Goal: Participate in discussion: Engage in conversation with other users on a specific topic

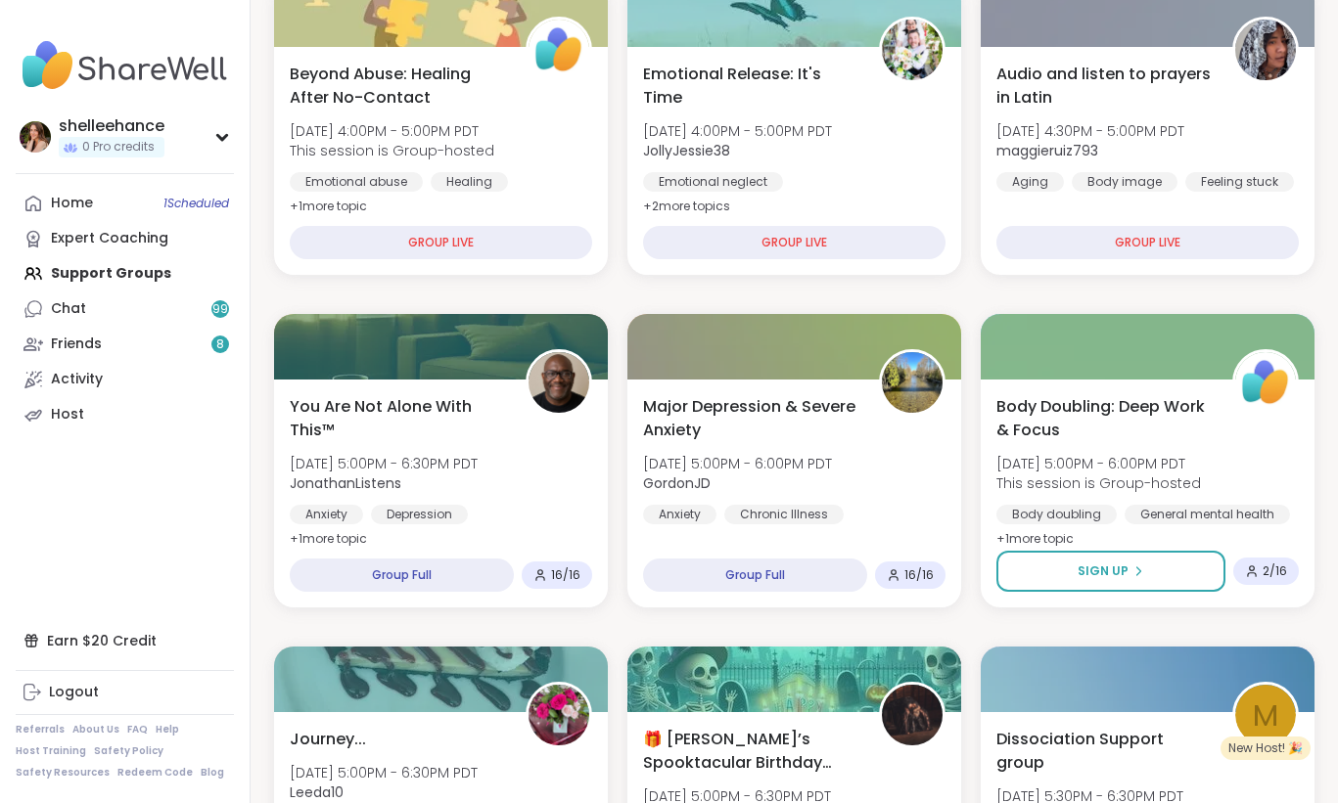
scroll to position [587, 0]
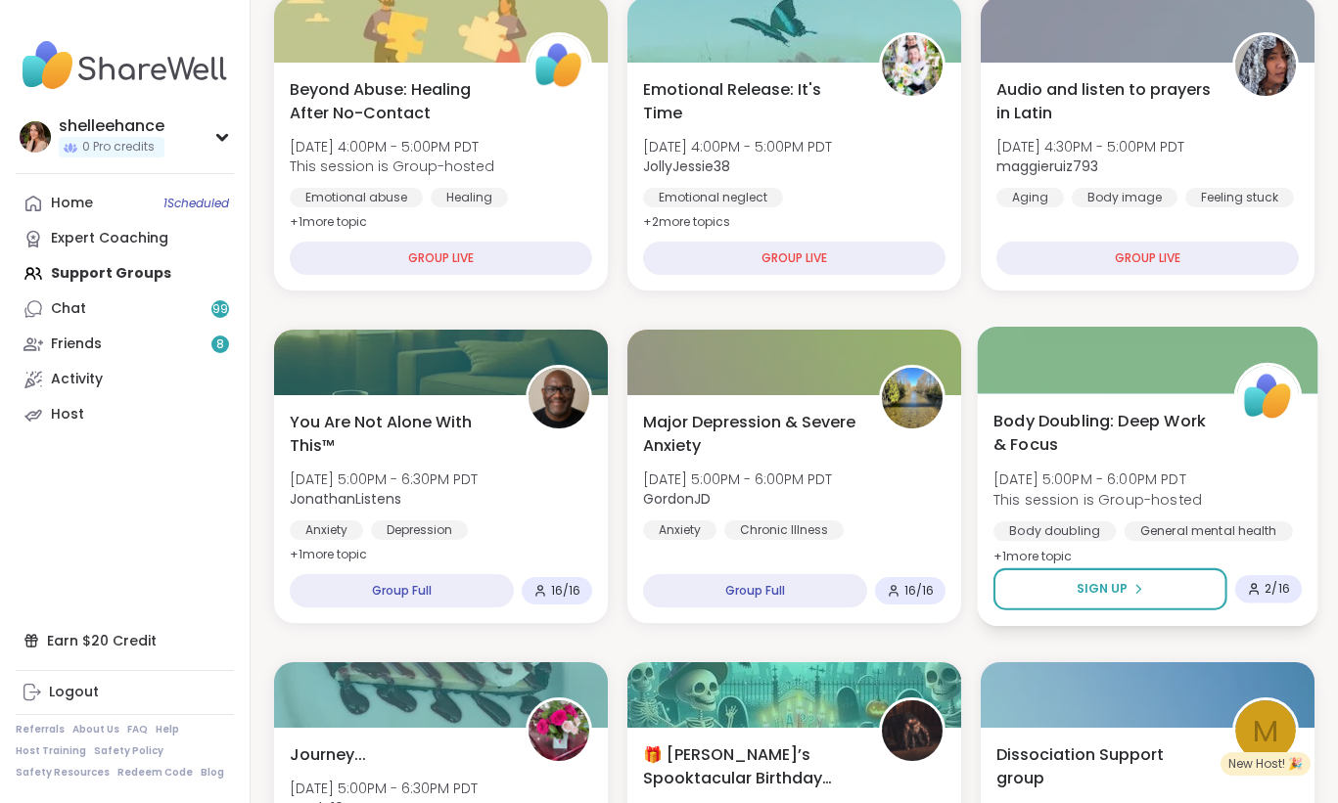
click at [1205, 456] on span "Body Doubling: Deep Work & Focus" at bounding box center [1102, 433] width 218 height 48
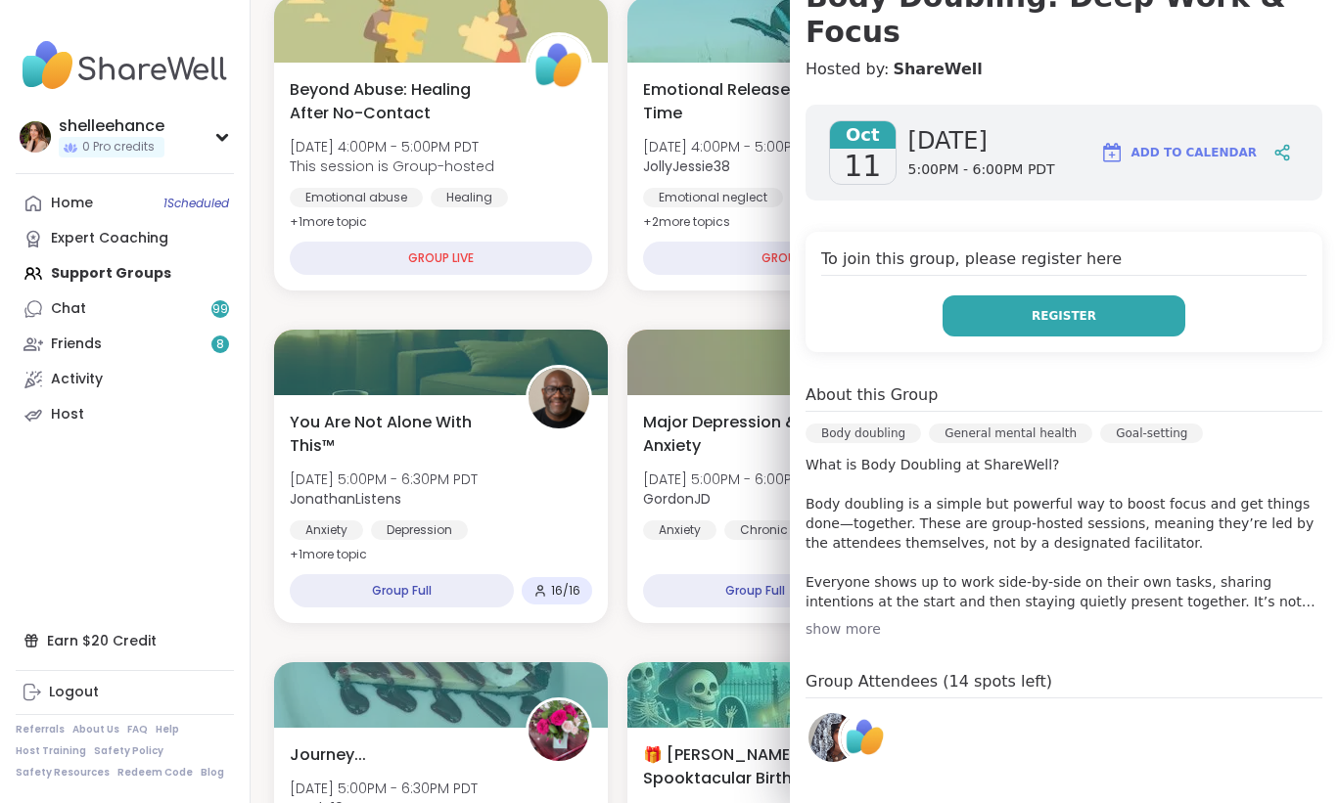
scroll to position [224, 0]
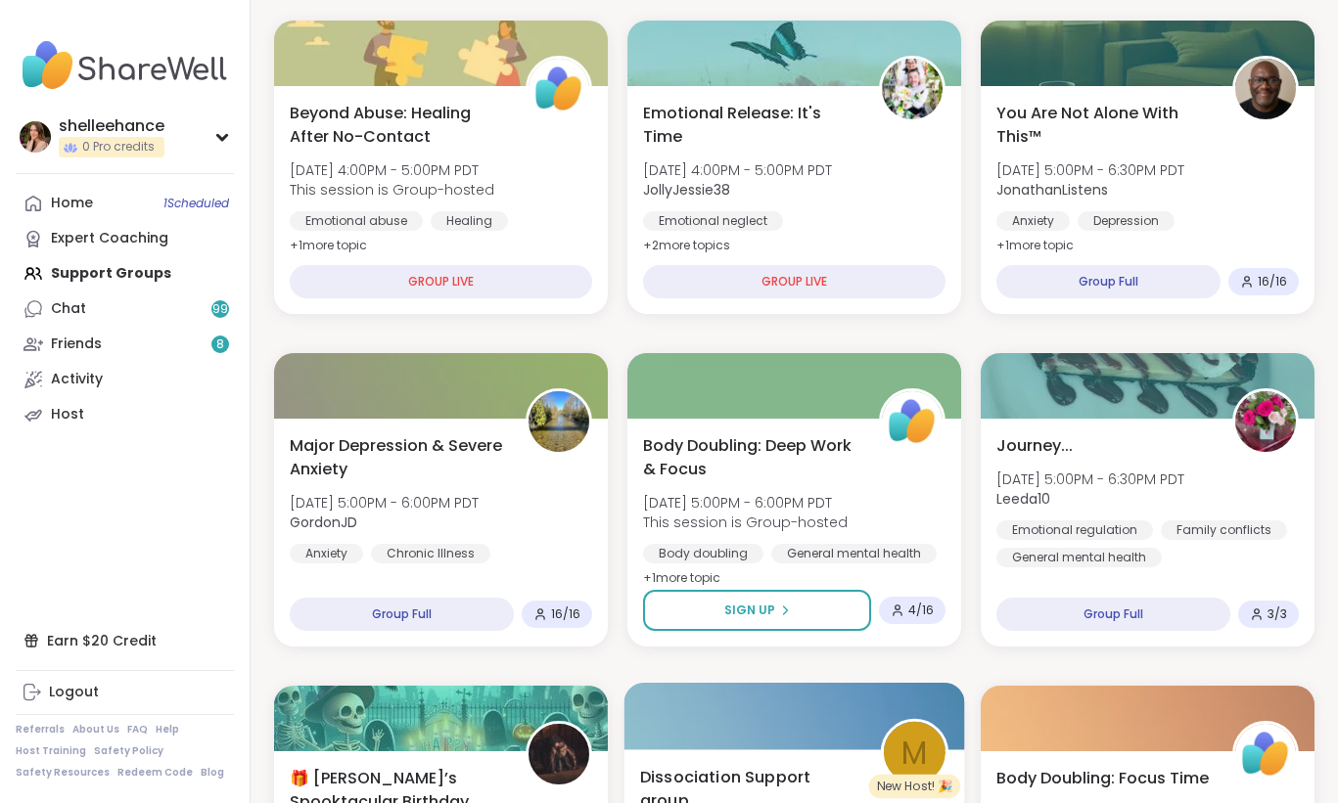
scroll to position [256, 0]
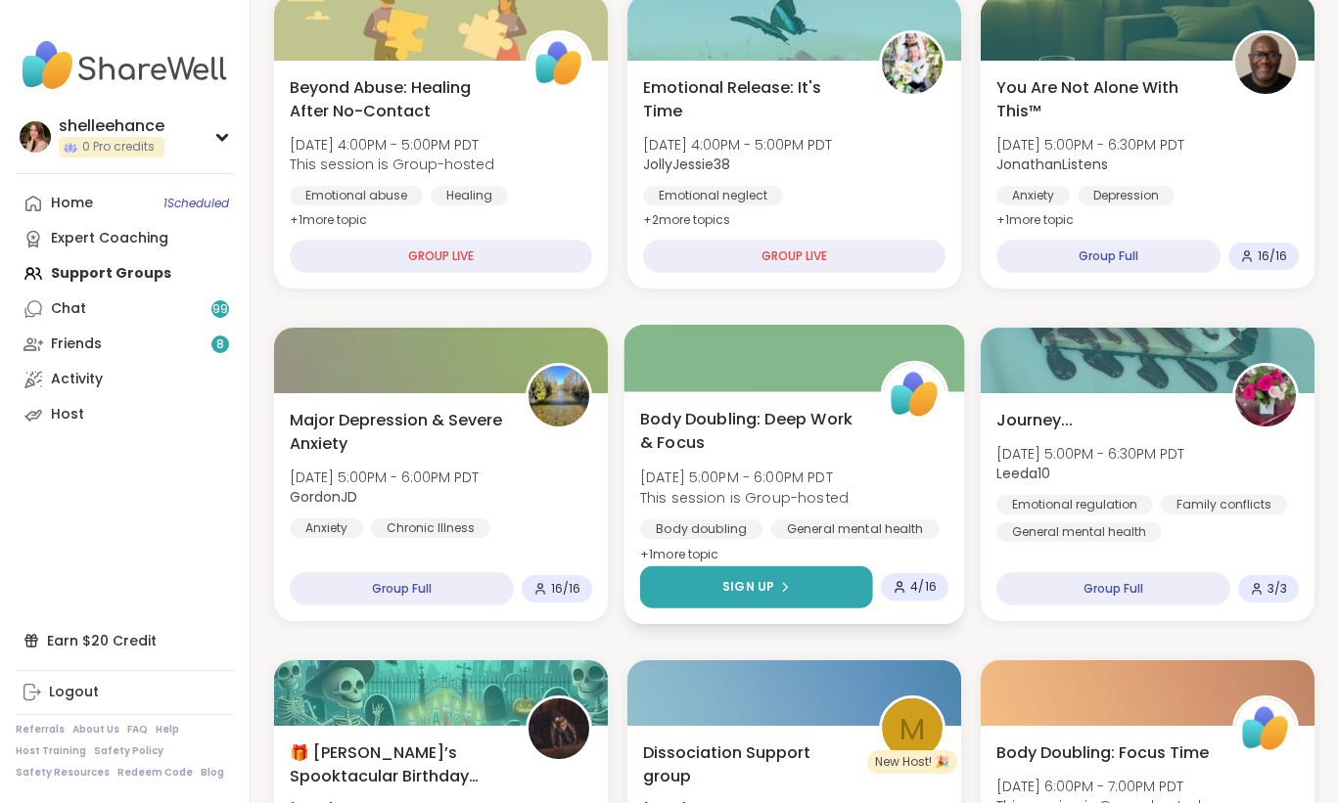
click at [668, 597] on button "Sign Up" at bounding box center [756, 588] width 233 height 42
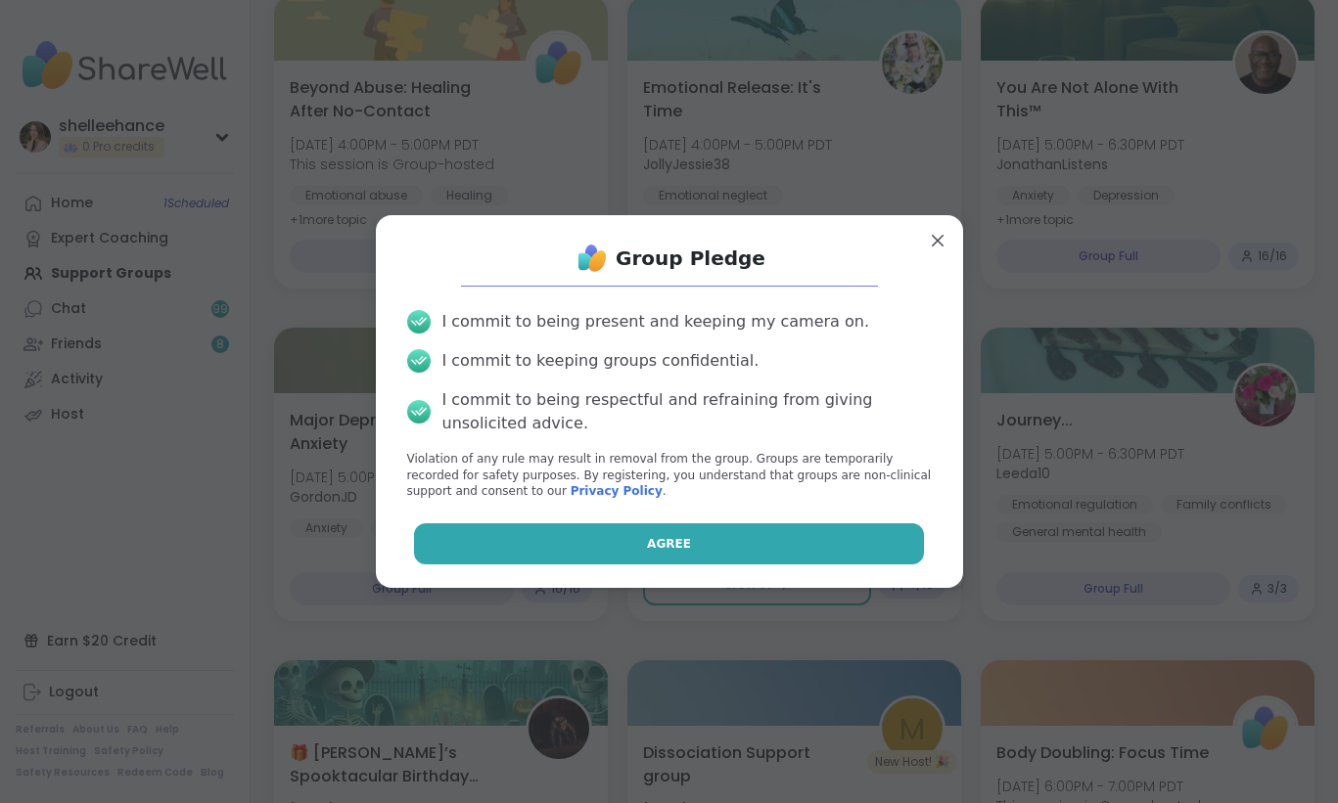
click at [599, 541] on button "Agree" at bounding box center [669, 544] width 510 height 41
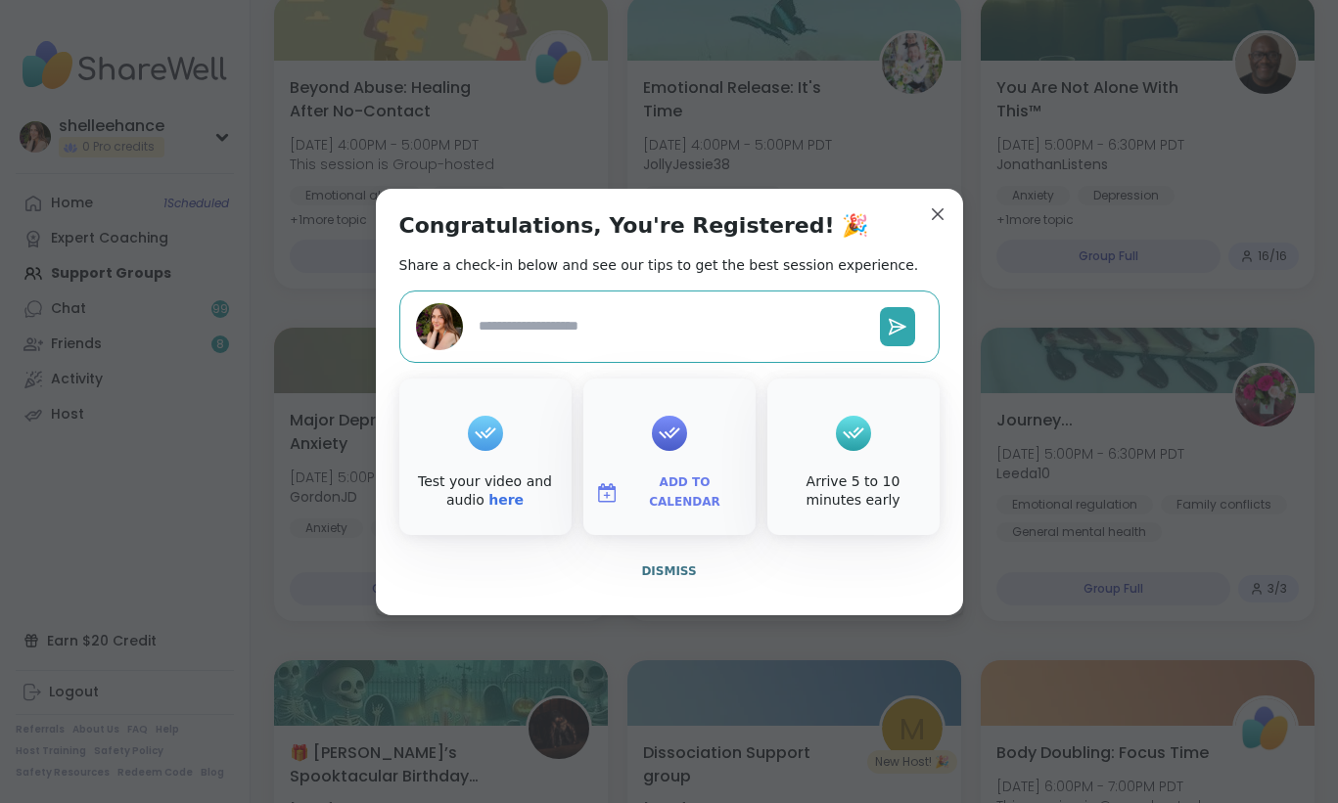
type textarea "*"
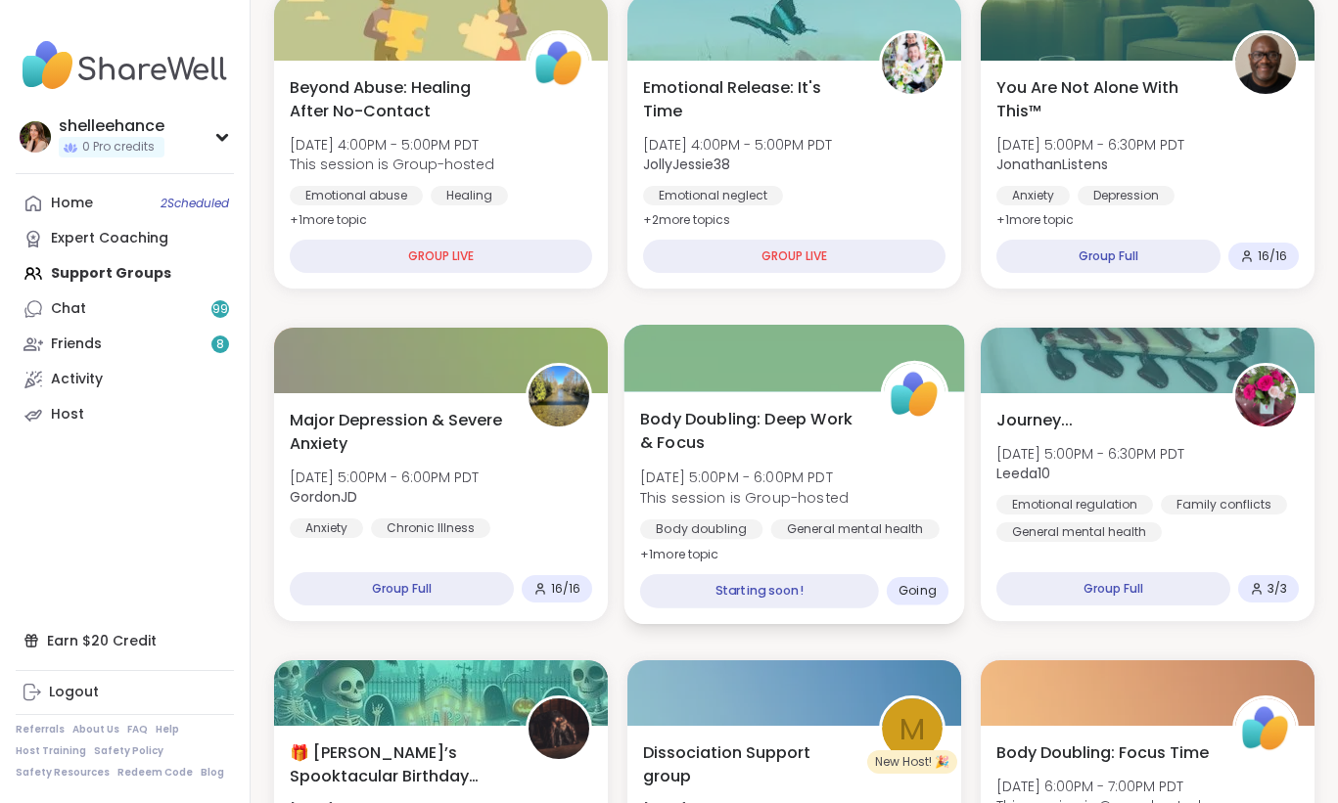
click at [855, 513] on div "Body Doubling: Deep Work & Focus Sat, Oct 11 | 5:00PM - 6:00PM PDT This session…" at bounding box center [794, 487] width 308 height 160
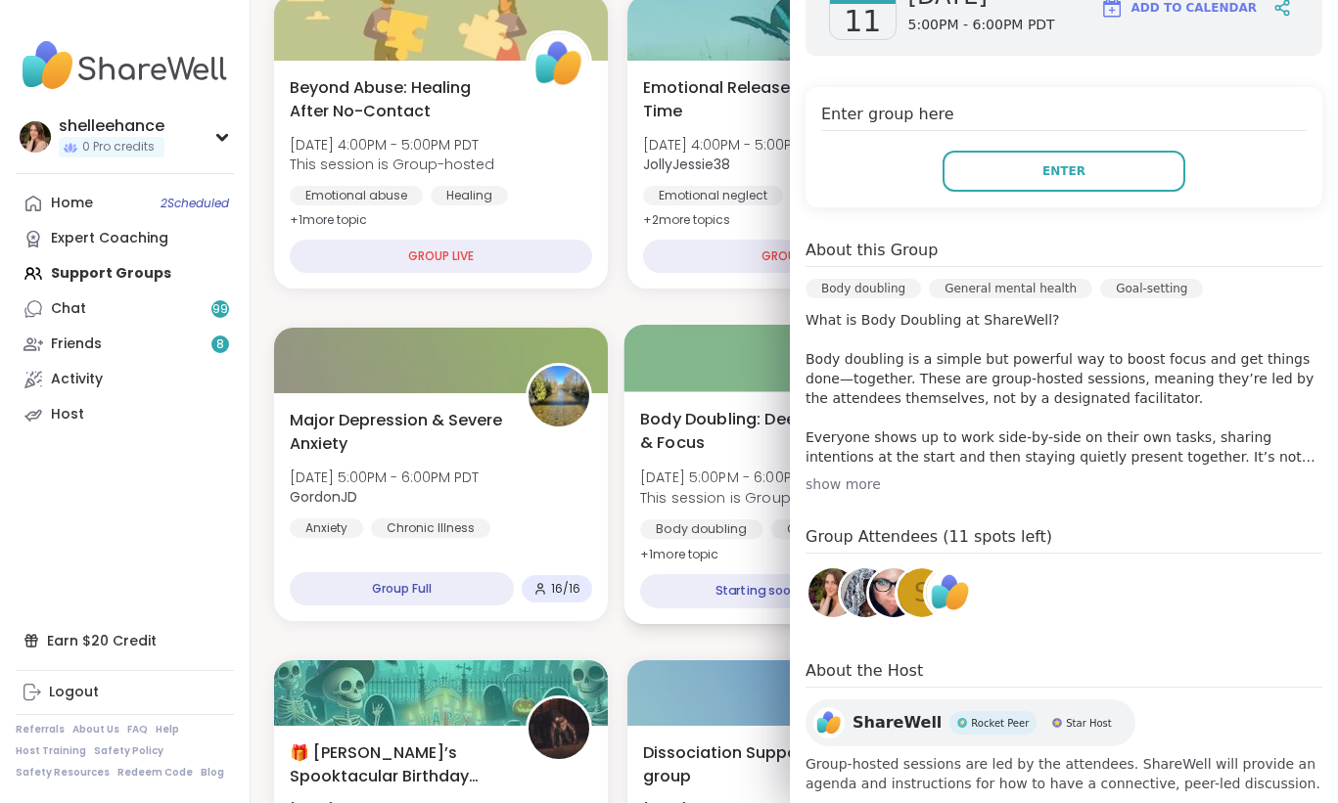
scroll to position [363, 0]
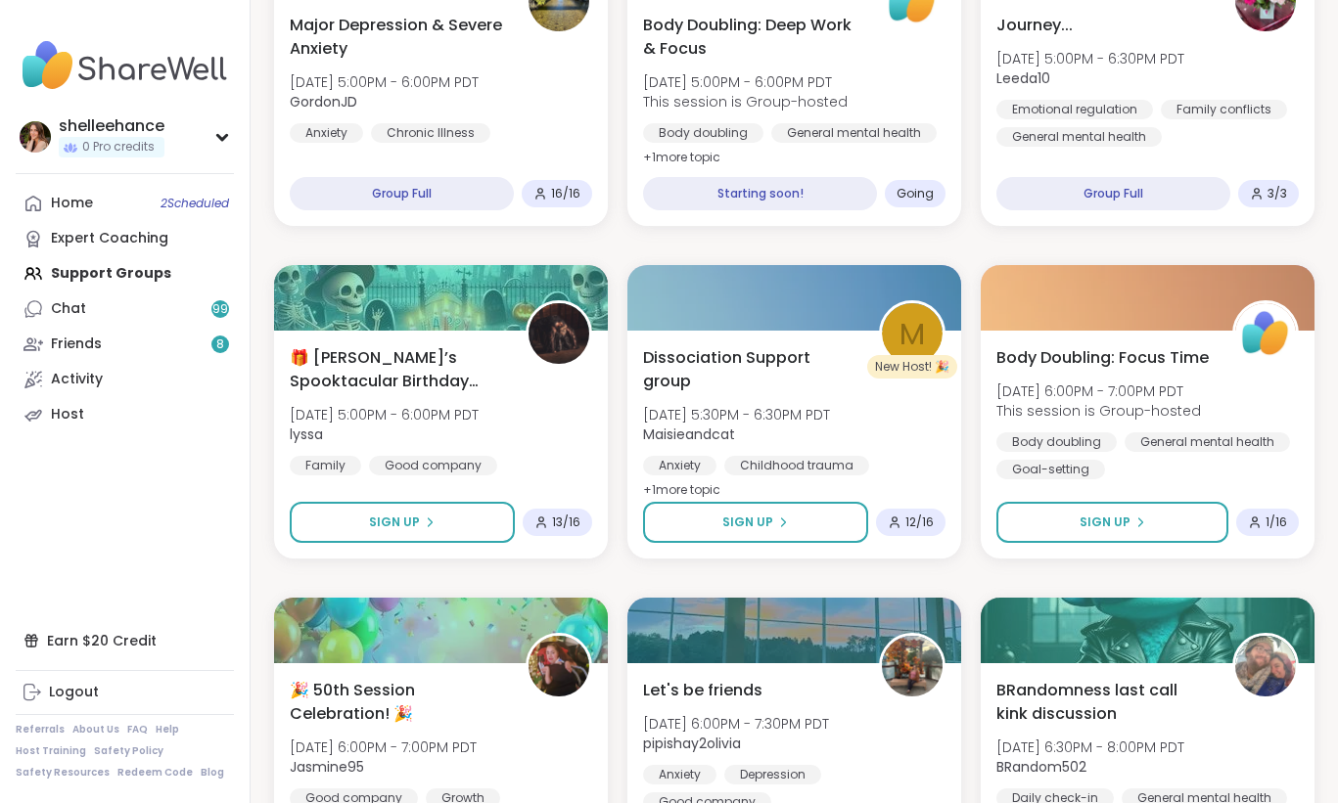
scroll to position [687, 0]
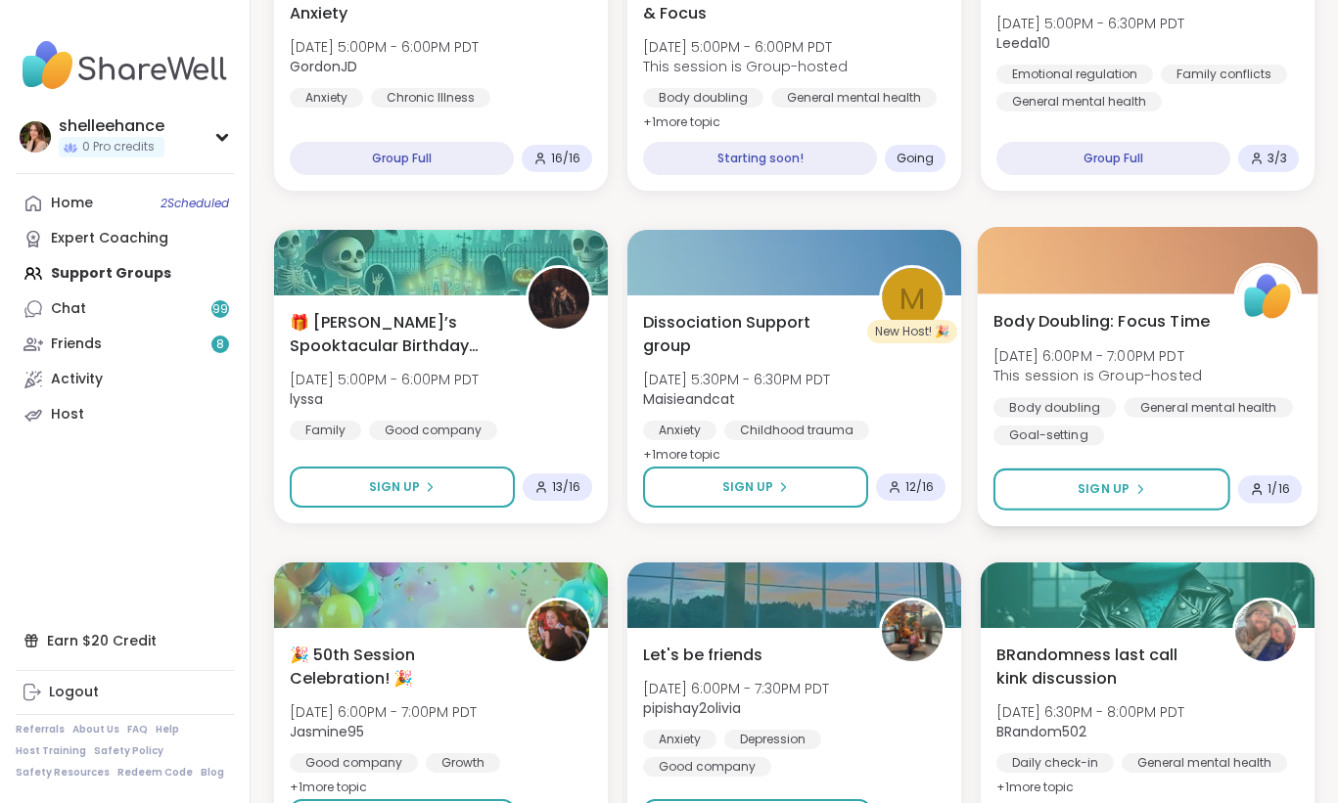
click at [1268, 462] on div "Body Doubling: Focus Time Sat, Oct 11 | 6:00PM - 7:00PM PDT This session is Gro…" at bounding box center [1148, 410] width 341 height 233
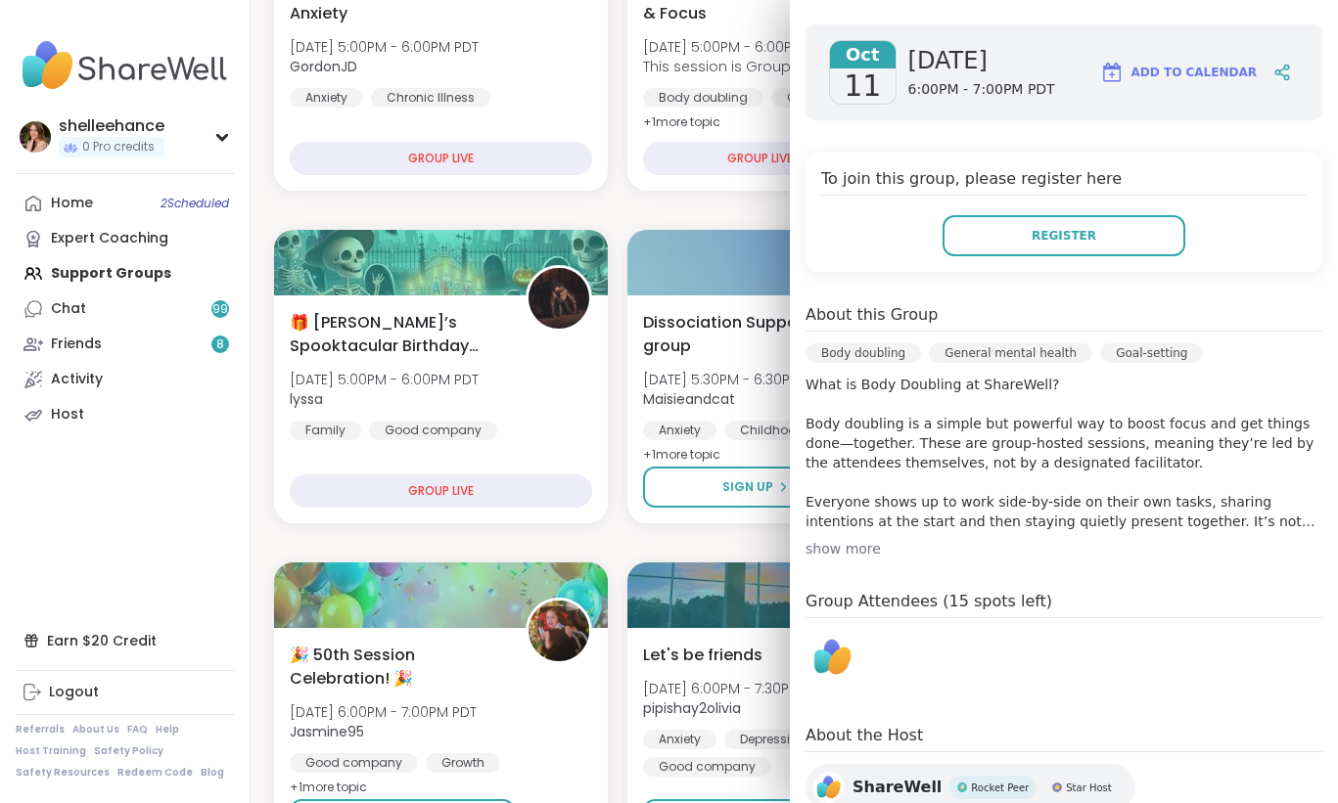
scroll to position [284, 0]
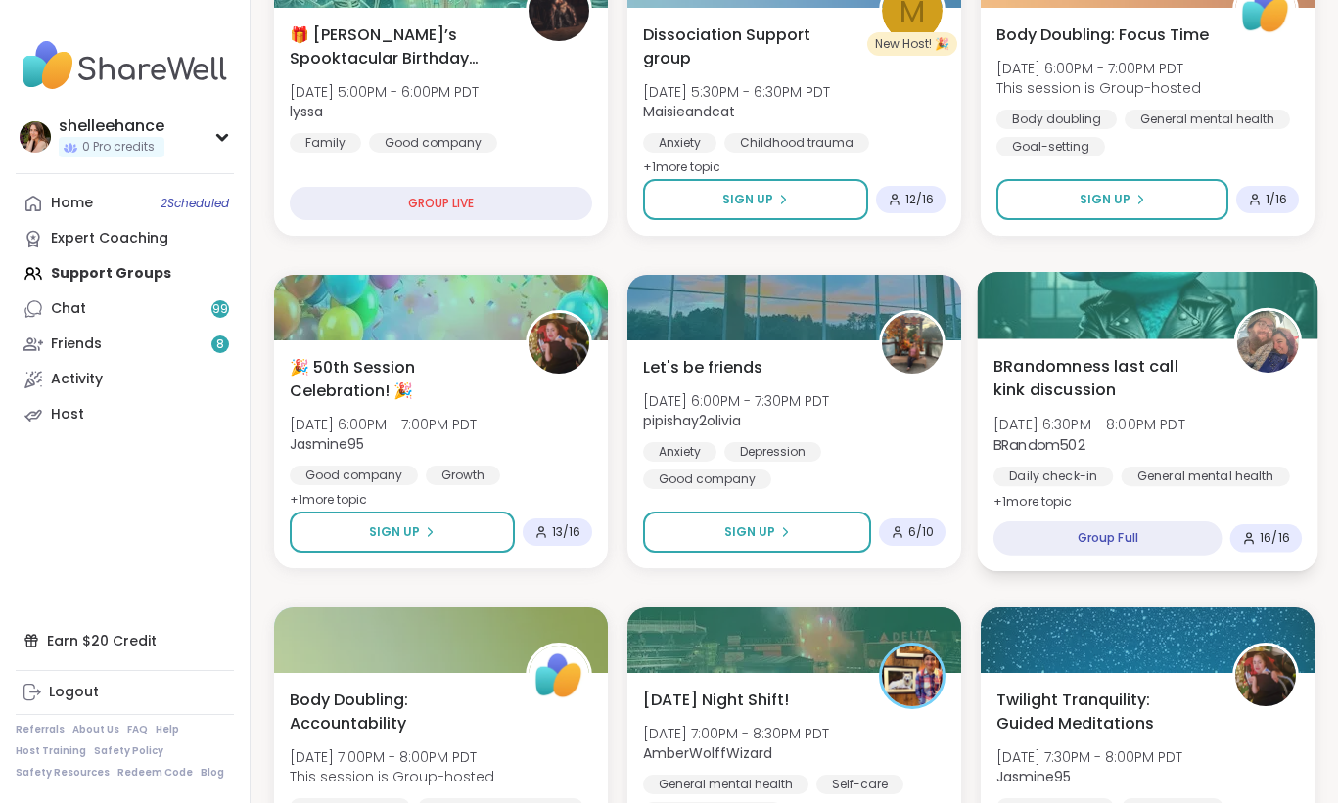
scroll to position [968, 0]
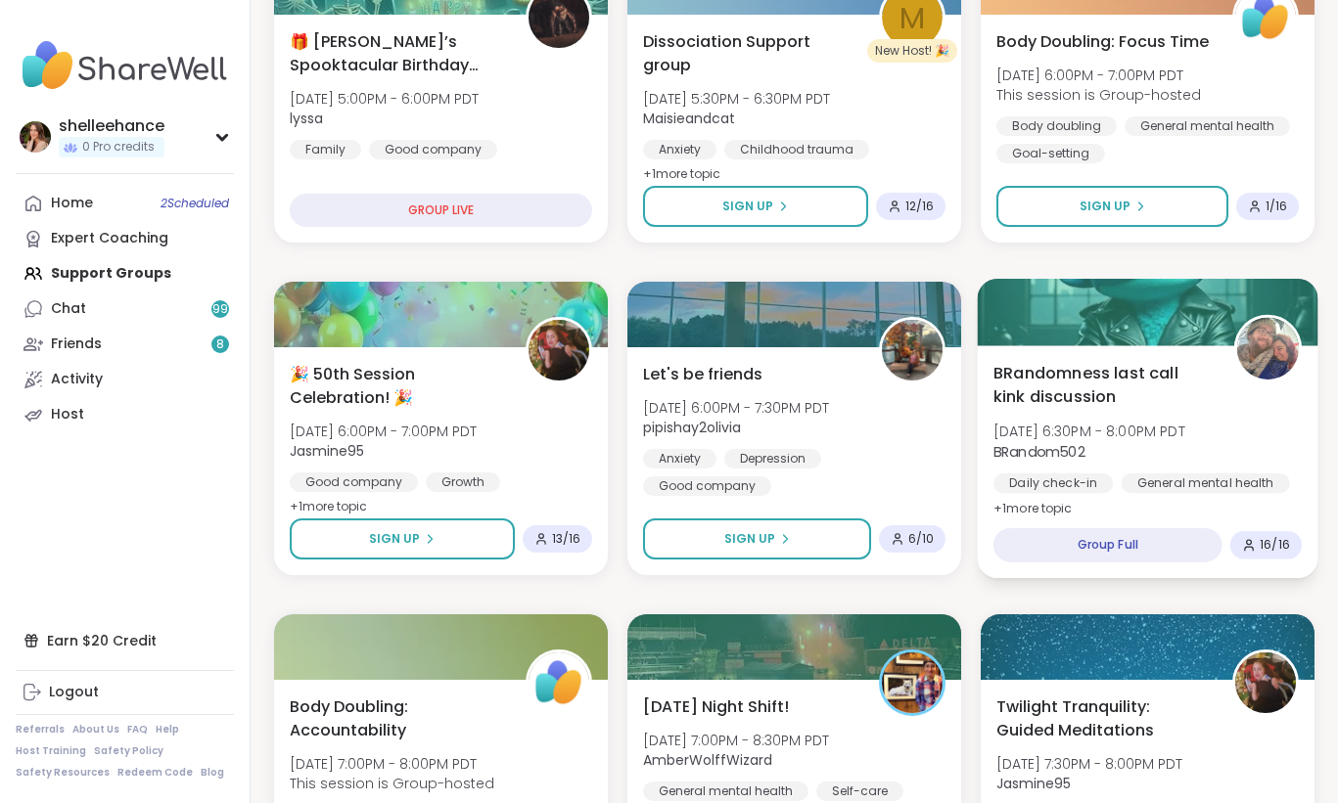
click at [1216, 447] on div "BRandomness last call kink discussion Sat, Oct 11 | 6:30PM - 8:00PM PDT BRandom…" at bounding box center [1147, 441] width 308 height 160
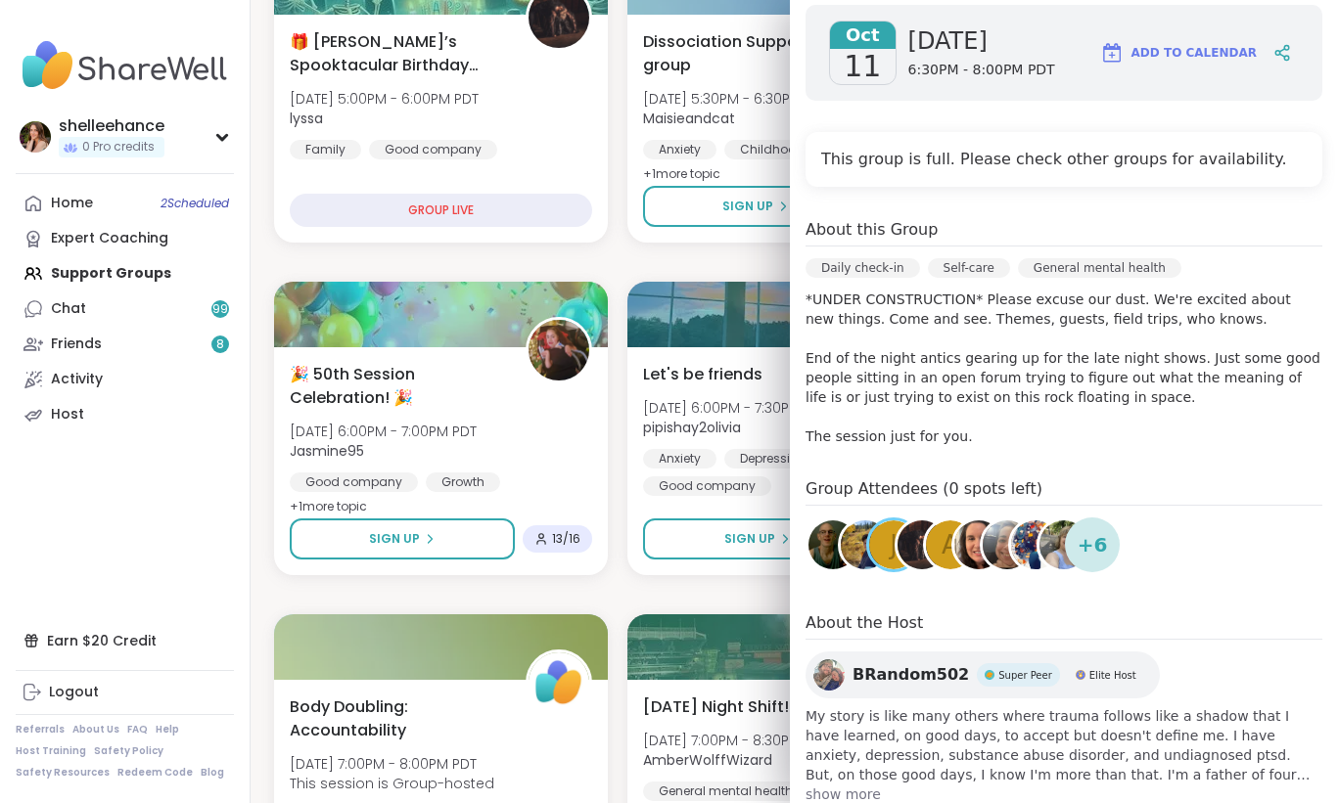
scroll to position [0, 0]
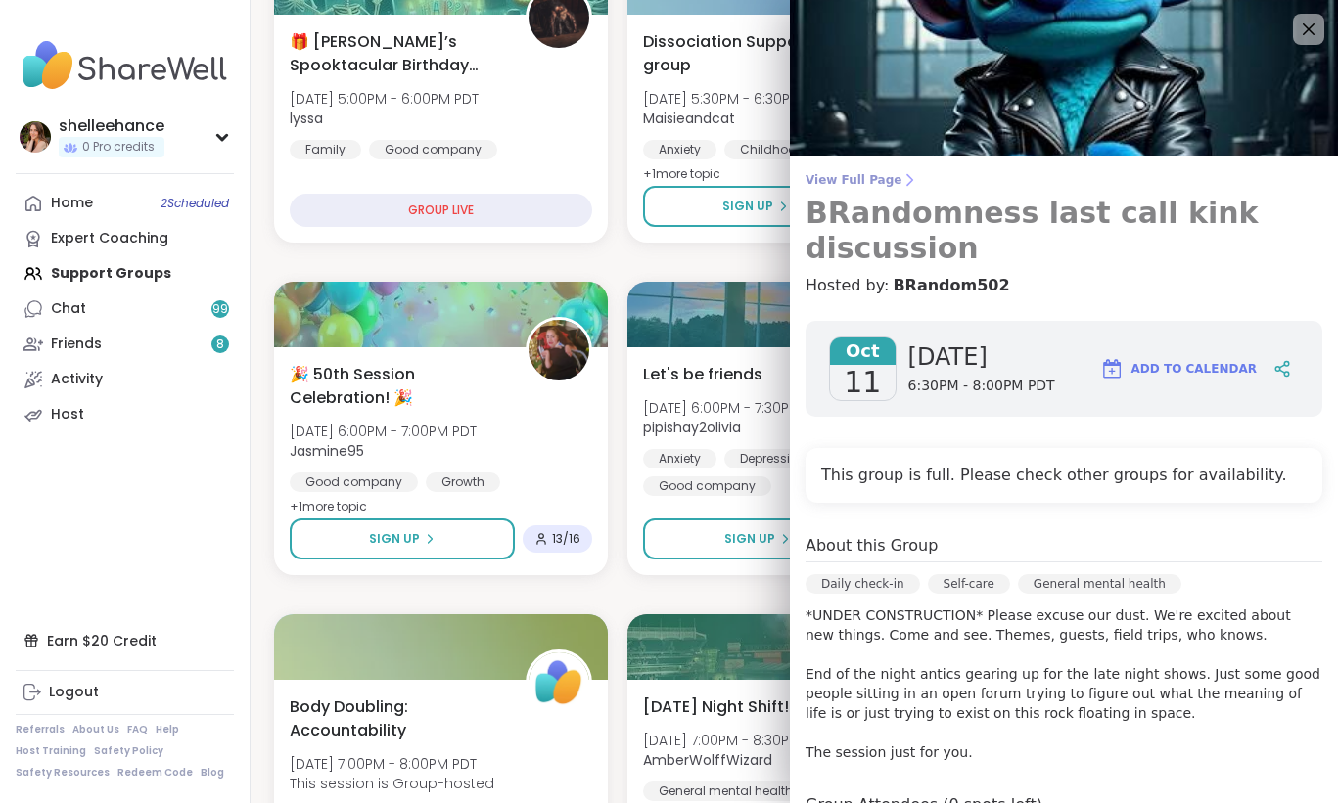
click at [969, 224] on h3 "BRandomness last call kink discussion" at bounding box center [1063, 231] width 517 height 70
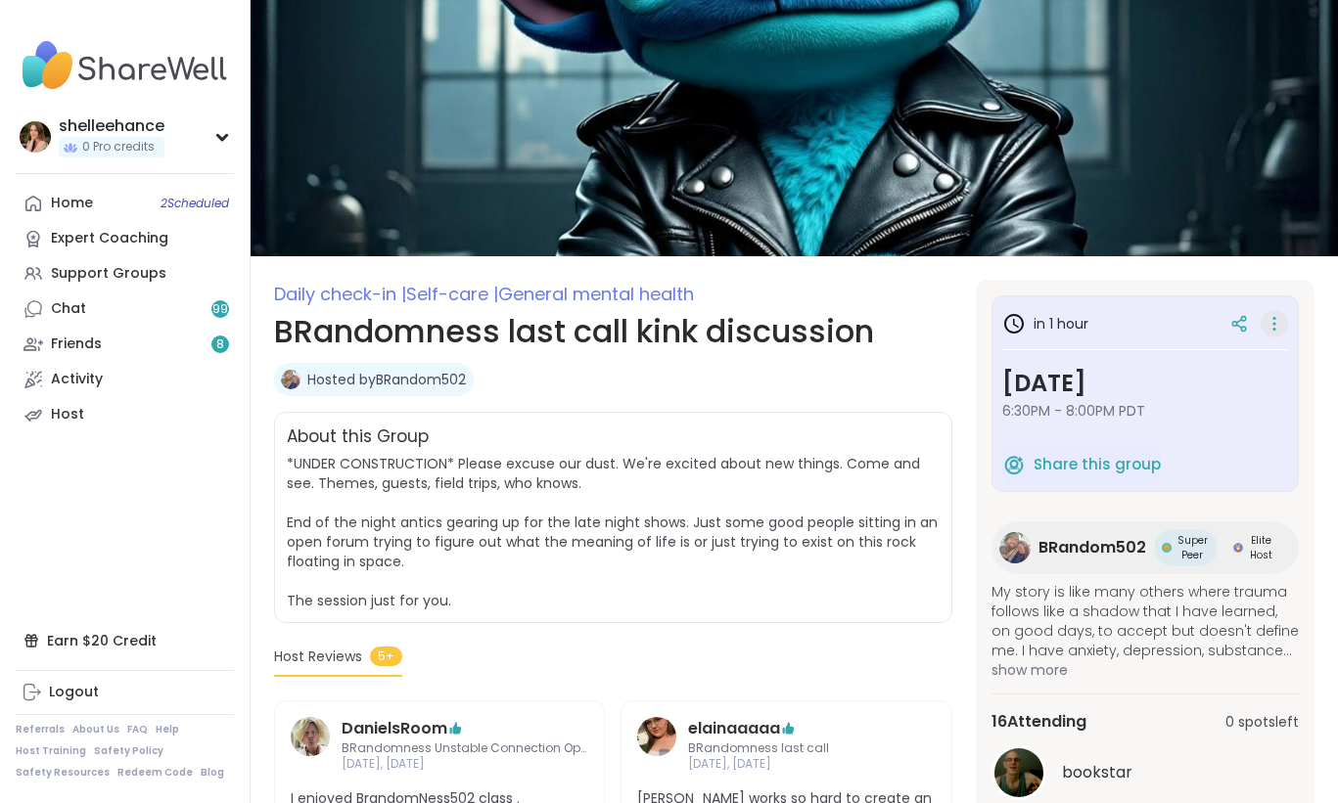
click at [1268, 329] on icon at bounding box center [1274, 323] width 20 height 27
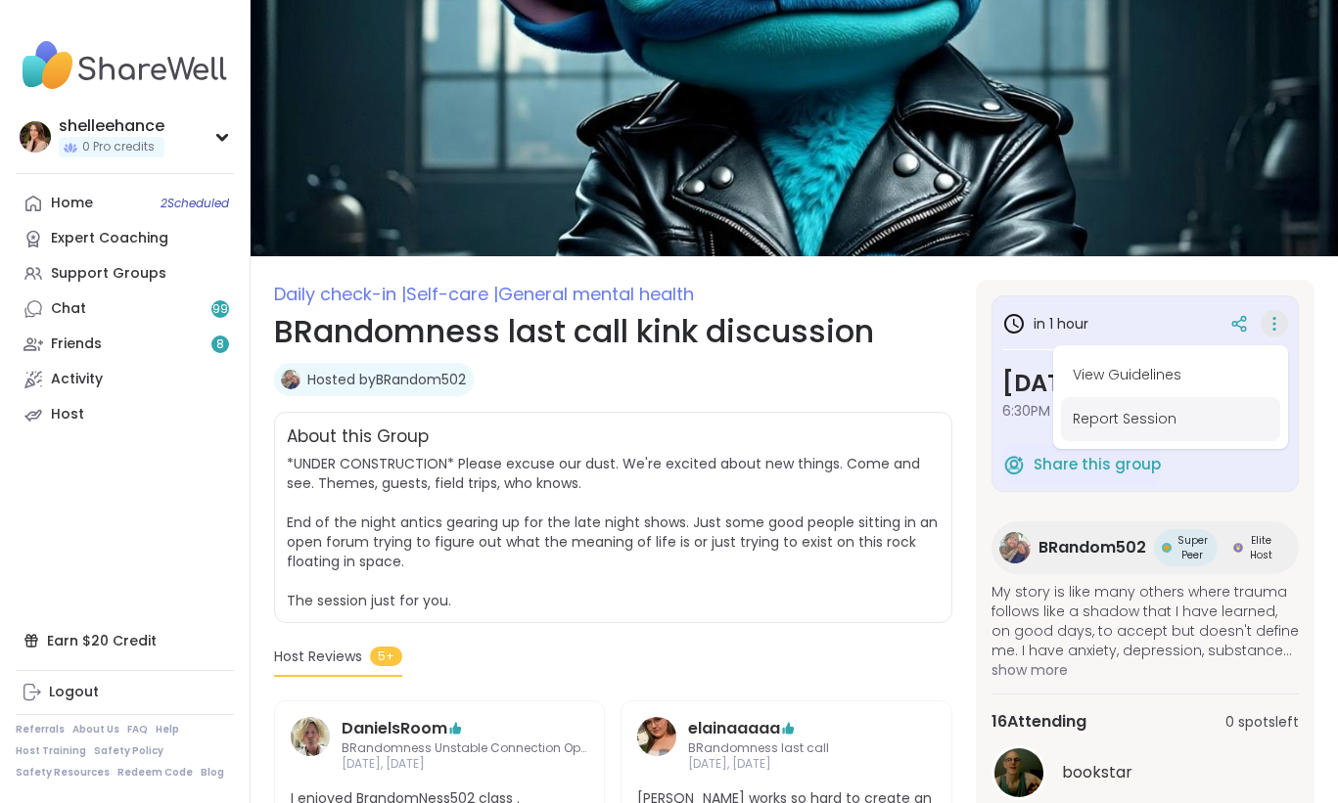
click at [1198, 409] on button "Report Session" at bounding box center [1170, 419] width 219 height 44
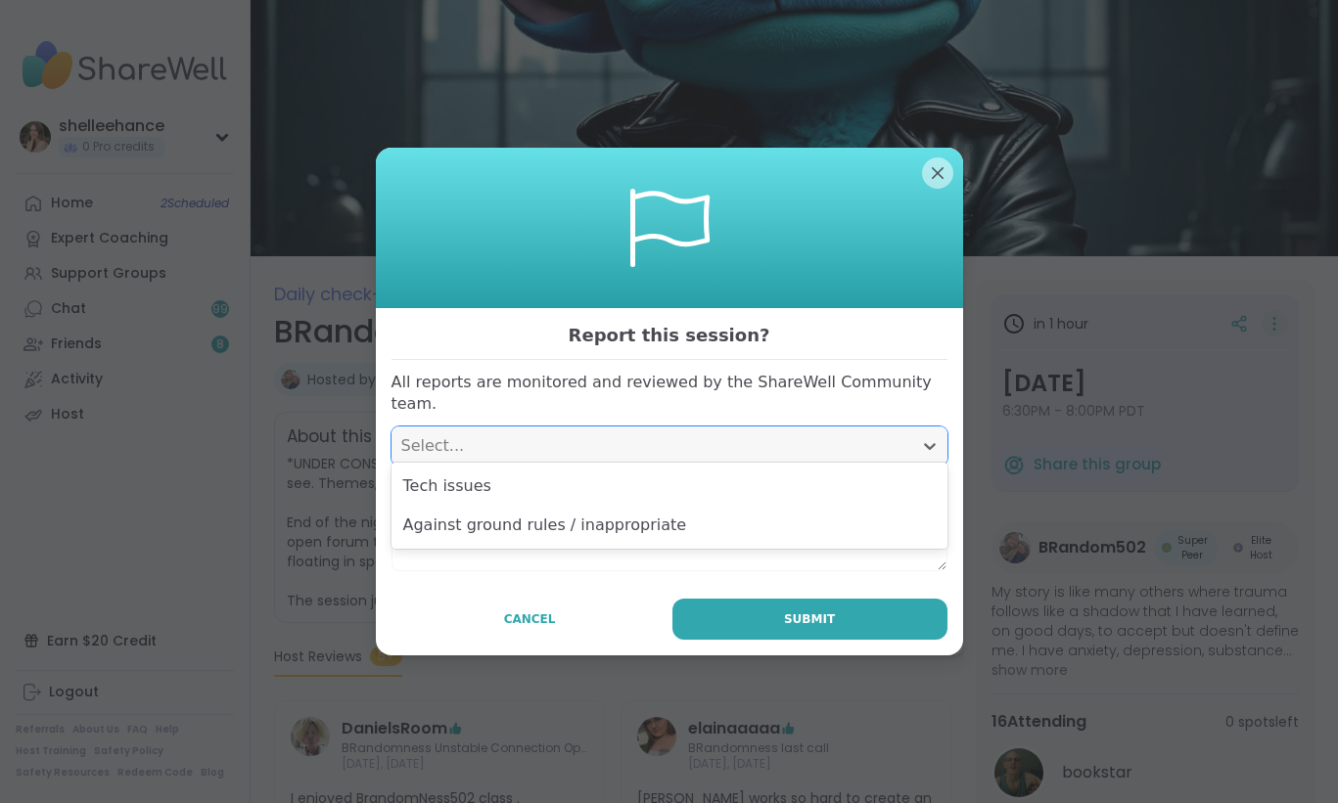
click at [740, 434] on div "Select..." at bounding box center [651, 445] width 501 height 23
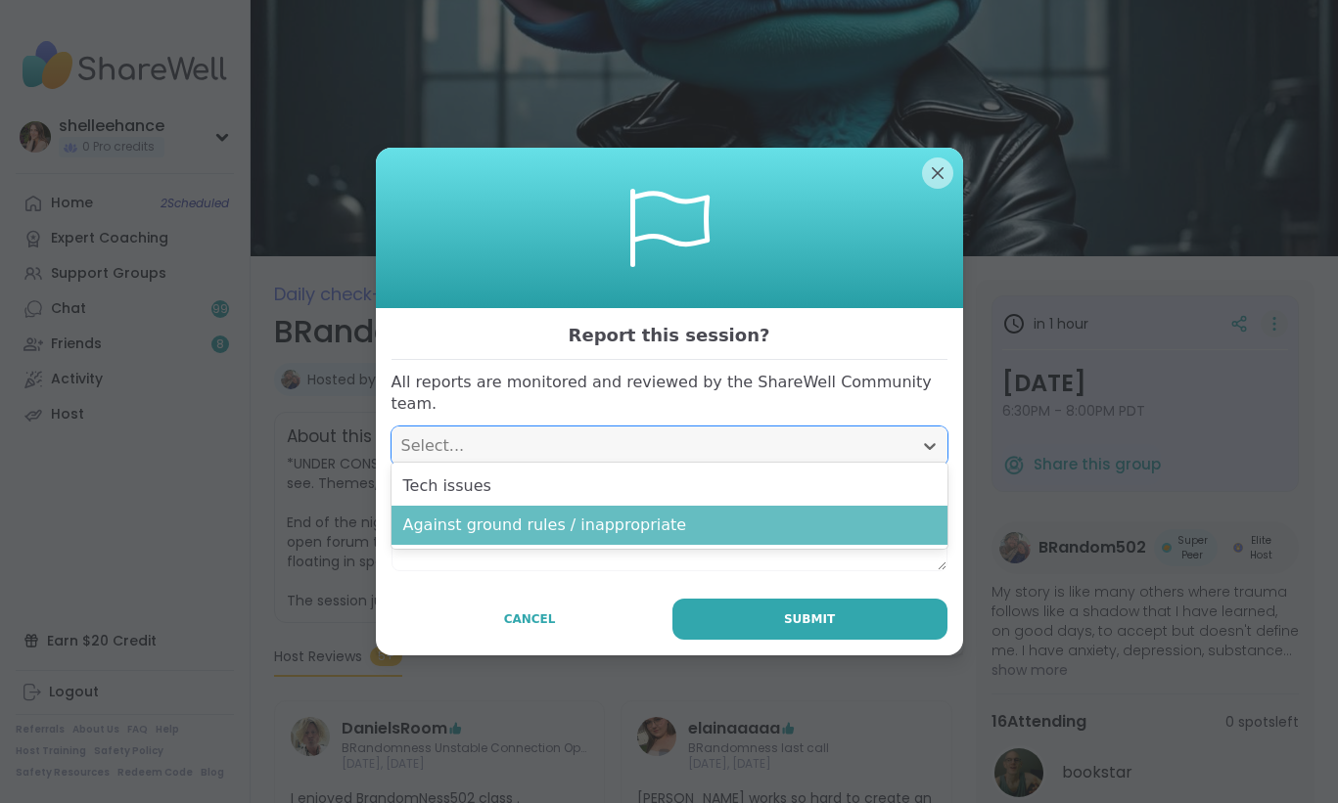
click at [703, 513] on div "Against ground rules / inappropriate" at bounding box center [669, 525] width 556 height 39
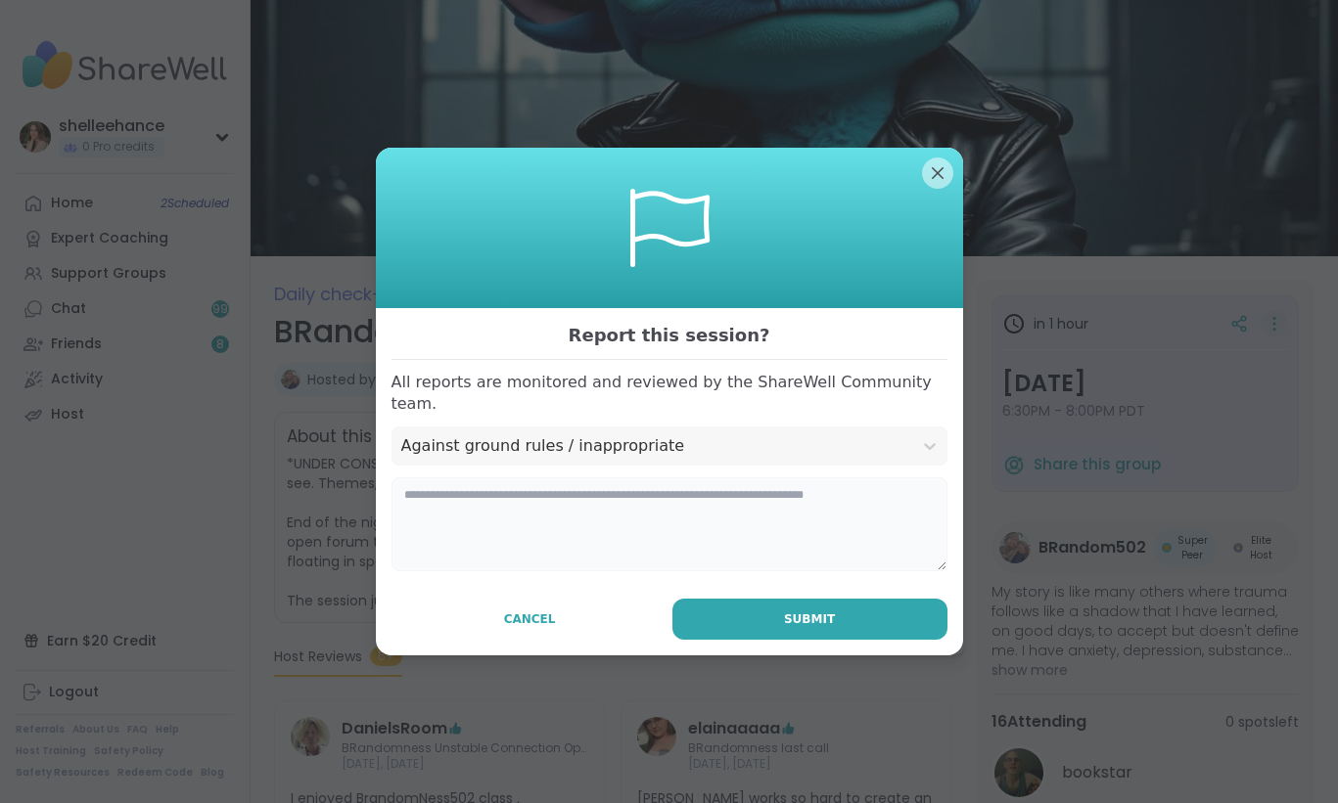
click at [625, 481] on textarea at bounding box center [669, 525] width 556 height 94
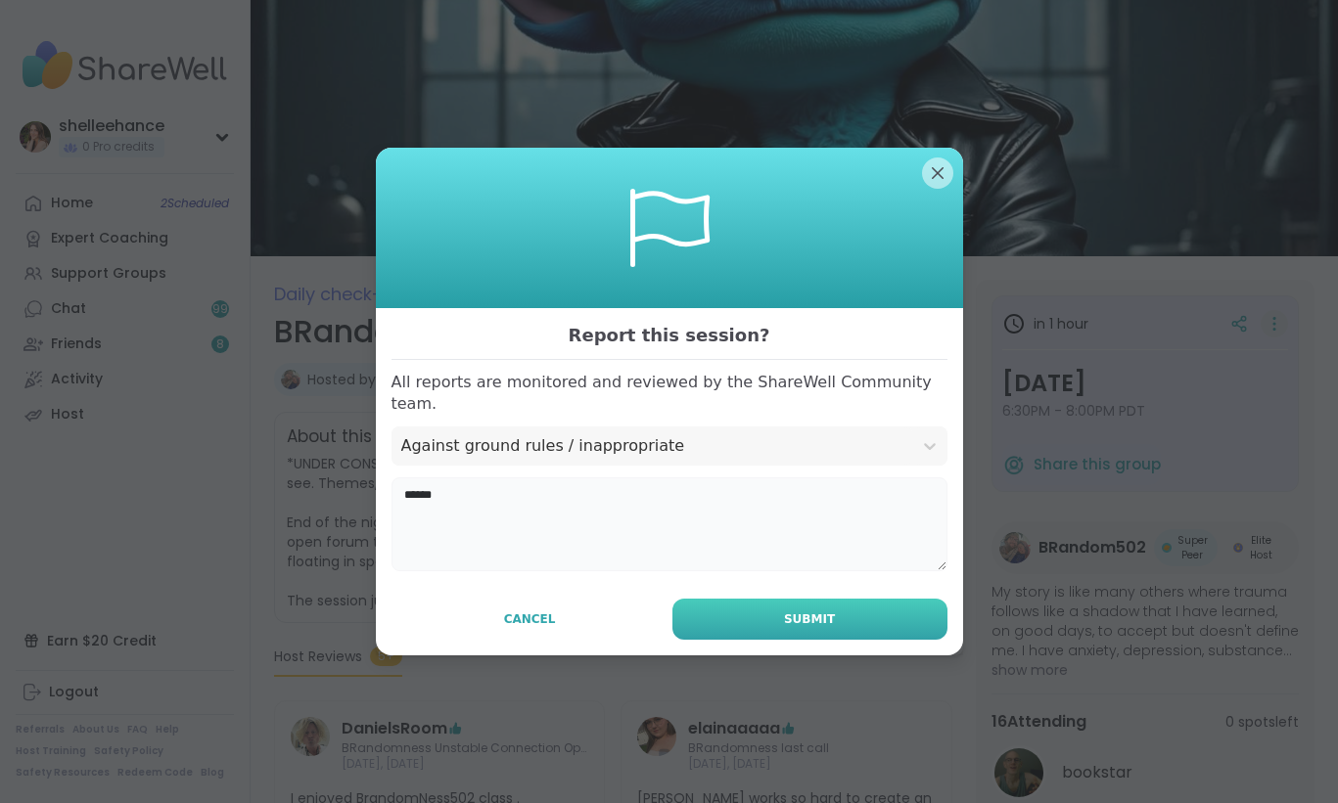
type textarea "******"
click at [843, 615] on button "Submit" at bounding box center [809, 619] width 275 height 41
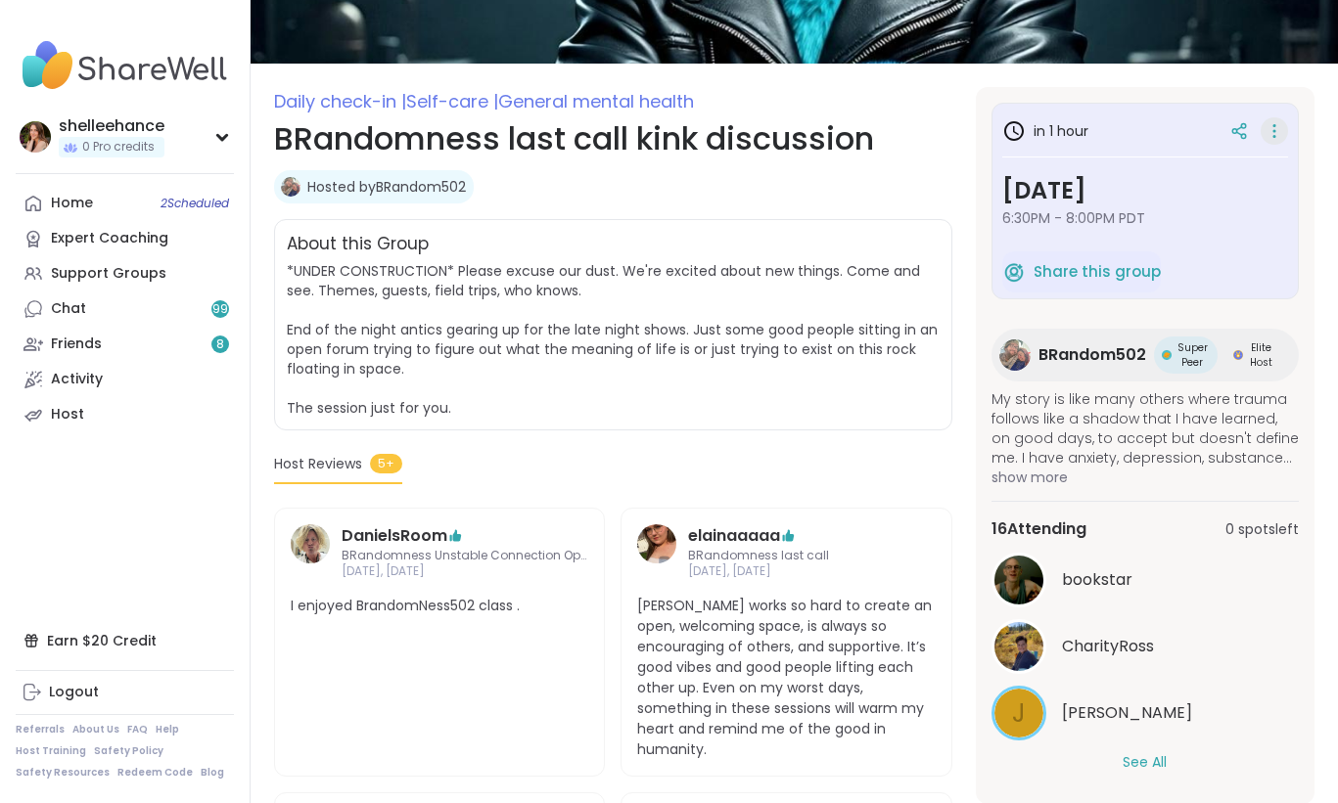
scroll to position [525, 0]
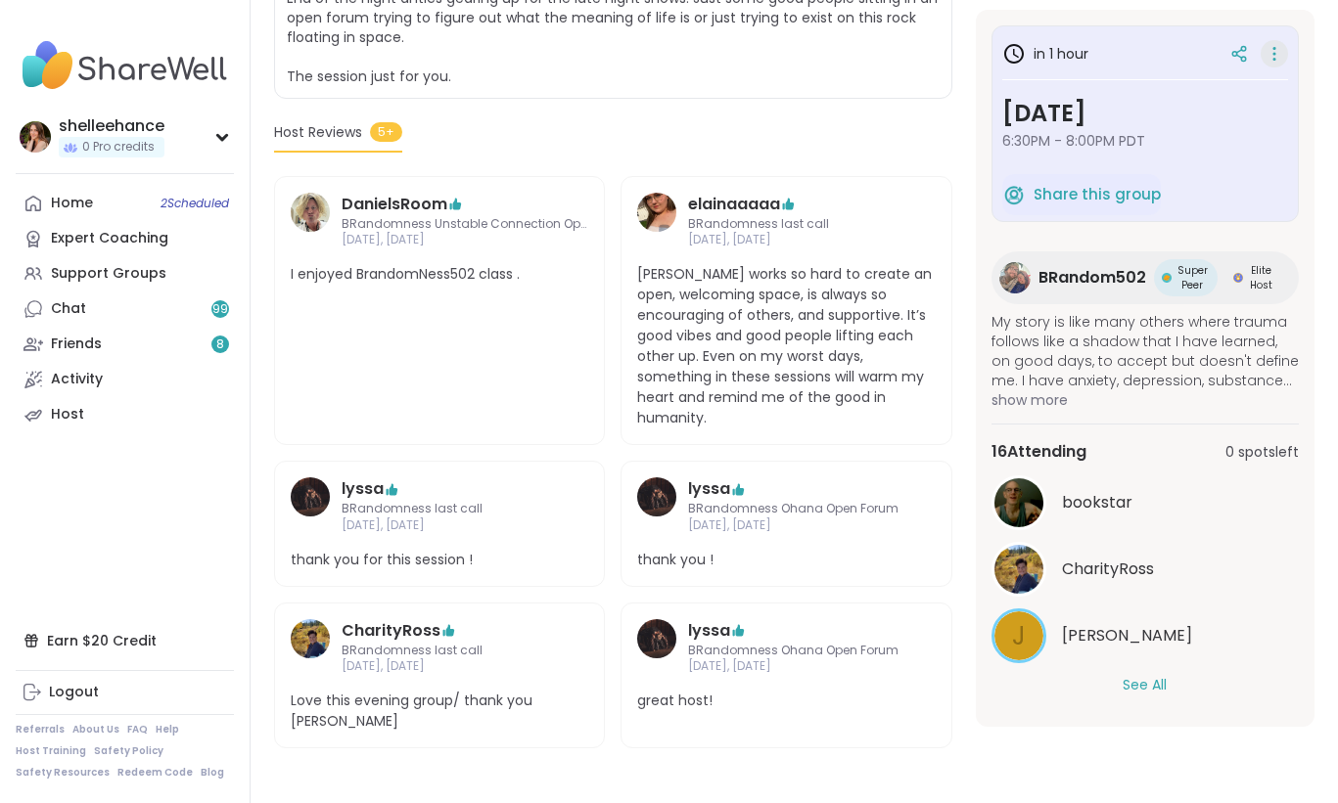
click at [1144, 694] on button "See All" at bounding box center [1144, 685] width 44 height 21
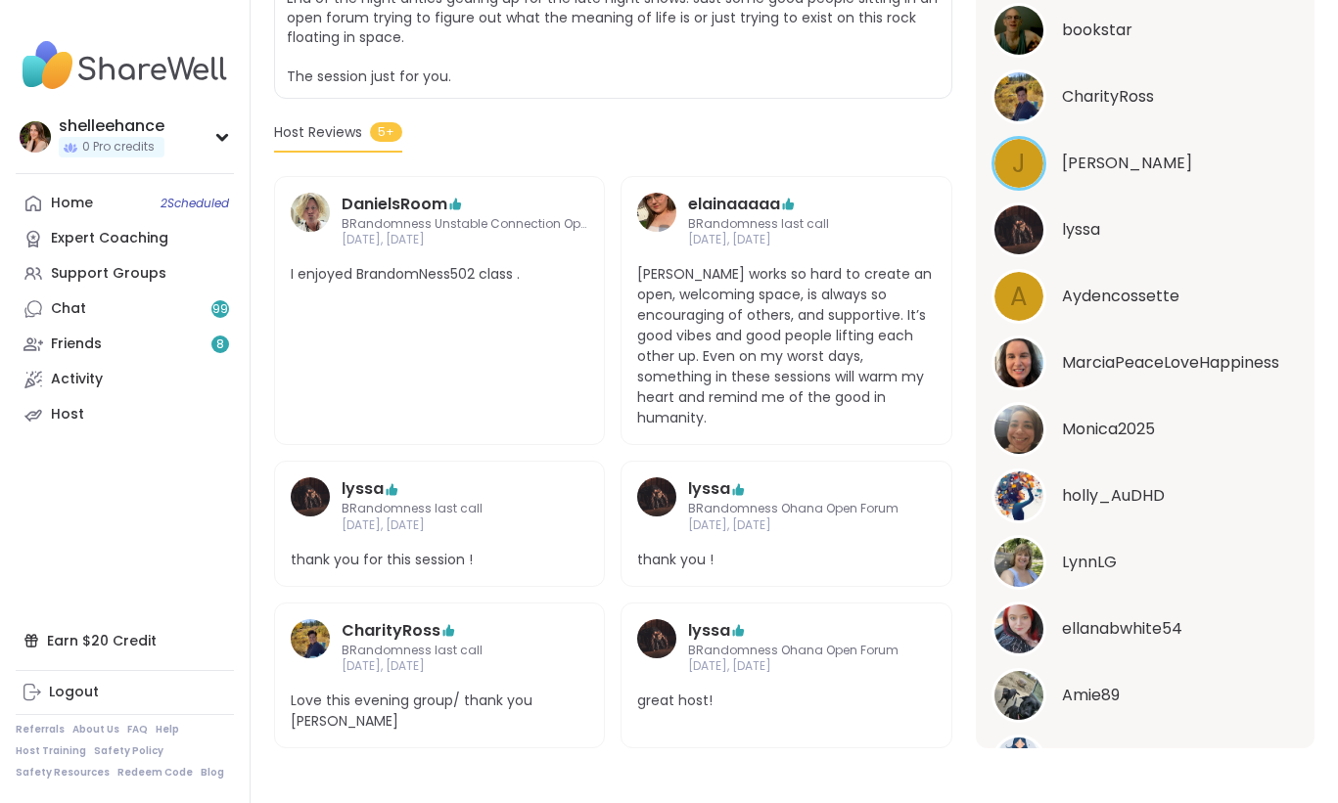
scroll to position [0, 0]
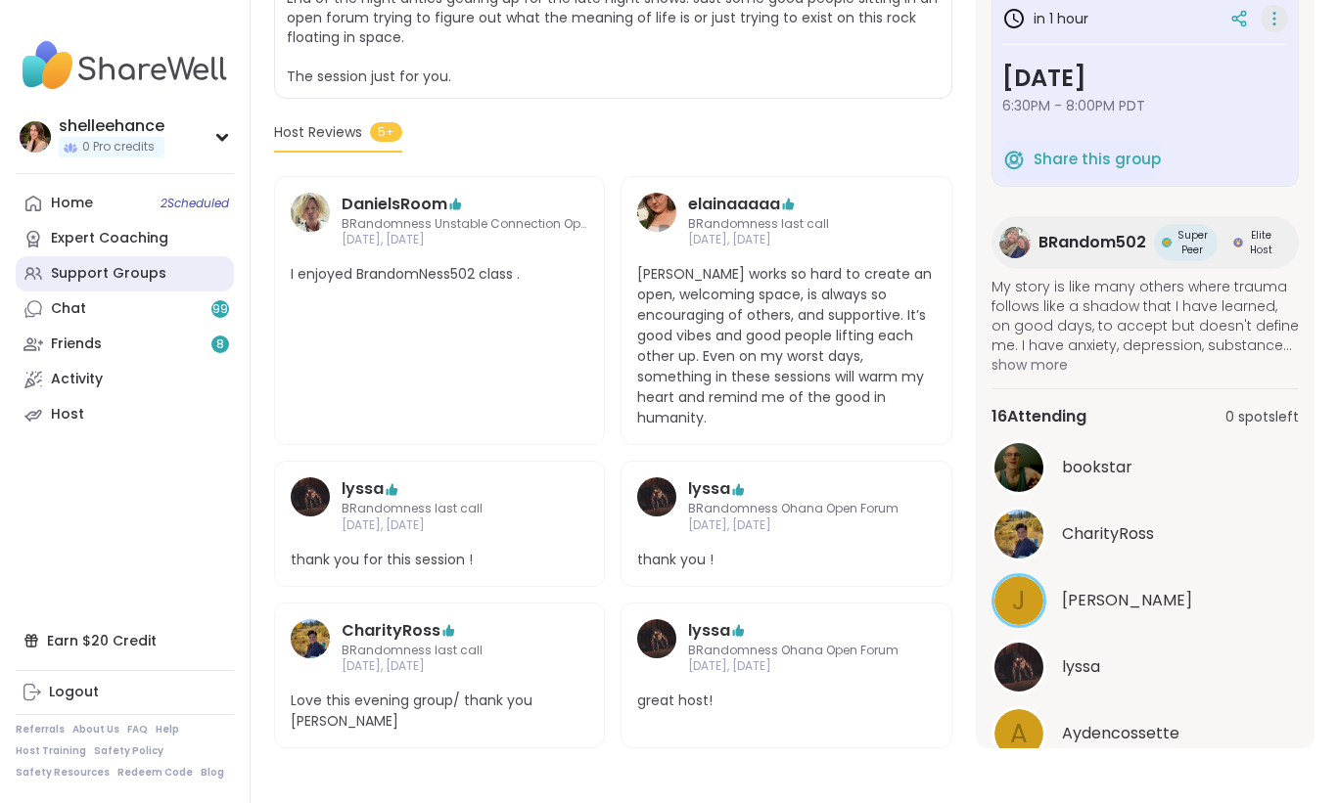
click at [185, 276] on link "Support Groups" at bounding box center [125, 273] width 218 height 35
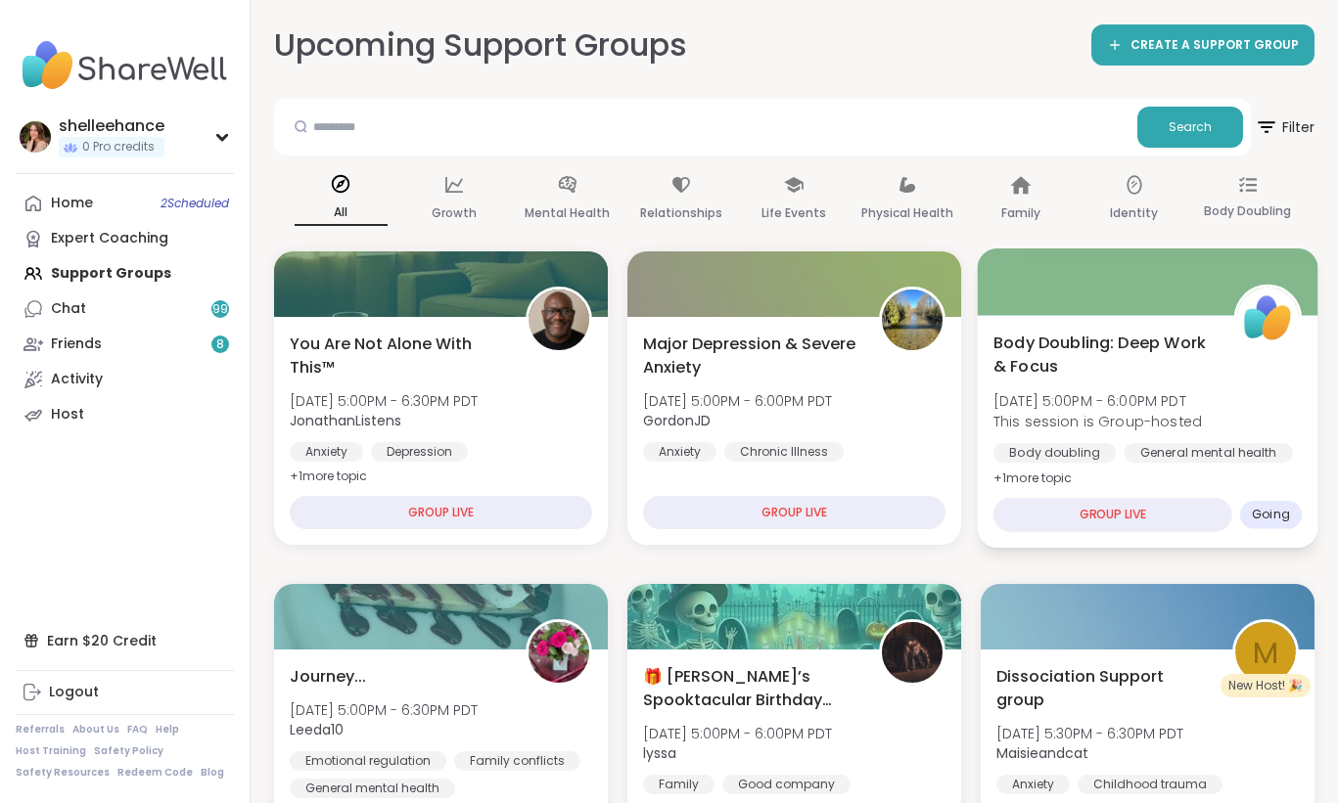
click at [1298, 468] on div "Body Doubling: Deep Work & Focus Sat, Oct 11 | 5:00PM - 6:00PM PDT This session…" at bounding box center [1148, 431] width 341 height 233
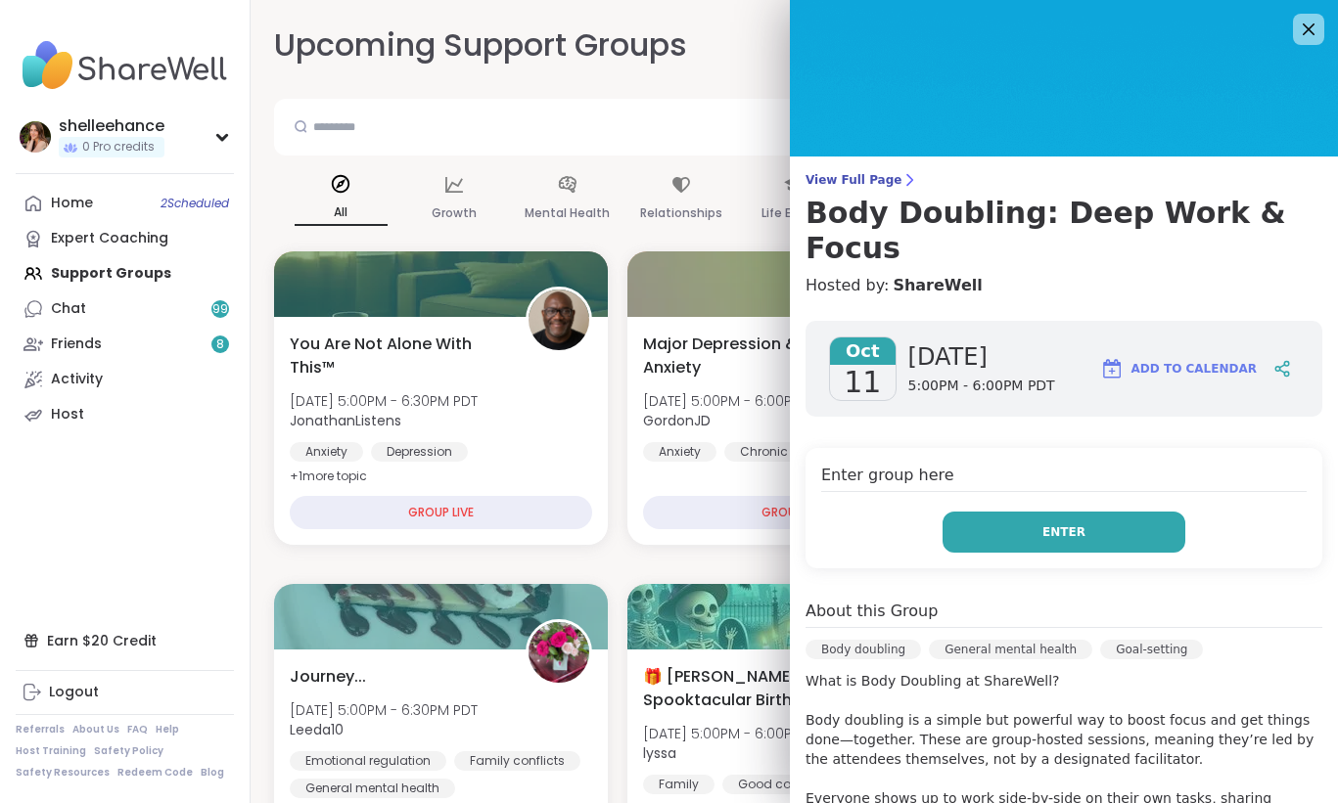
click at [985, 512] on button "Enter" at bounding box center [1063, 532] width 243 height 41
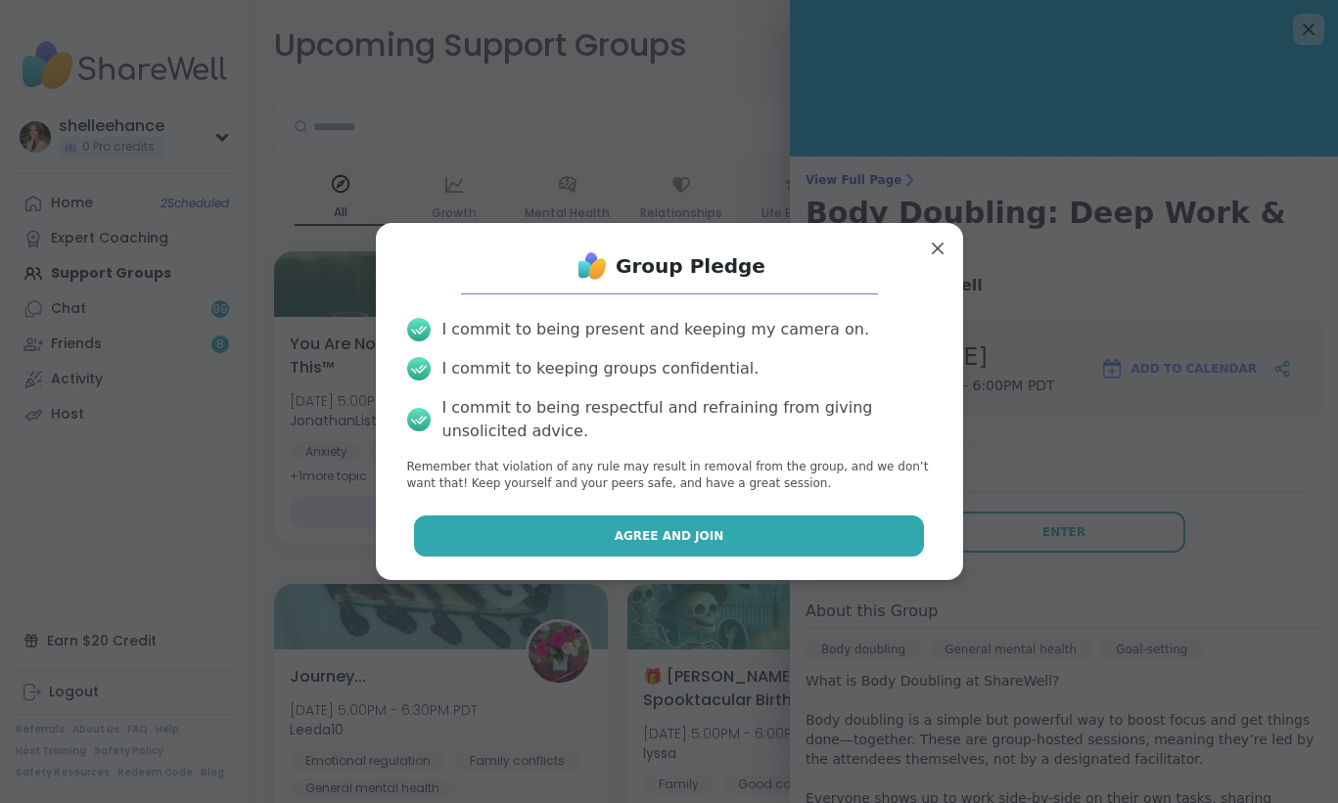
click at [550, 536] on button "Agree and Join" at bounding box center [669, 536] width 510 height 41
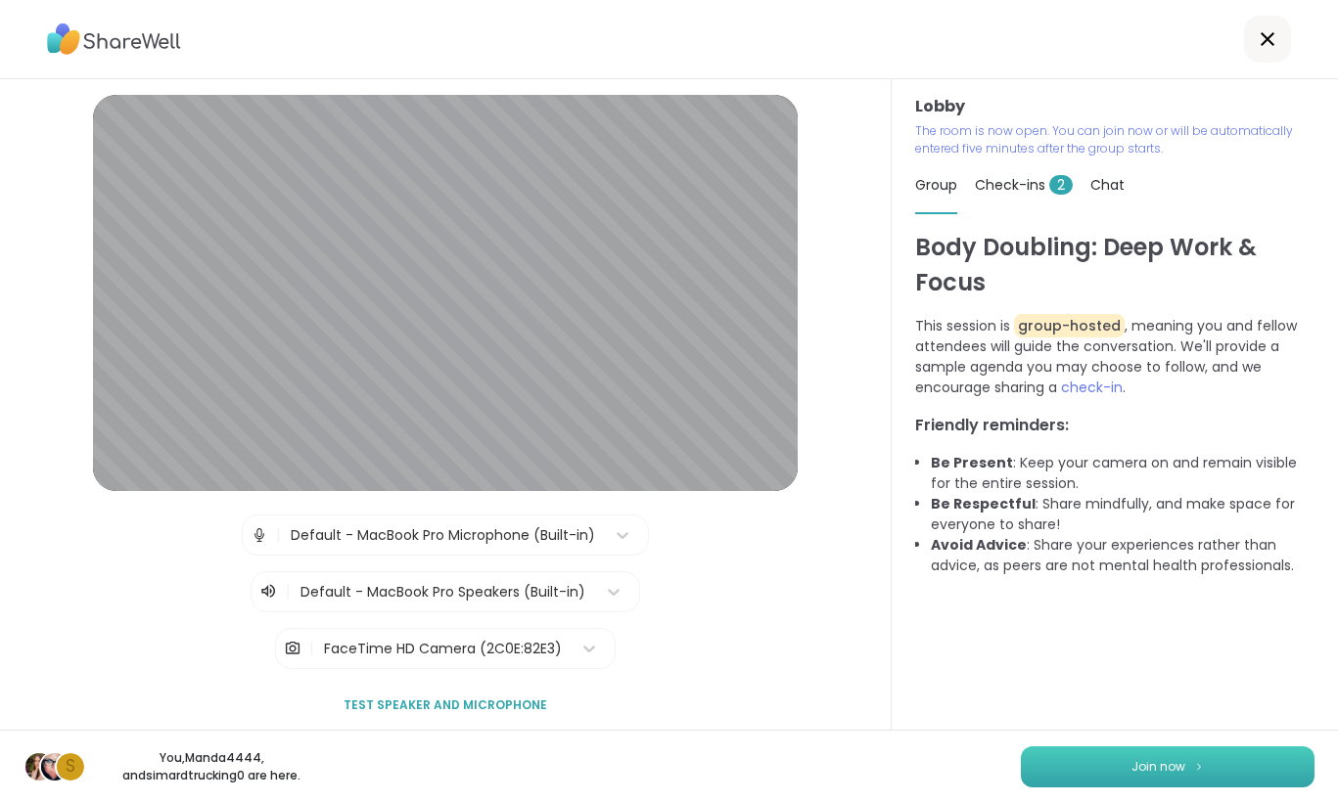
click at [1087, 760] on button "Join now" at bounding box center [1168, 767] width 294 height 41
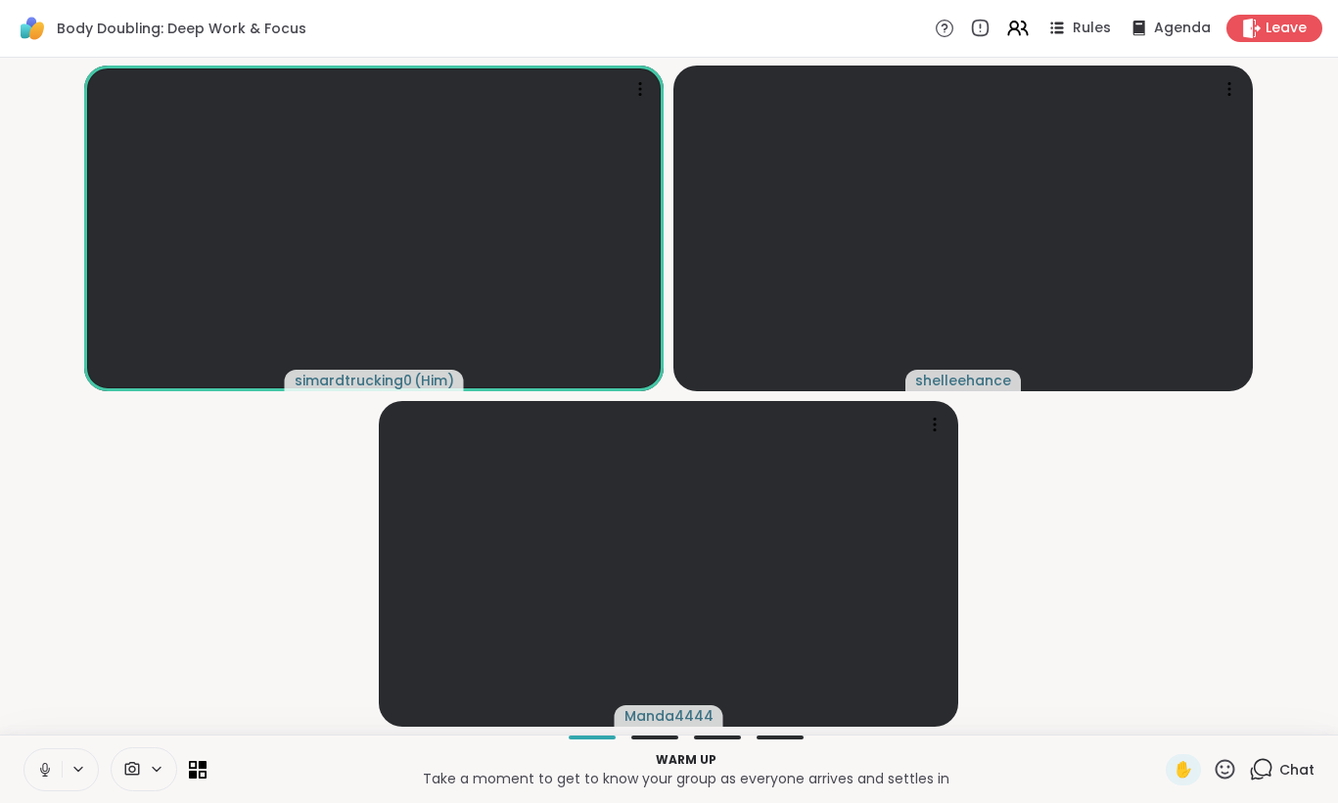
click at [39, 765] on icon at bounding box center [45, 770] width 18 height 18
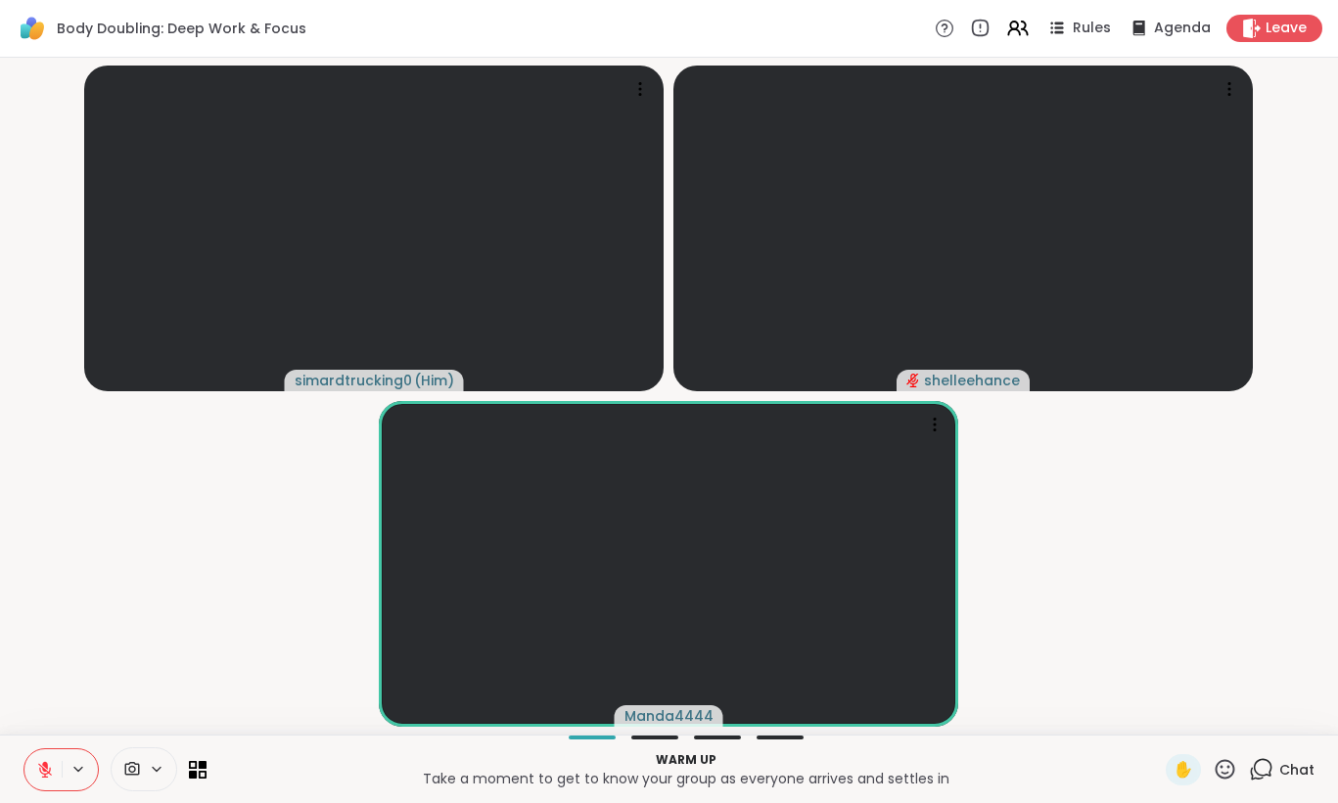
click at [39, 765] on icon at bounding box center [45, 770] width 18 height 18
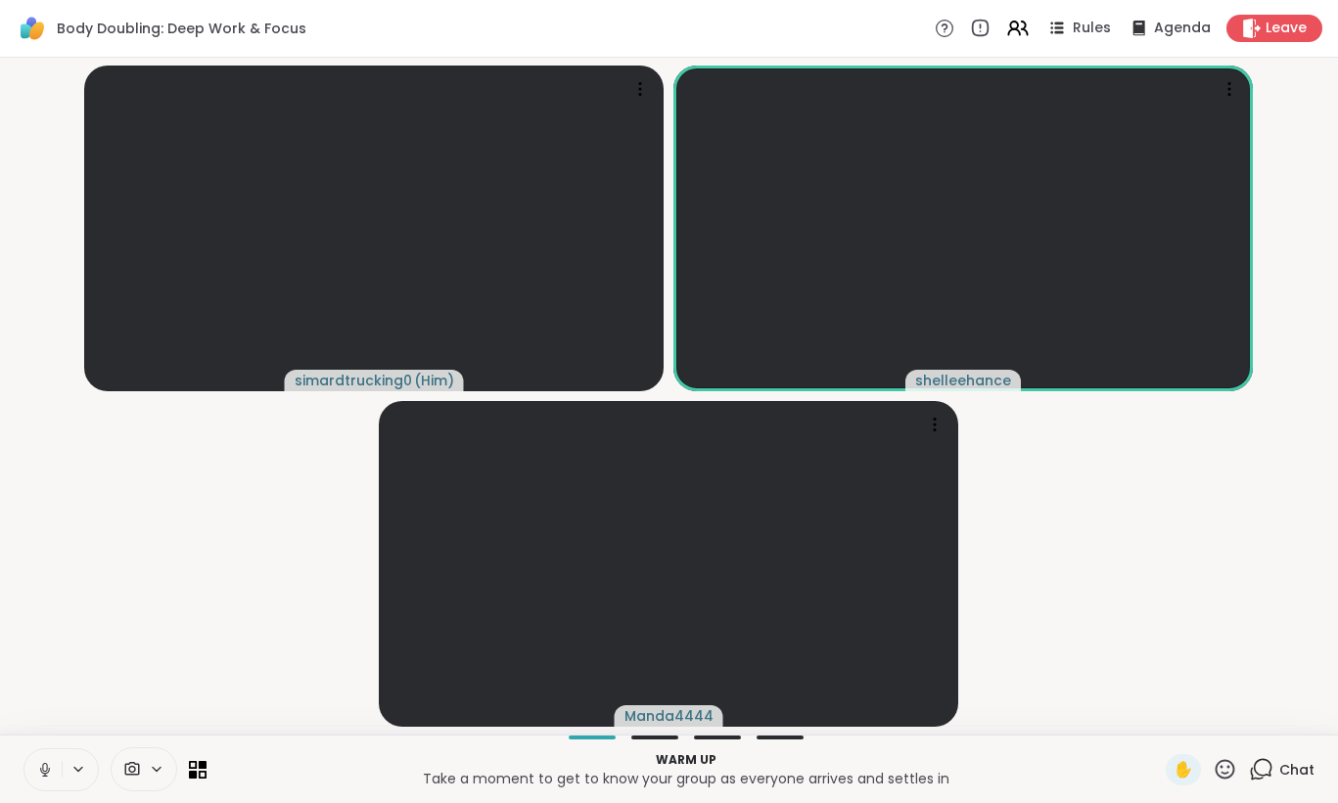
click at [1272, 757] on icon at bounding box center [1261, 769] width 24 height 24
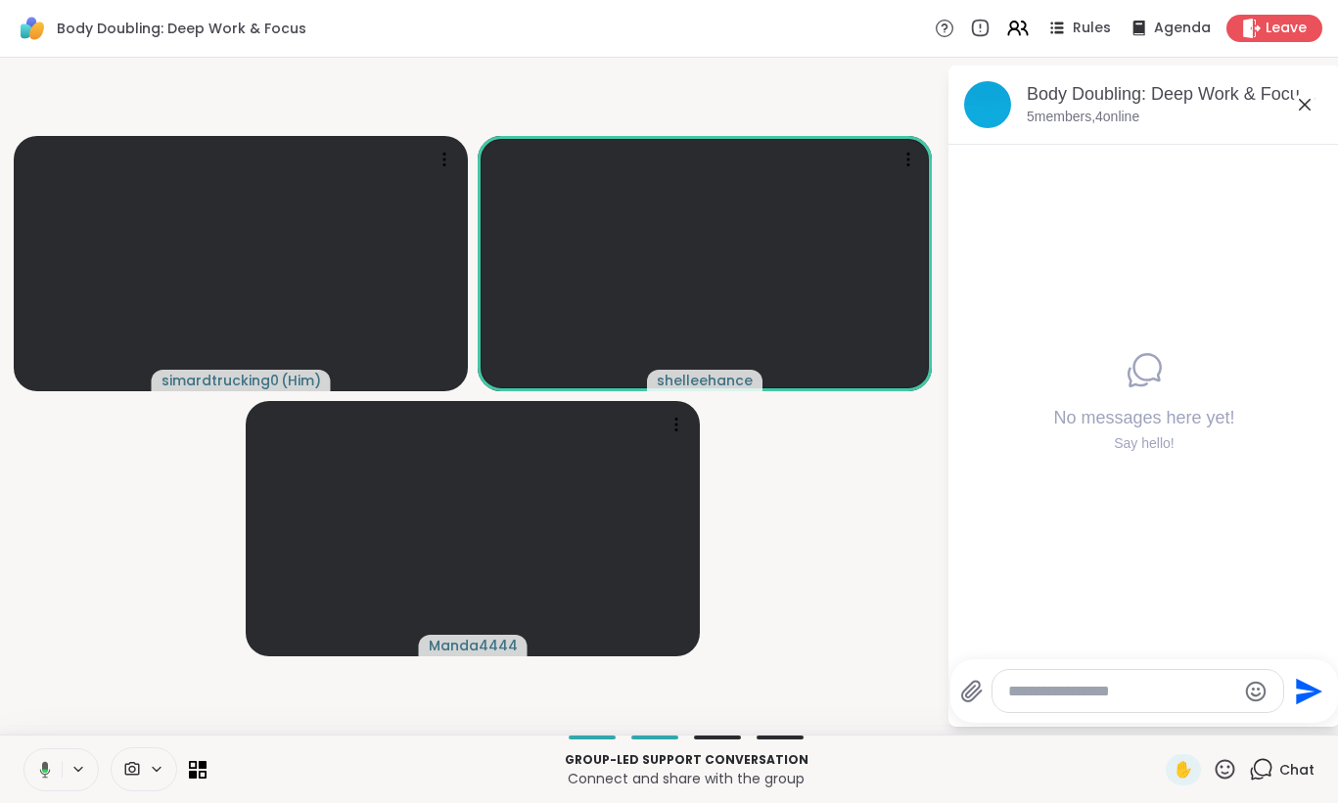
click at [1307, 107] on icon at bounding box center [1305, 105] width 12 height 12
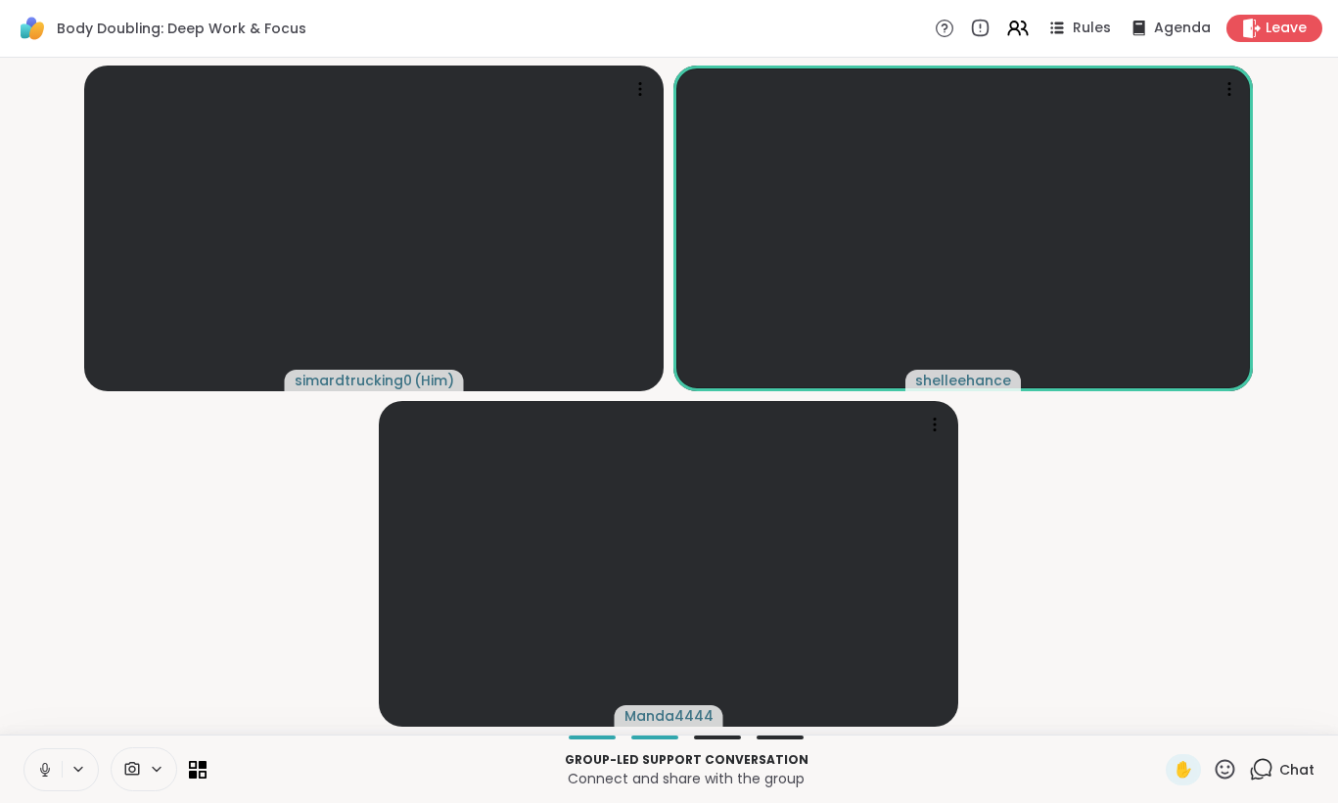
click at [36, 773] on icon at bounding box center [45, 770] width 18 height 18
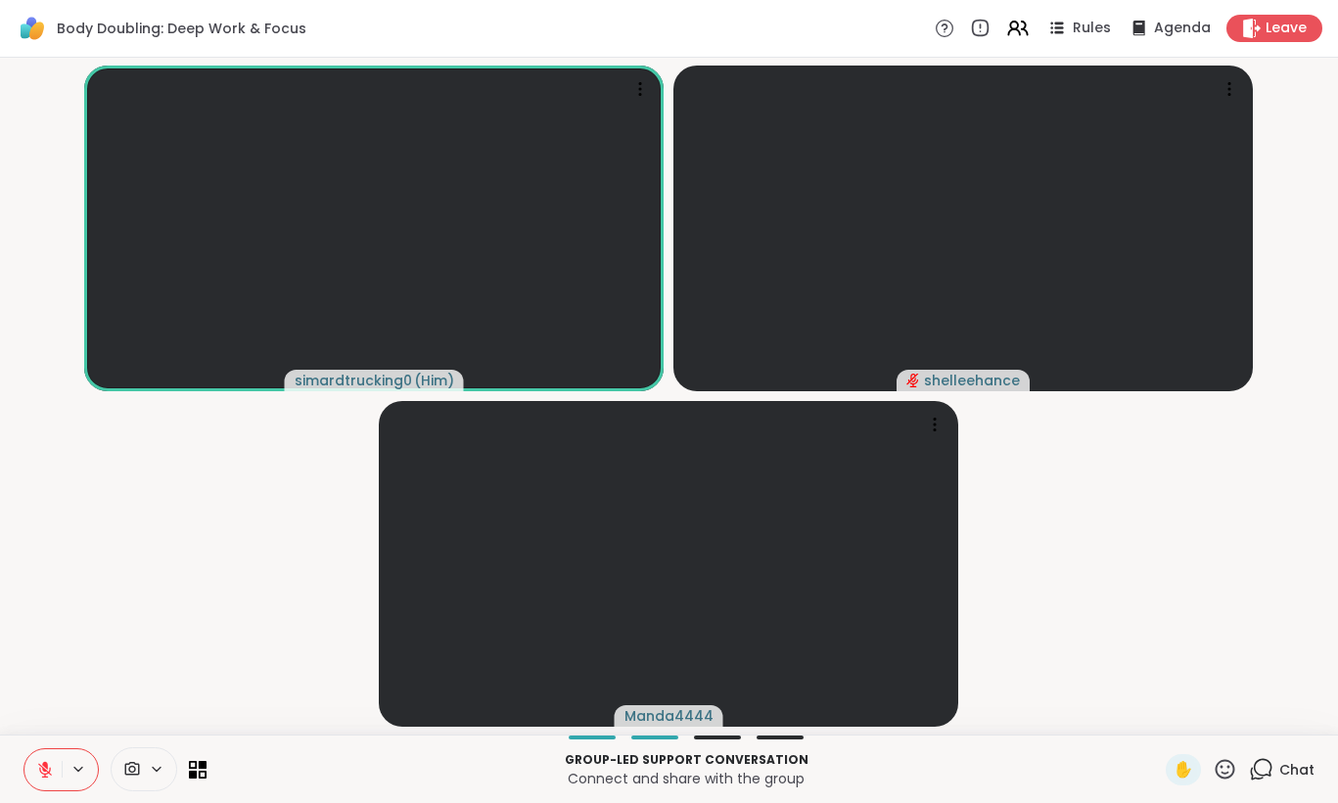
click at [37, 780] on button at bounding box center [42, 770] width 37 height 41
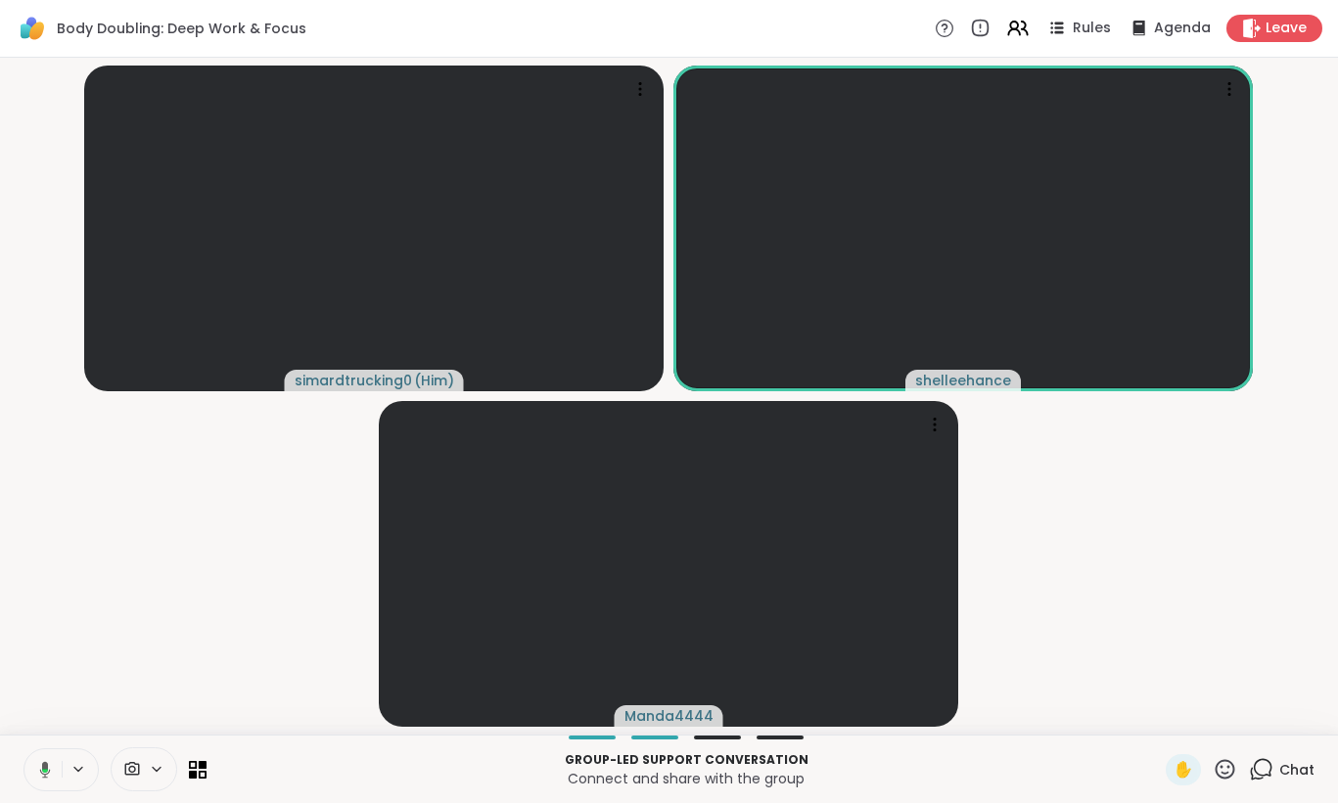
click at [1283, 761] on span "Chat" at bounding box center [1296, 770] width 35 height 20
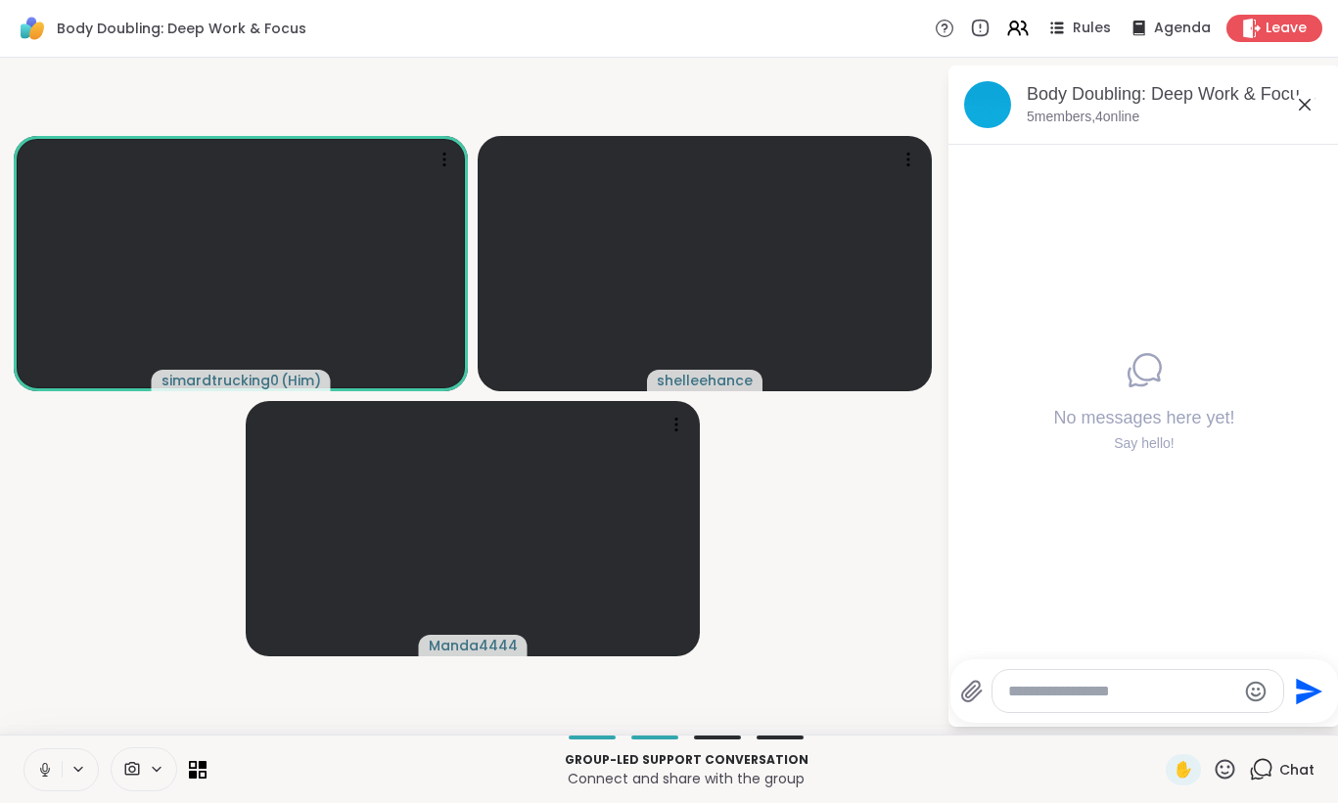
click at [35, 777] on button at bounding box center [42, 770] width 37 height 41
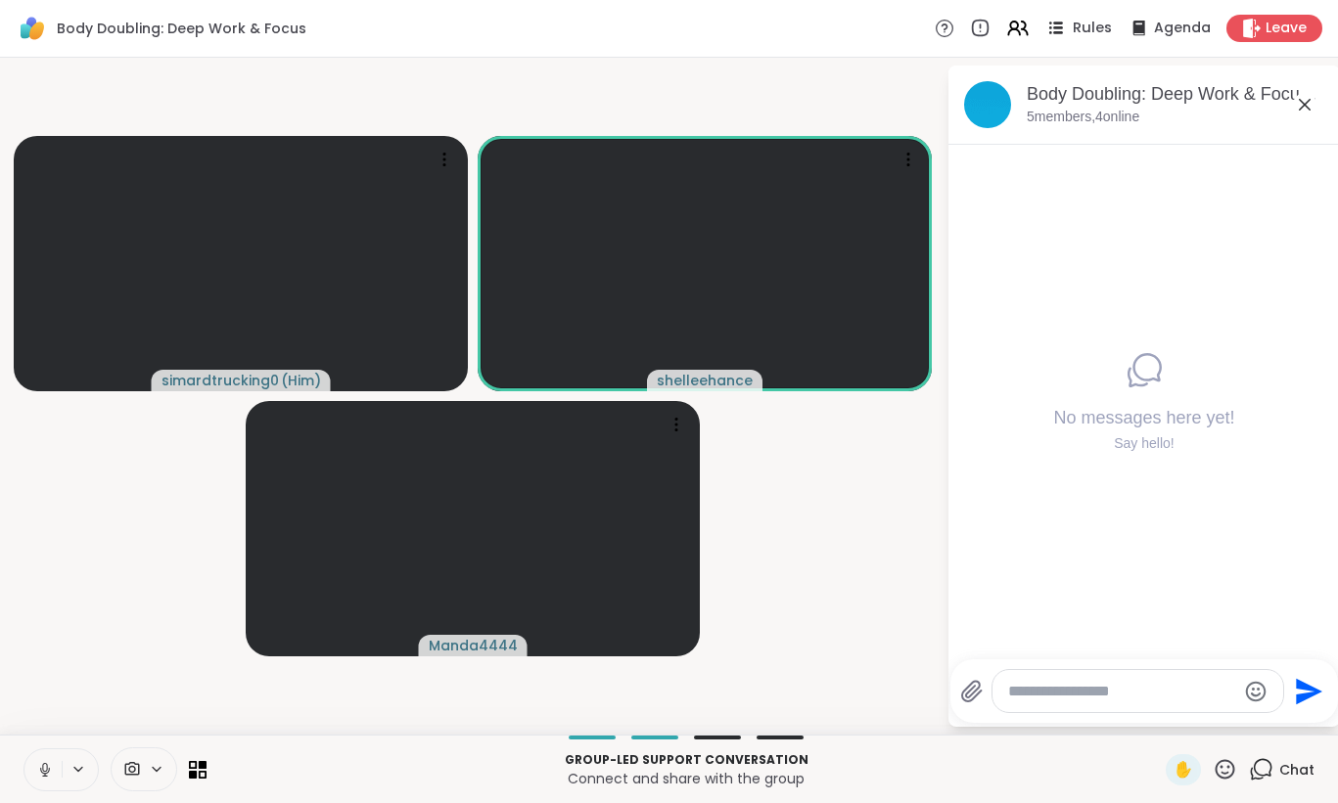
click at [1068, 30] on icon at bounding box center [1055, 28] width 24 height 24
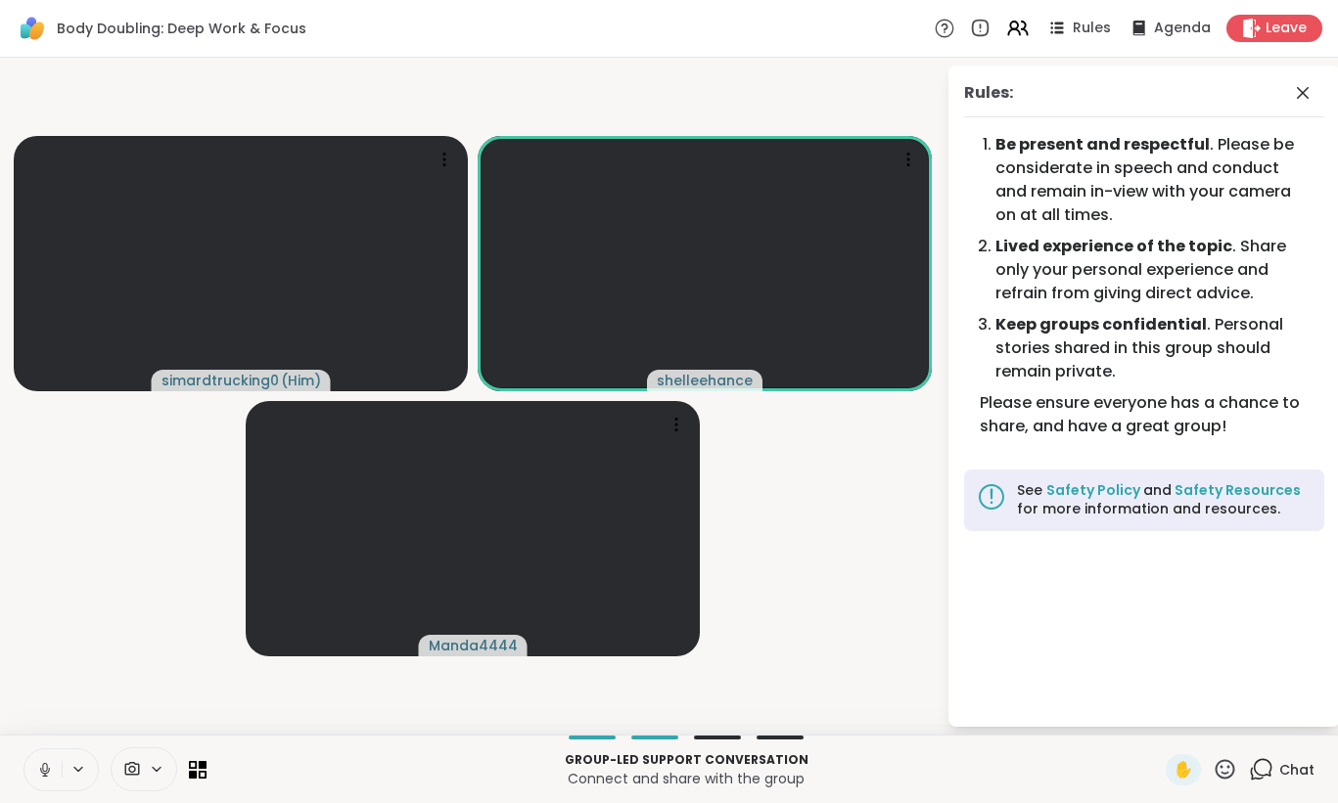
click at [951, 28] on icon at bounding box center [945, 28] width 21 height 21
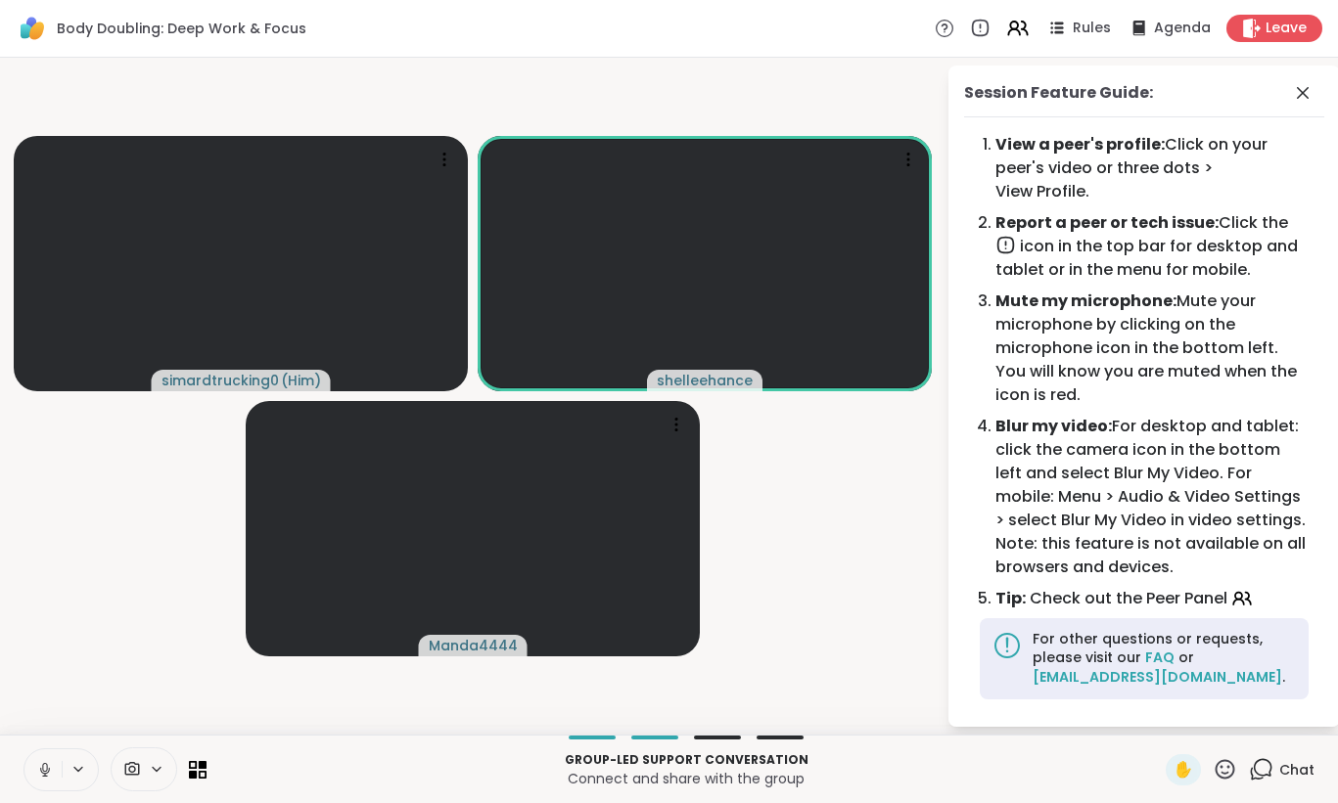
click at [988, 40] on div "Rules Agenda Leave" at bounding box center [1129, 28] width 388 height 27
click at [988, 30] on icon at bounding box center [980, 29] width 22 height 22
click at [953, 32] on icon at bounding box center [945, 28] width 21 height 21
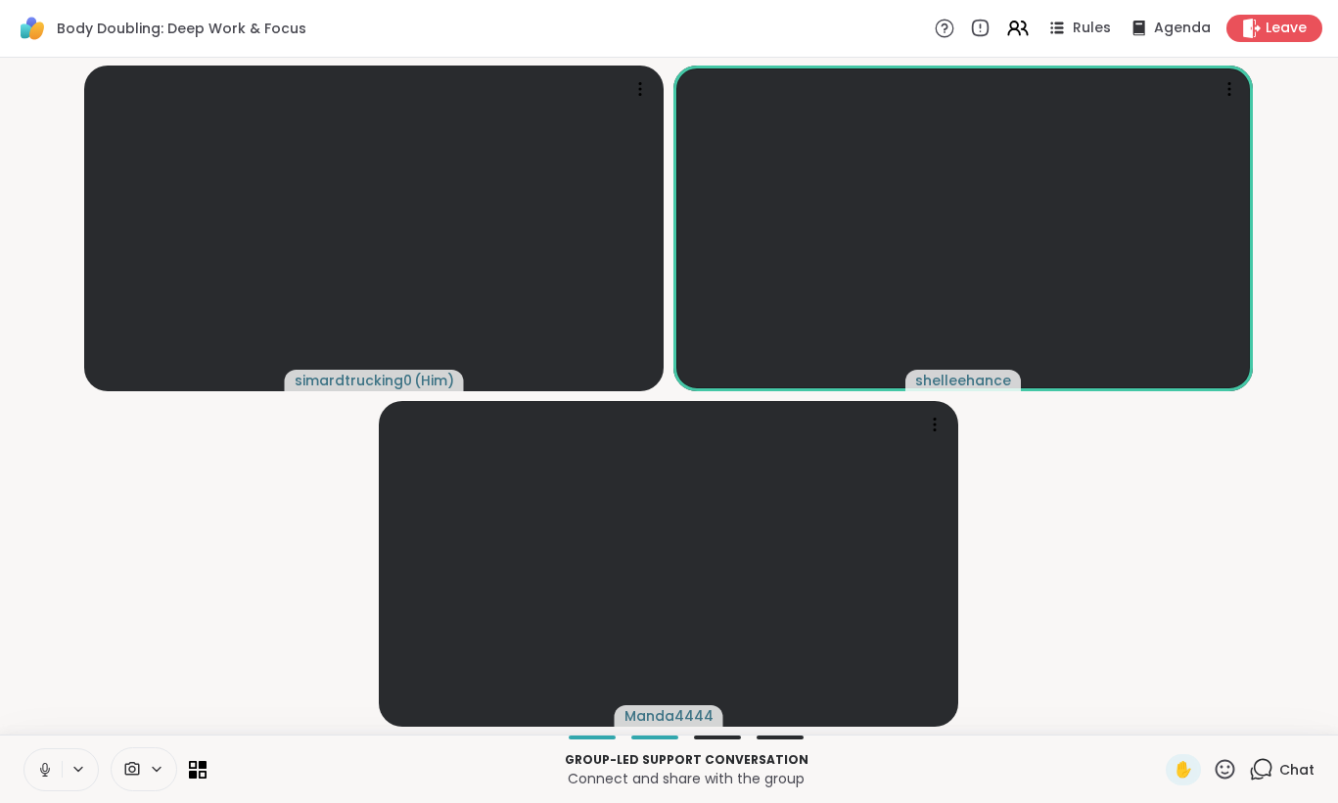
click at [952, 32] on icon at bounding box center [945, 28] width 21 height 21
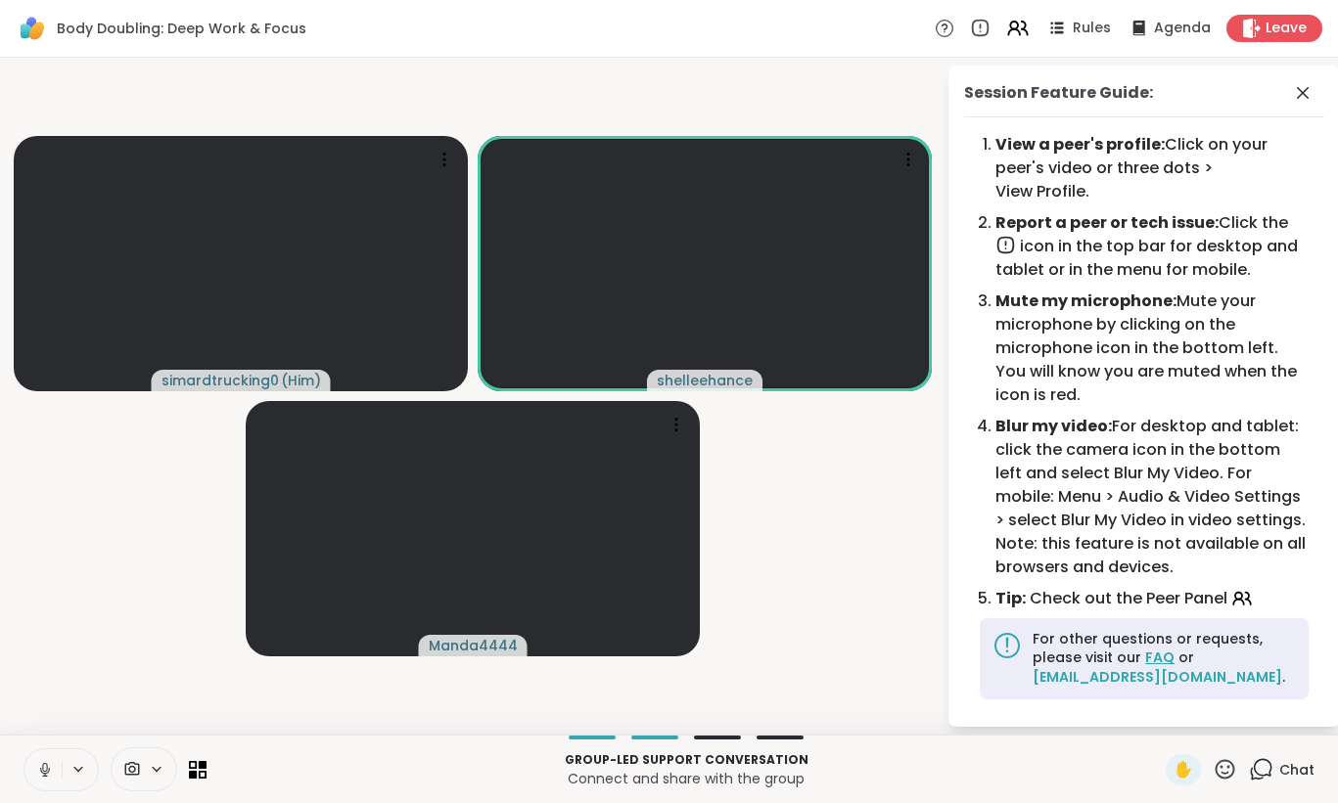
click at [1155, 648] on link "FAQ" at bounding box center [1159, 658] width 29 height 20
click at [1097, 31] on span "Rules" at bounding box center [1092, 29] width 40 height 21
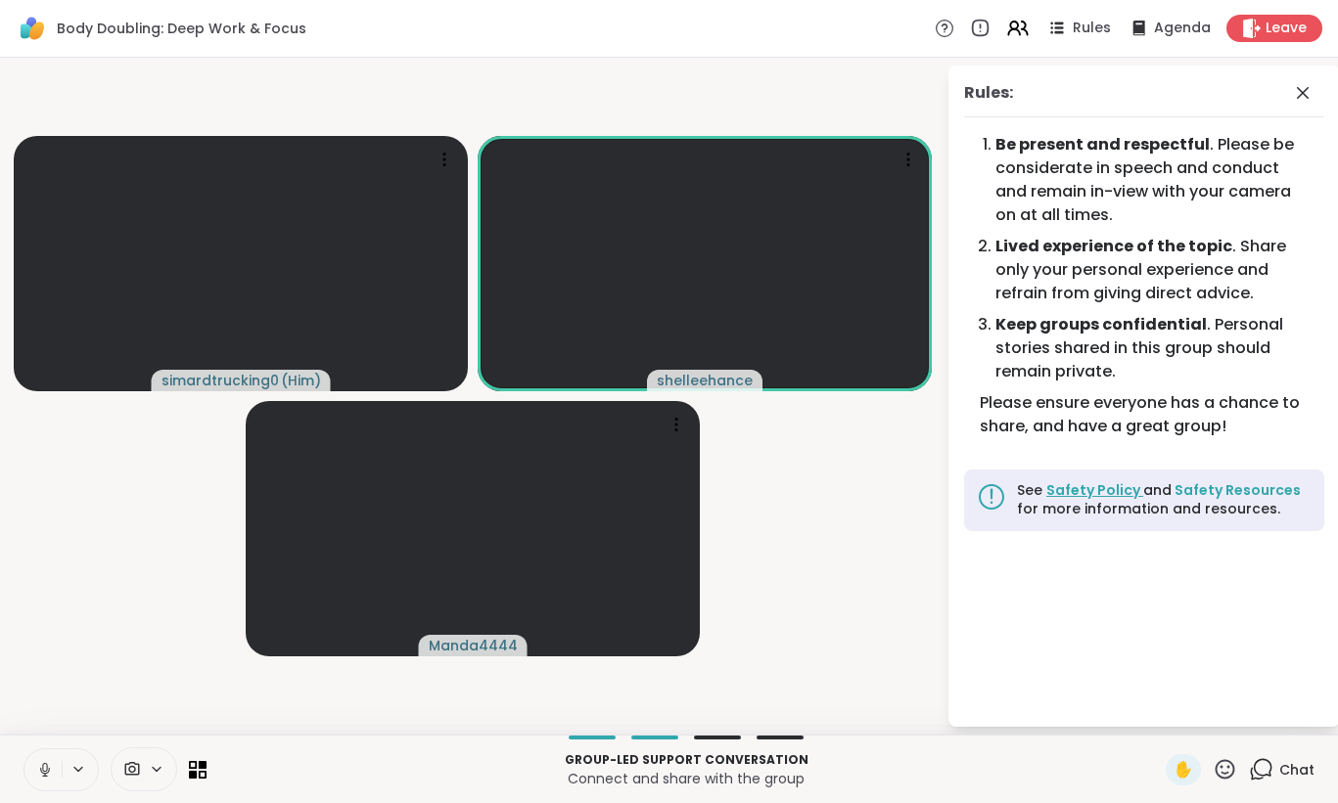
click at [1114, 485] on link "Safety Policy" at bounding box center [1094, 490] width 97 height 20
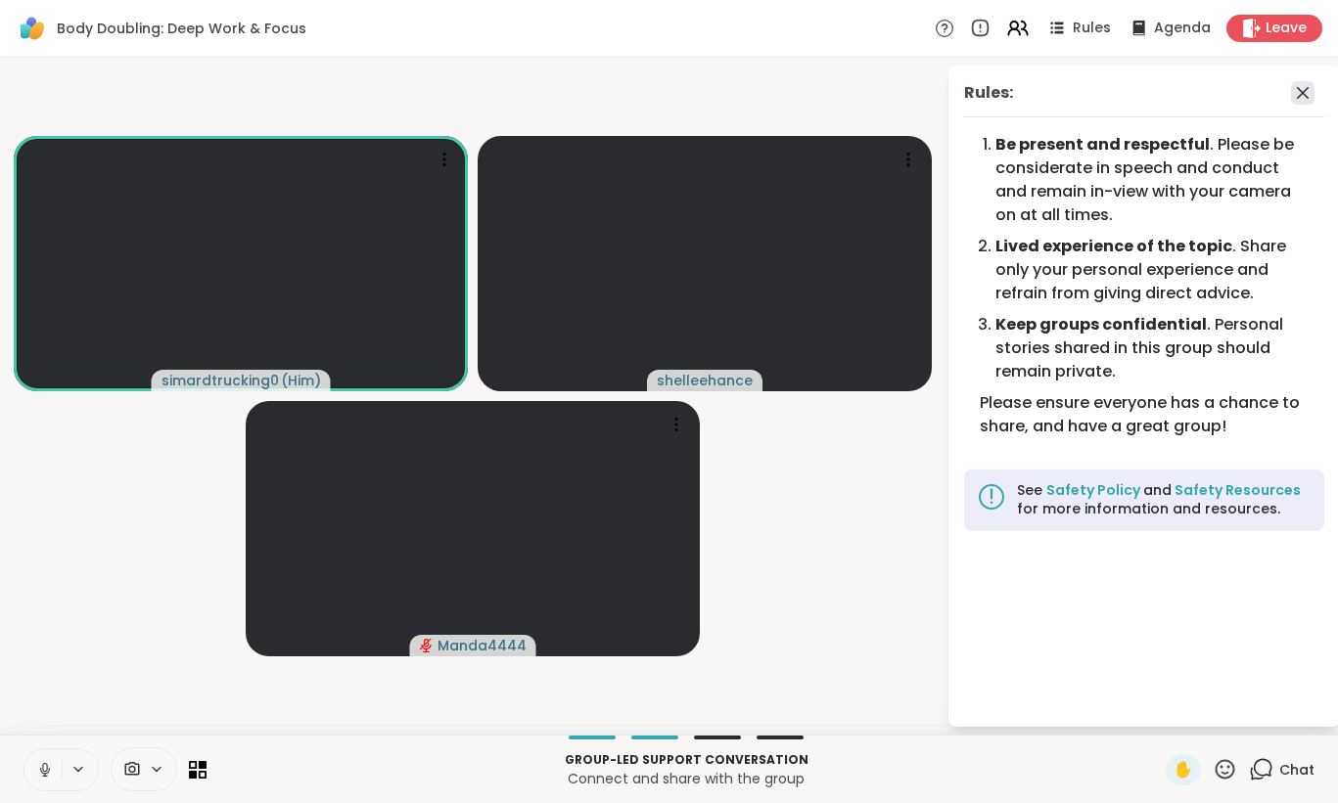
click at [1304, 90] on icon at bounding box center [1303, 93] width 12 height 12
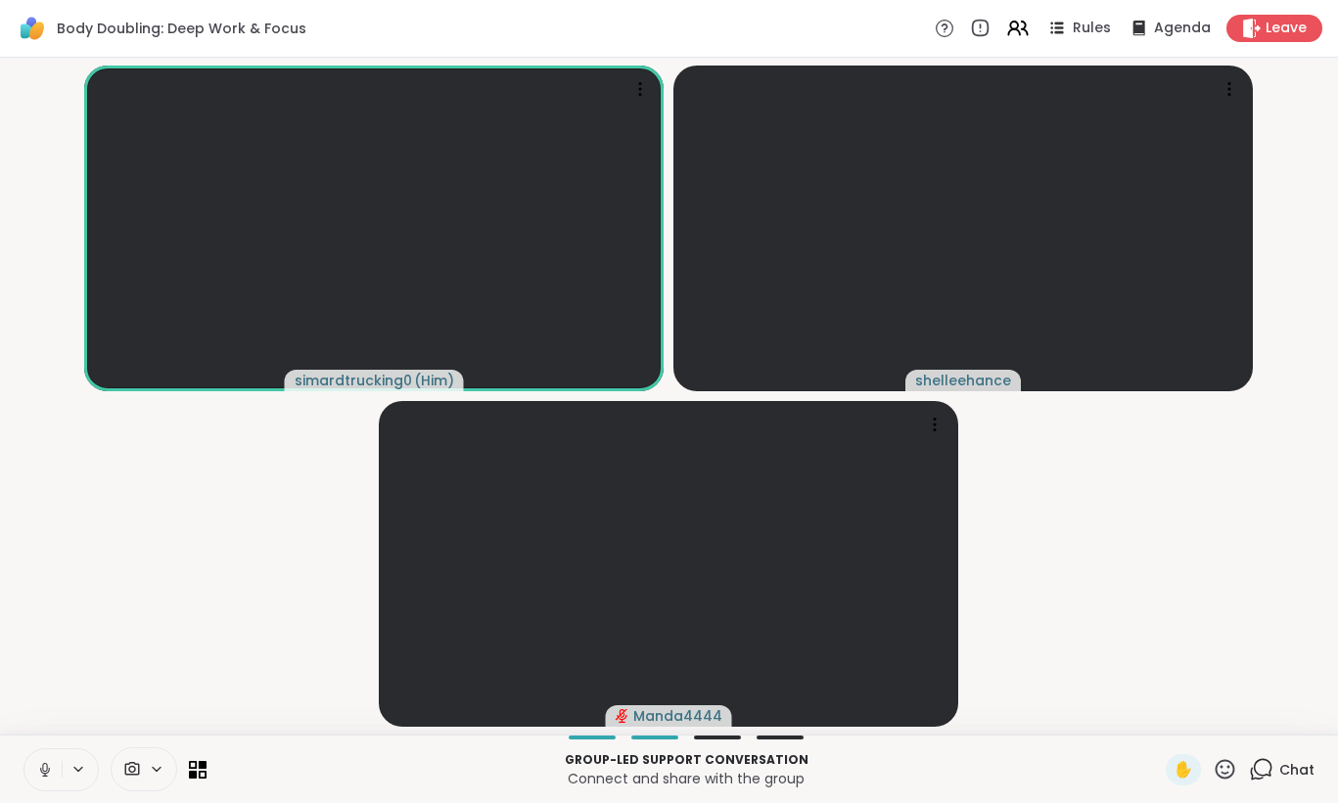
click at [1283, 764] on span "Chat" at bounding box center [1296, 770] width 35 height 20
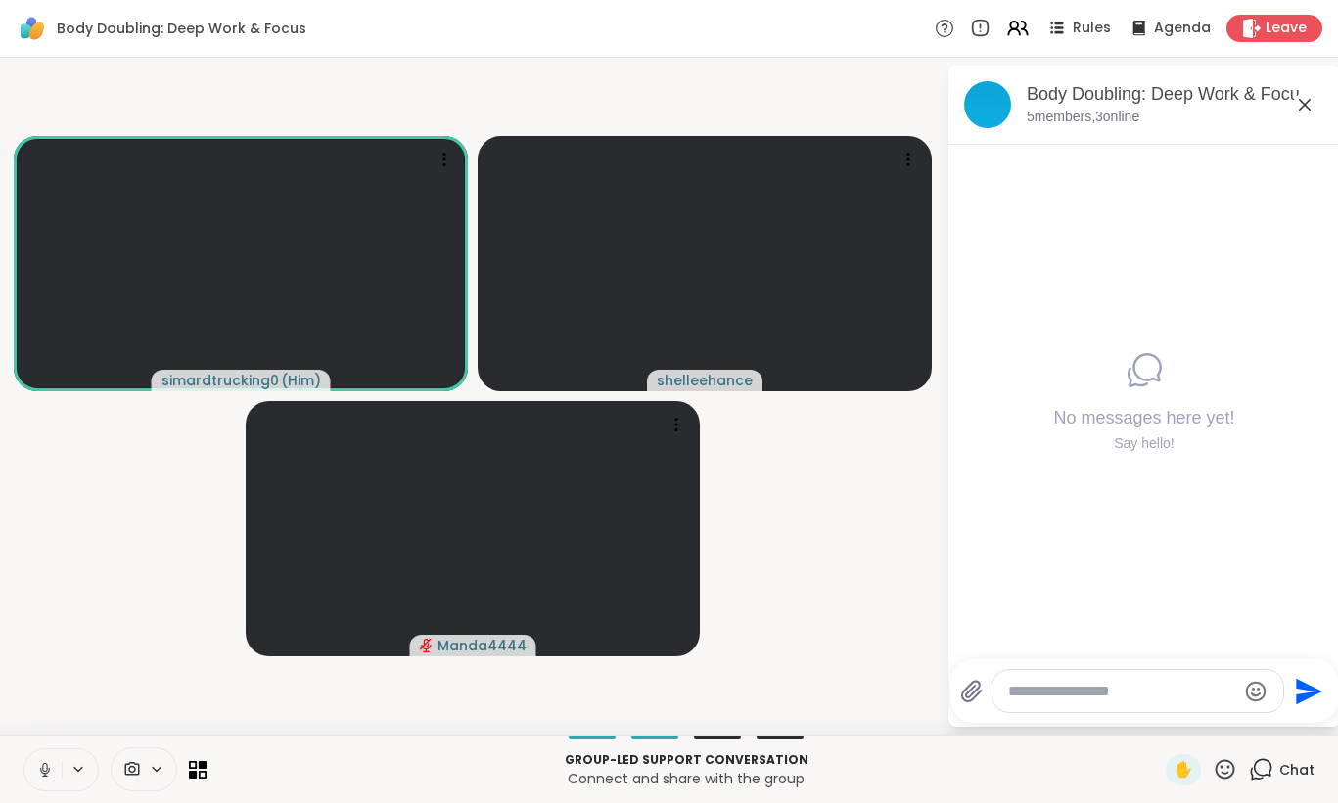
click at [1168, 696] on textarea "Type your message" at bounding box center [1122, 692] width 228 height 20
paste textarea "**********"
type textarea "**********"
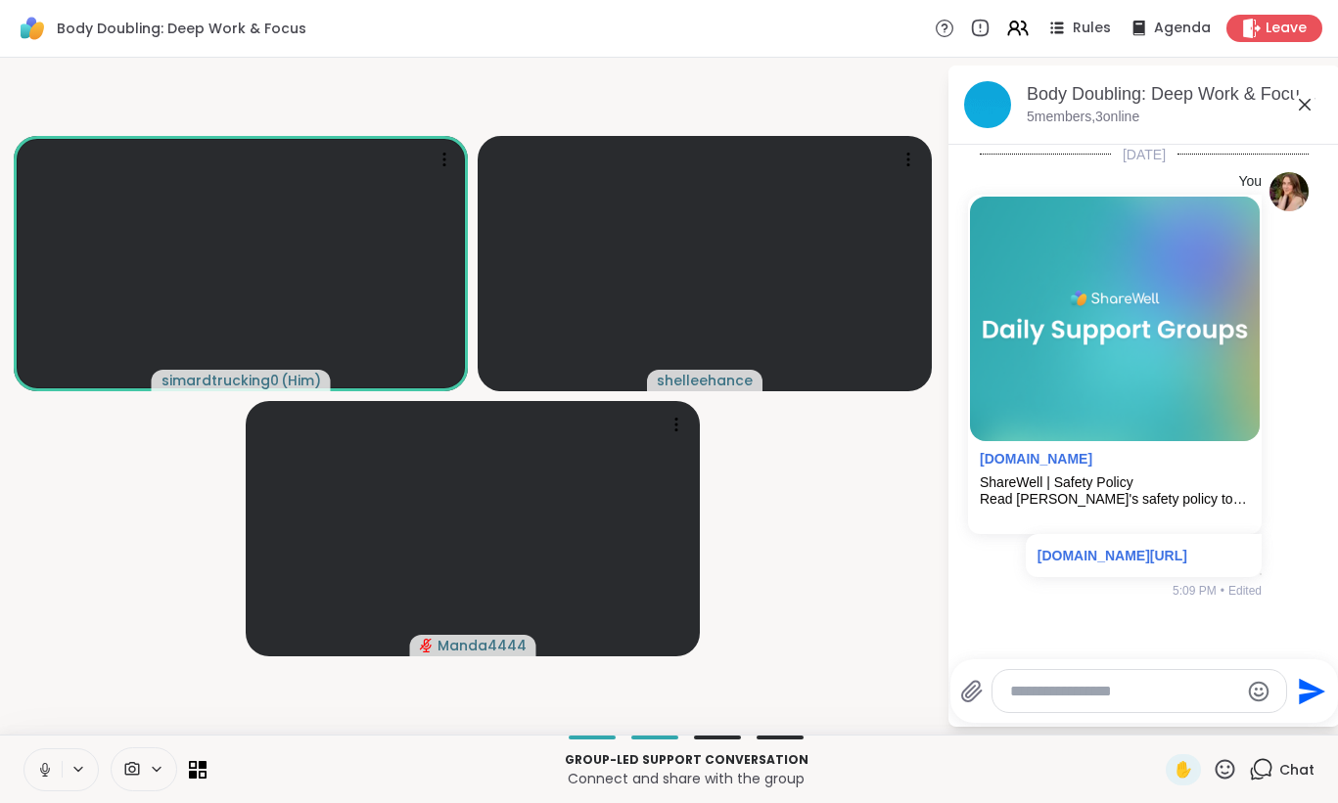
click at [1296, 109] on icon at bounding box center [1304, 104] width 23 height 23
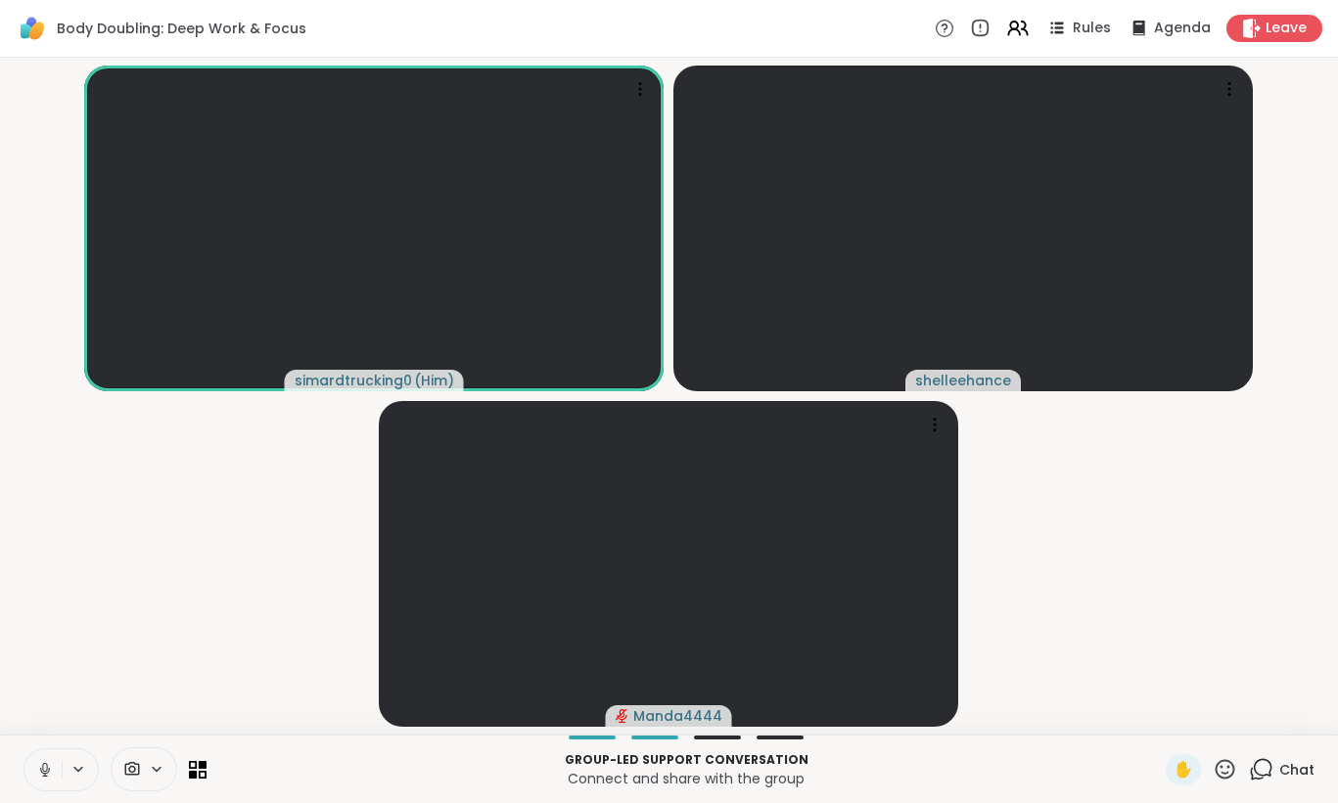
click at [44, 762] on icon at bounding box center [45, 770] width 18 height 18
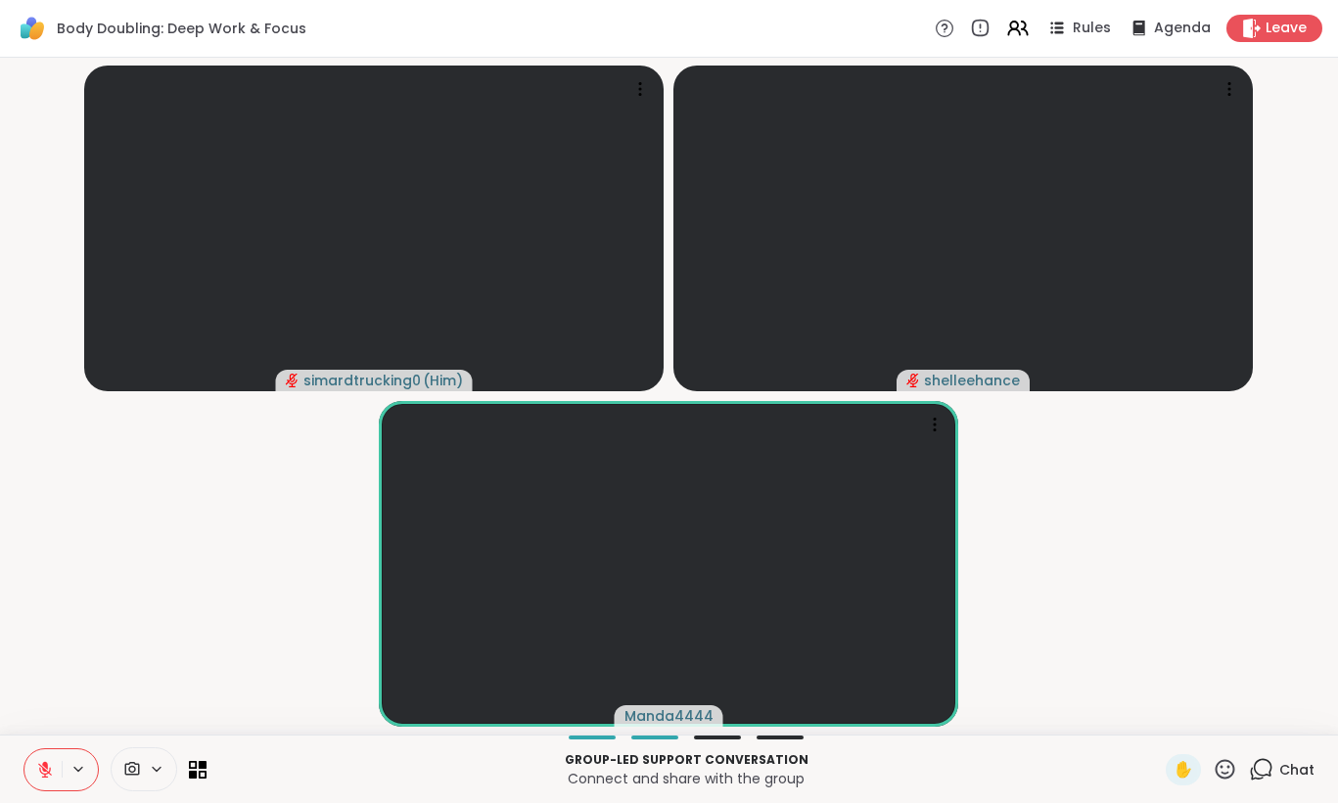
click at [35, 763] on button at bounding box center [42, 770] width 37 height 41
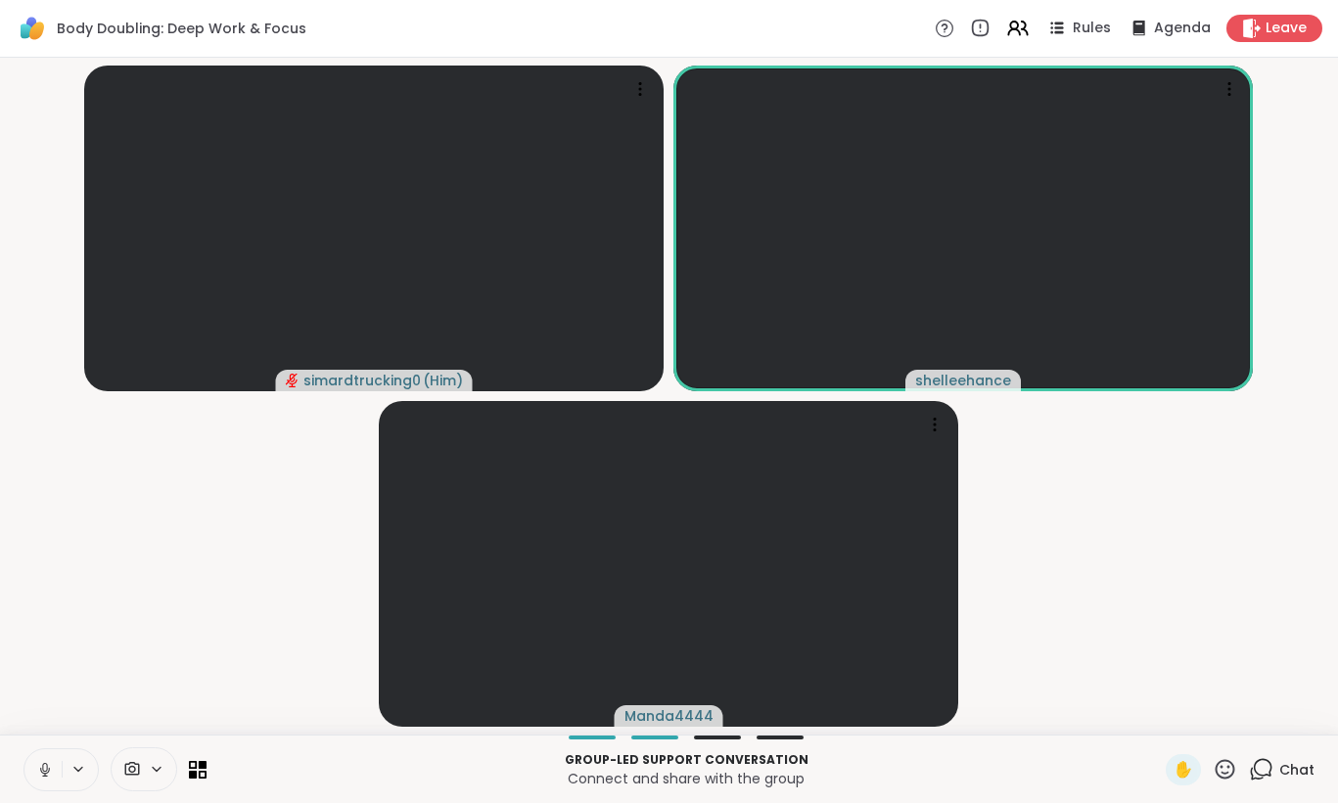
click at [37, 779] on button at bounding box center [42, 770] width 37 height 41
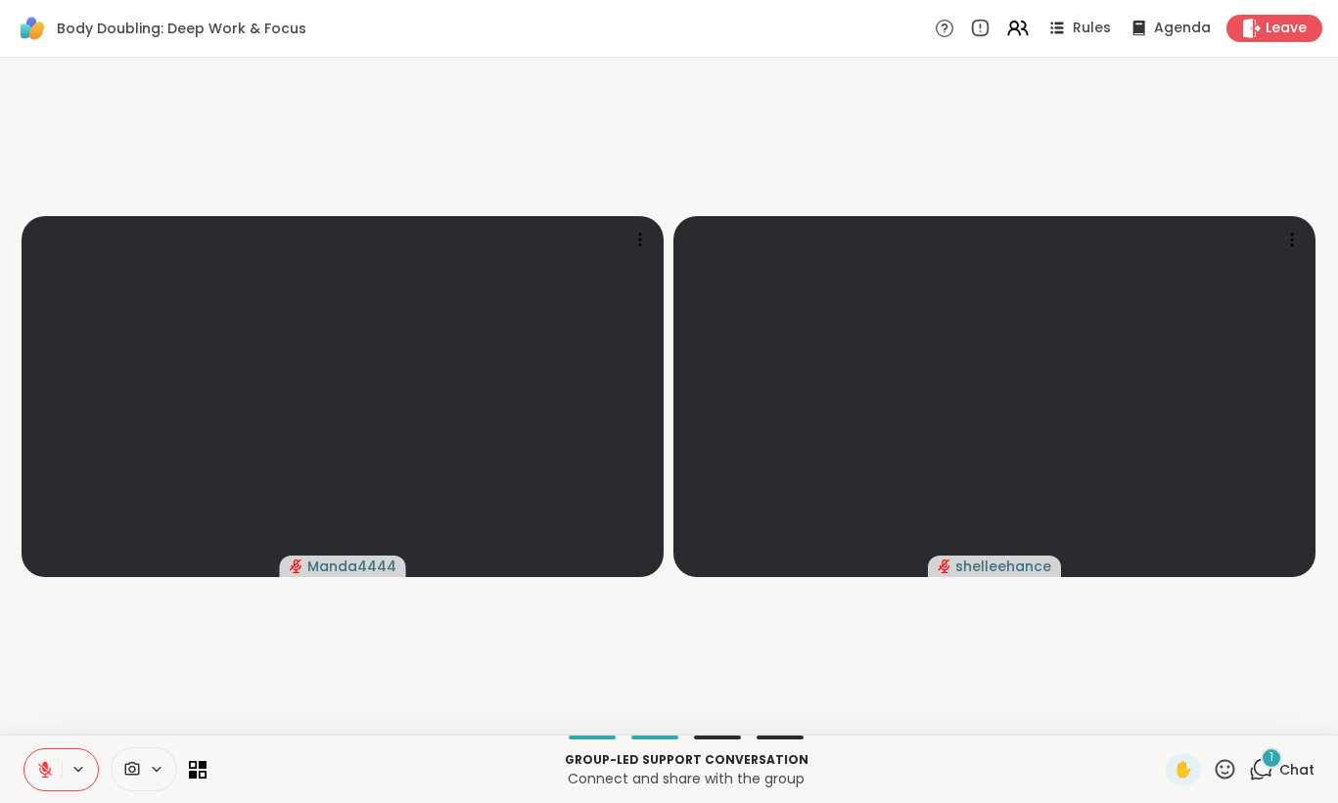
click at [46, 765] on icon at bounding box center [45, 765] width 6 height 8
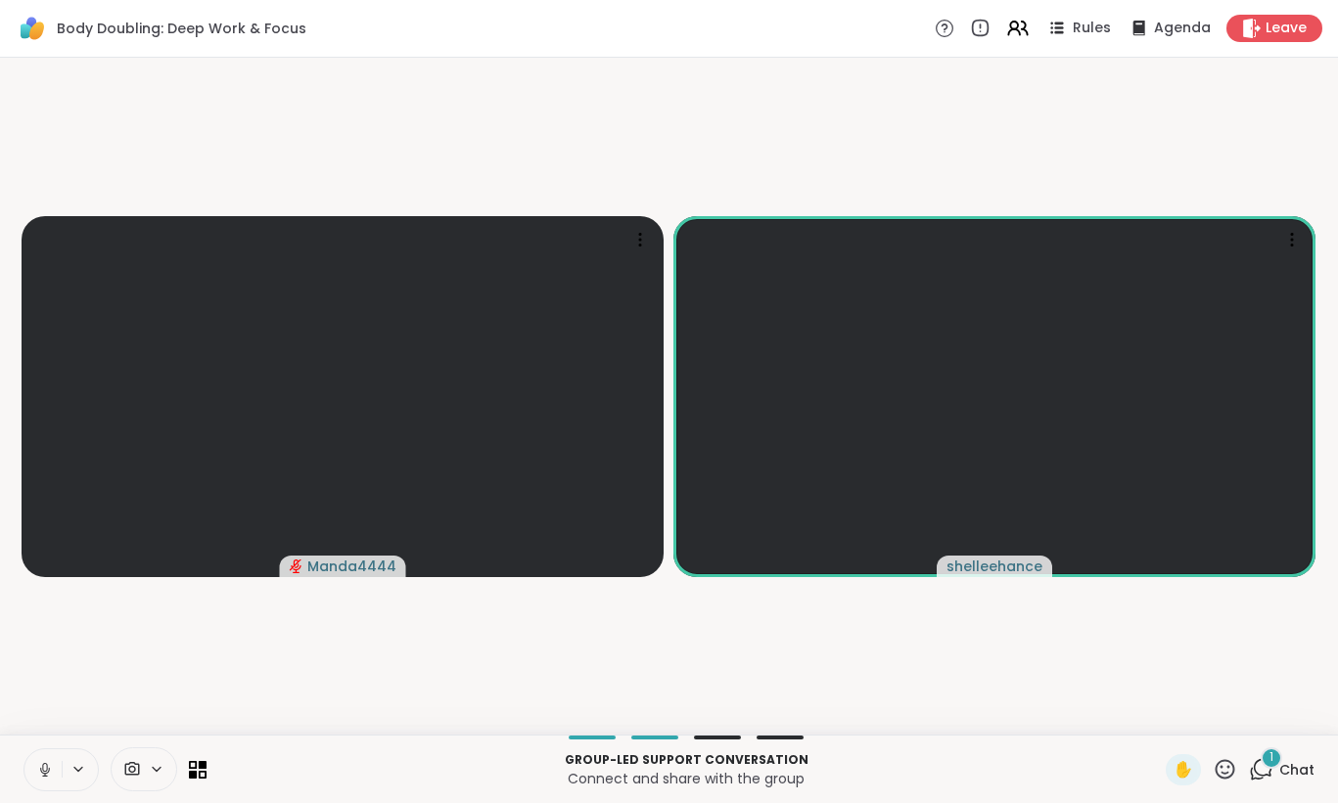
click at [41, 772] on icon at bounding box center [45, 770] width 18 height 18
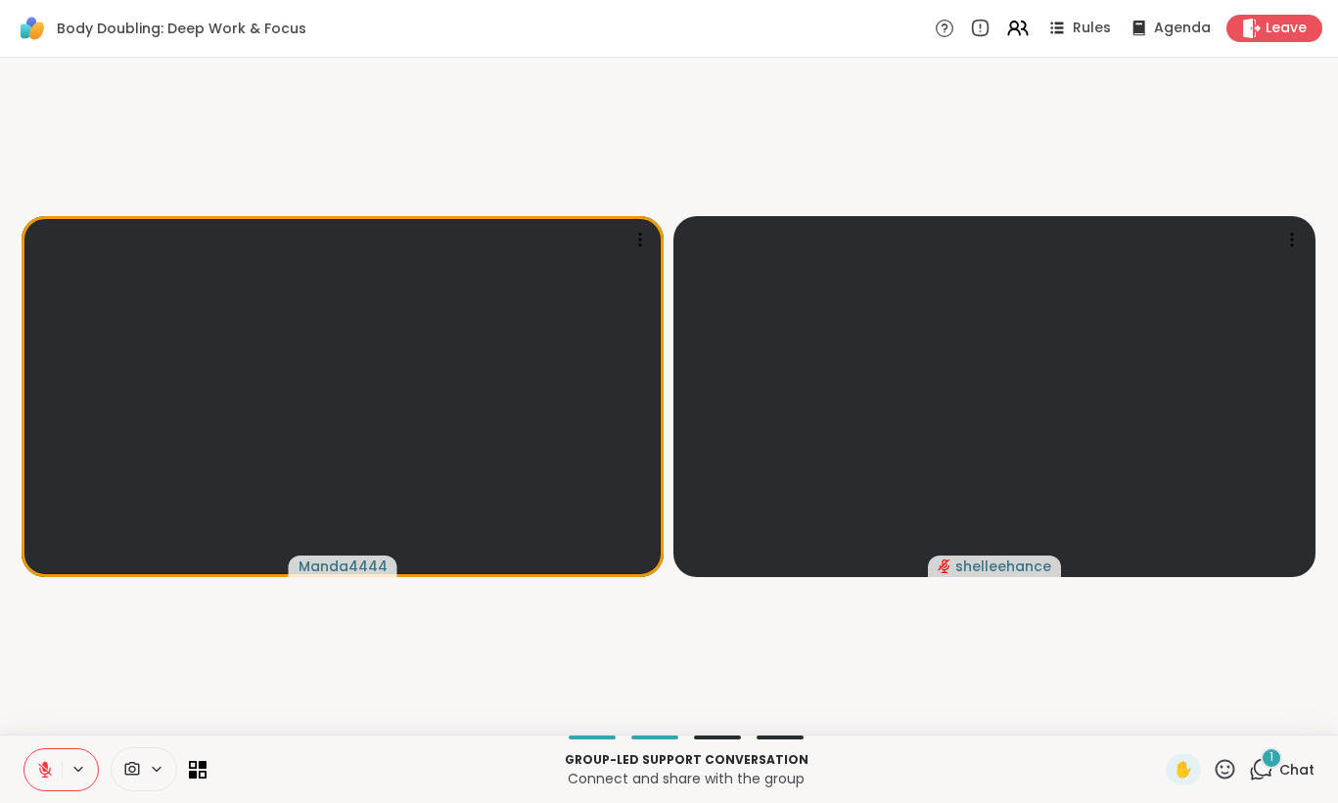
click at [45, 771] on icon at bounding box center [45, 770] width 14 height 14
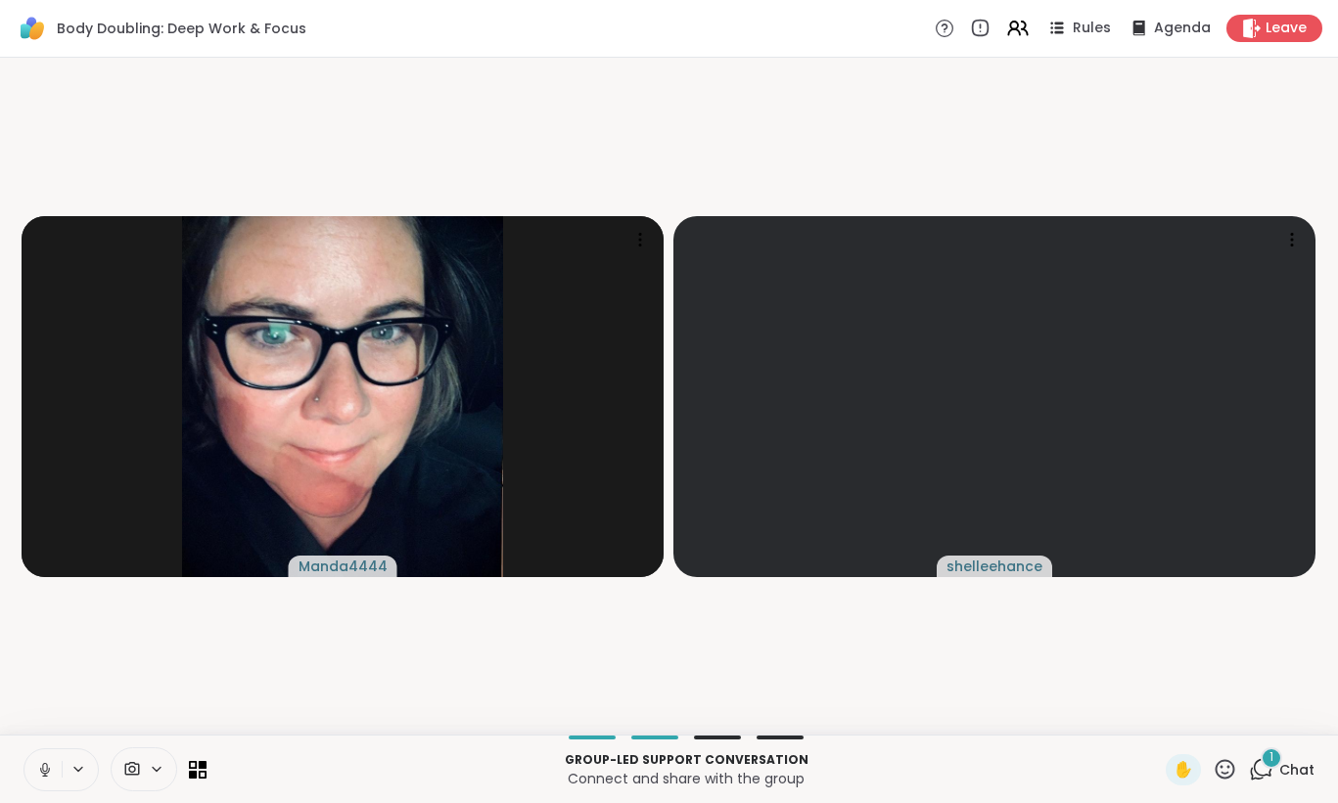
click at [39, 772] on icon at bounding box center [45, 770] width 18 height 18
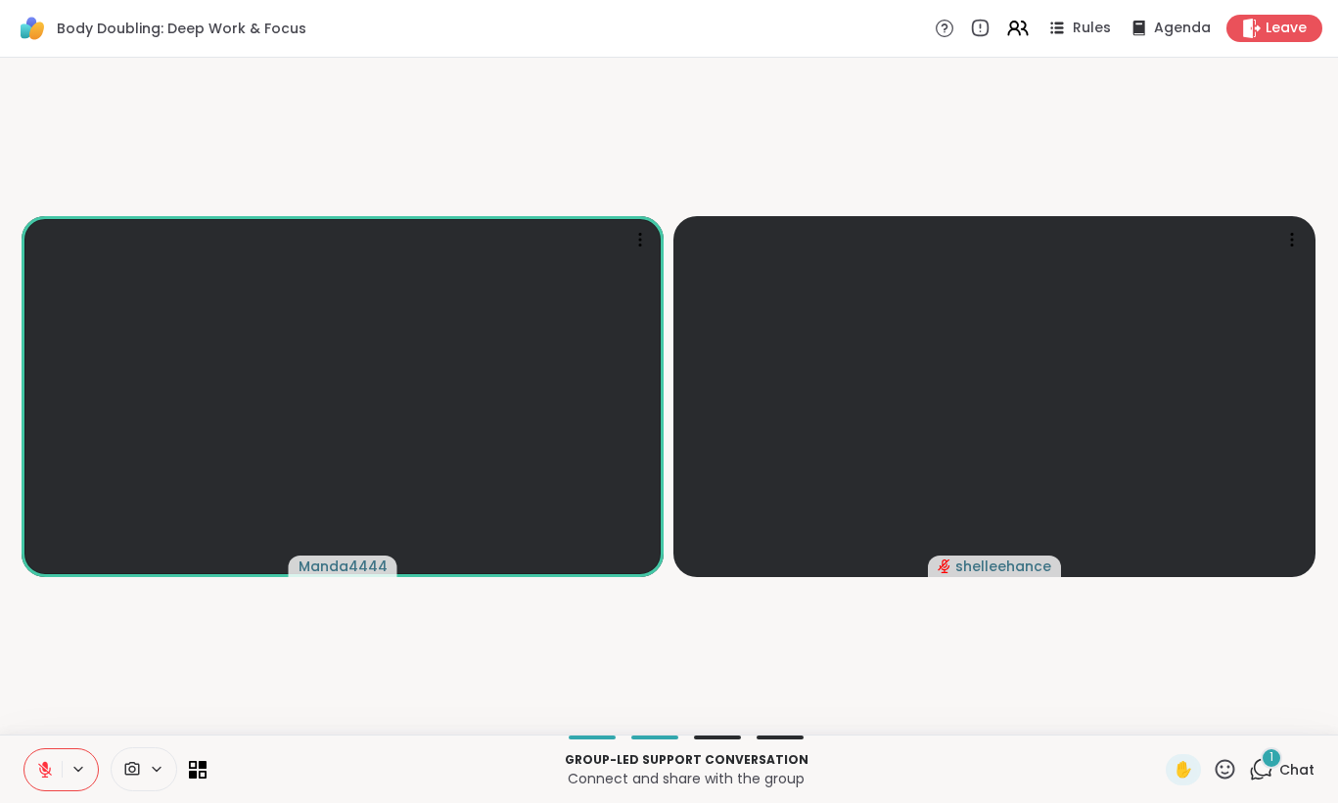
click at [39, 772] on icon at bounding box center [45, 770] width 18 height 18
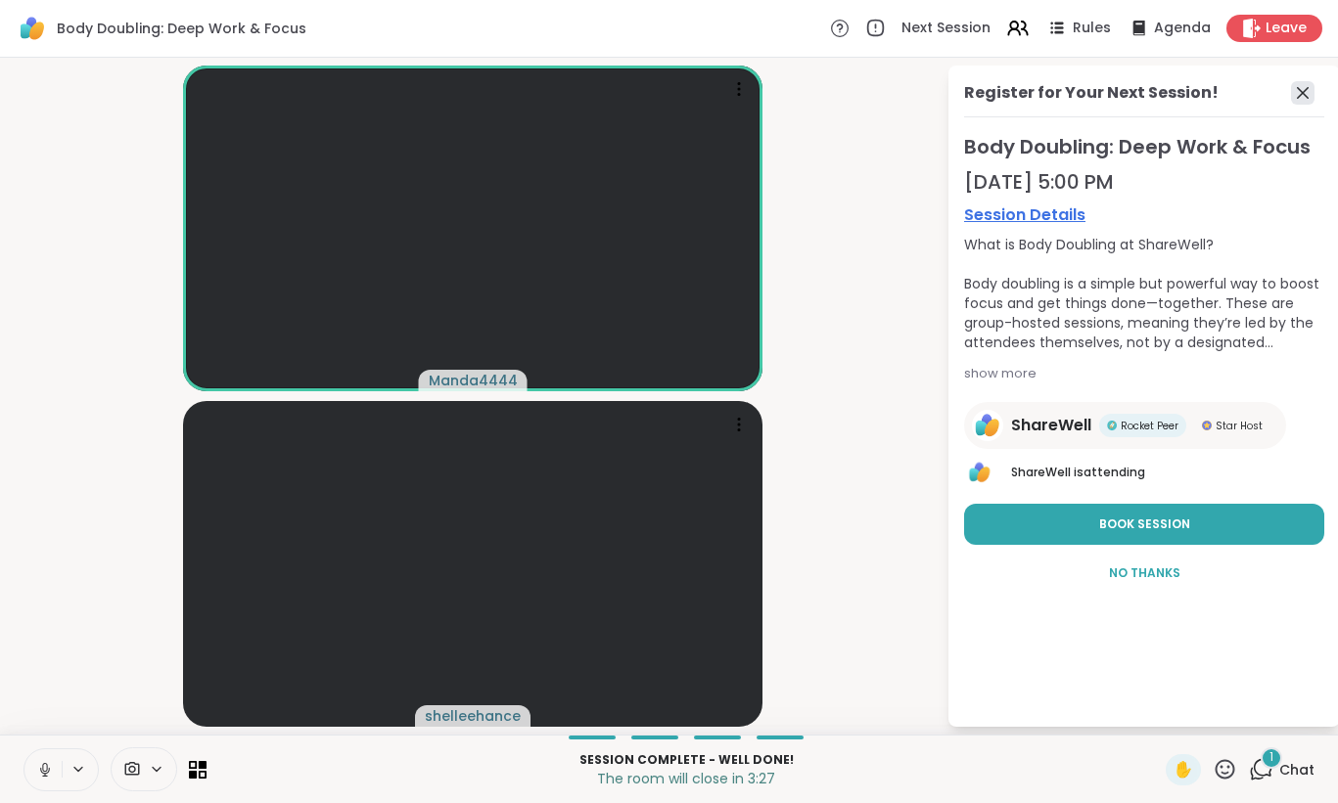
click at [1305, 95] on icon at bounding box center [1303, 93] width 12 height 12
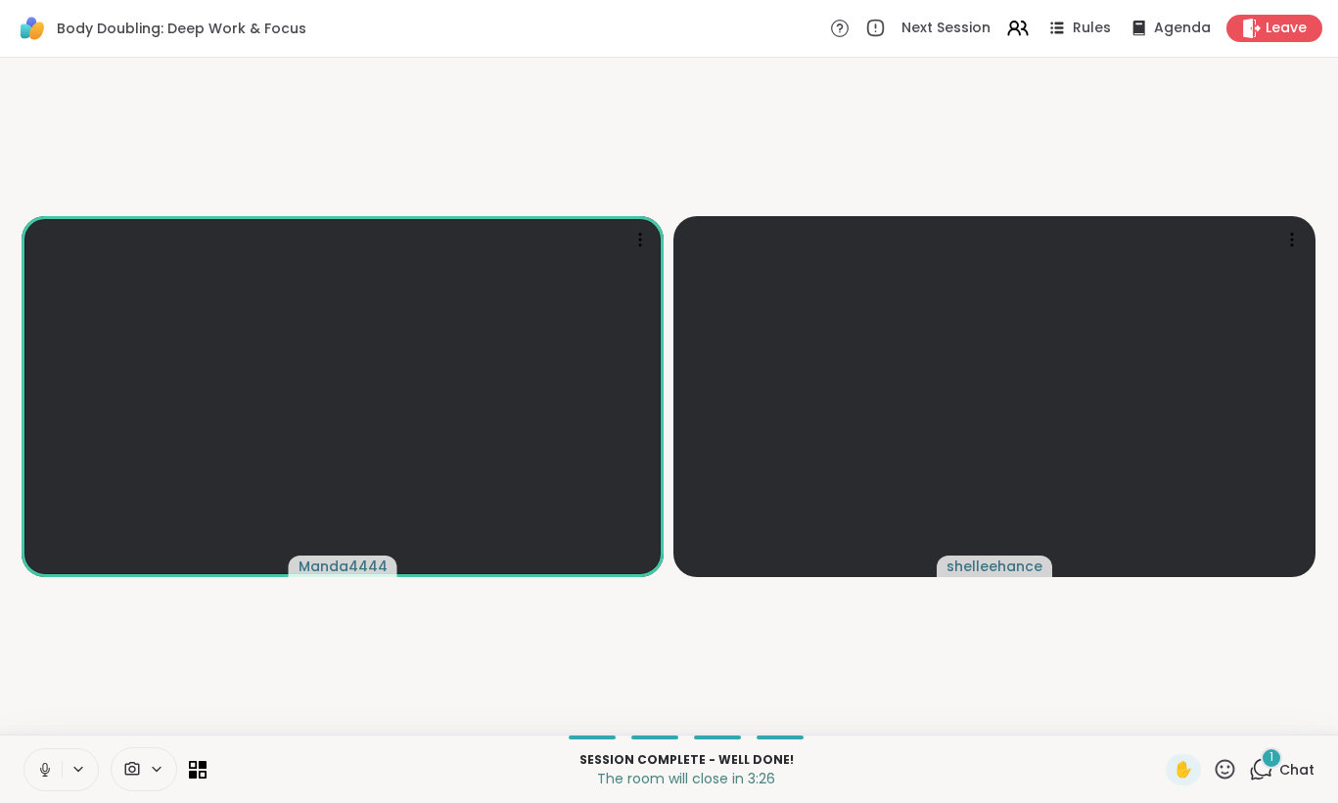
click at [1297, 750] on div "Session Complete - well done! The room will close in 3:26 ✋ 1 Chat" at bounding box center [669, 769] width 1338 height 68
click at [1293, 769] on span "Chat" at bounding box center [1296, 770] width 35 height 20
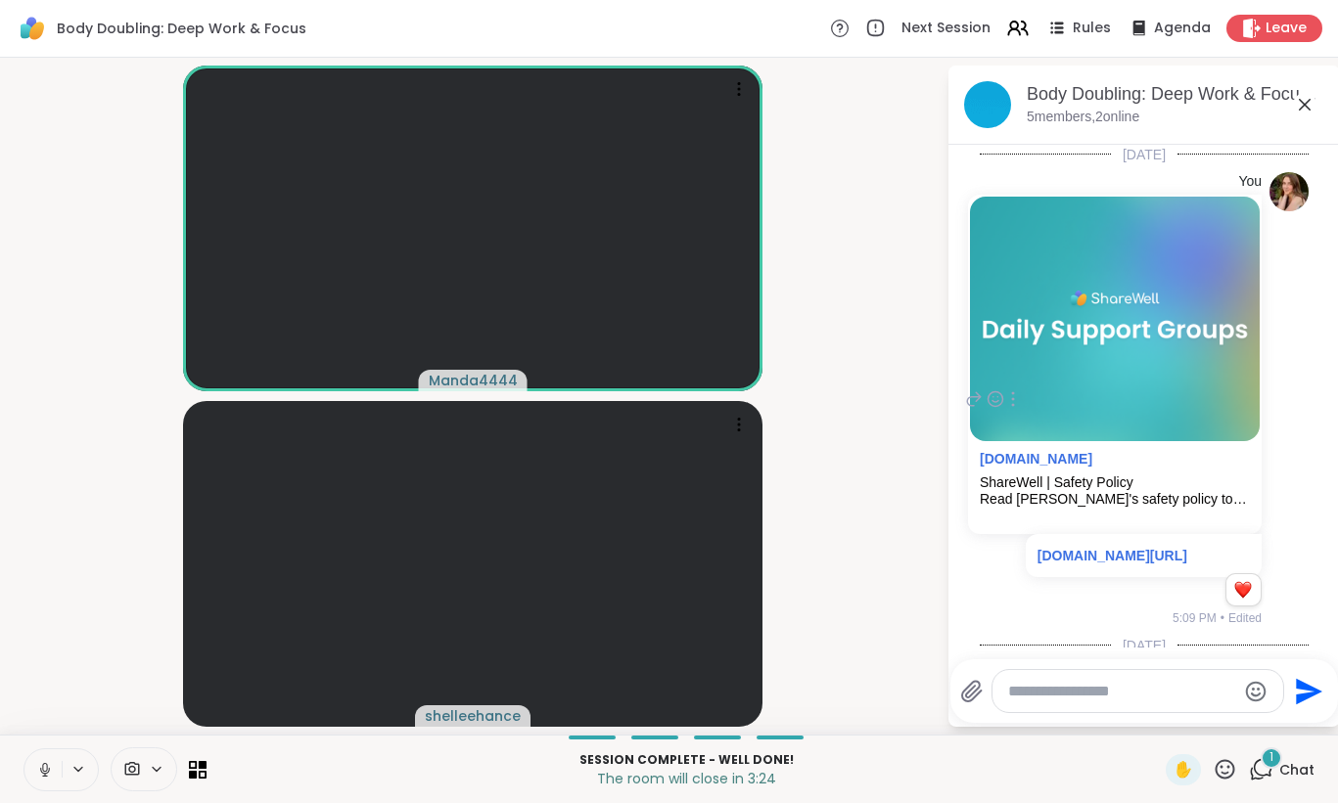
scroll to position [276, 0]
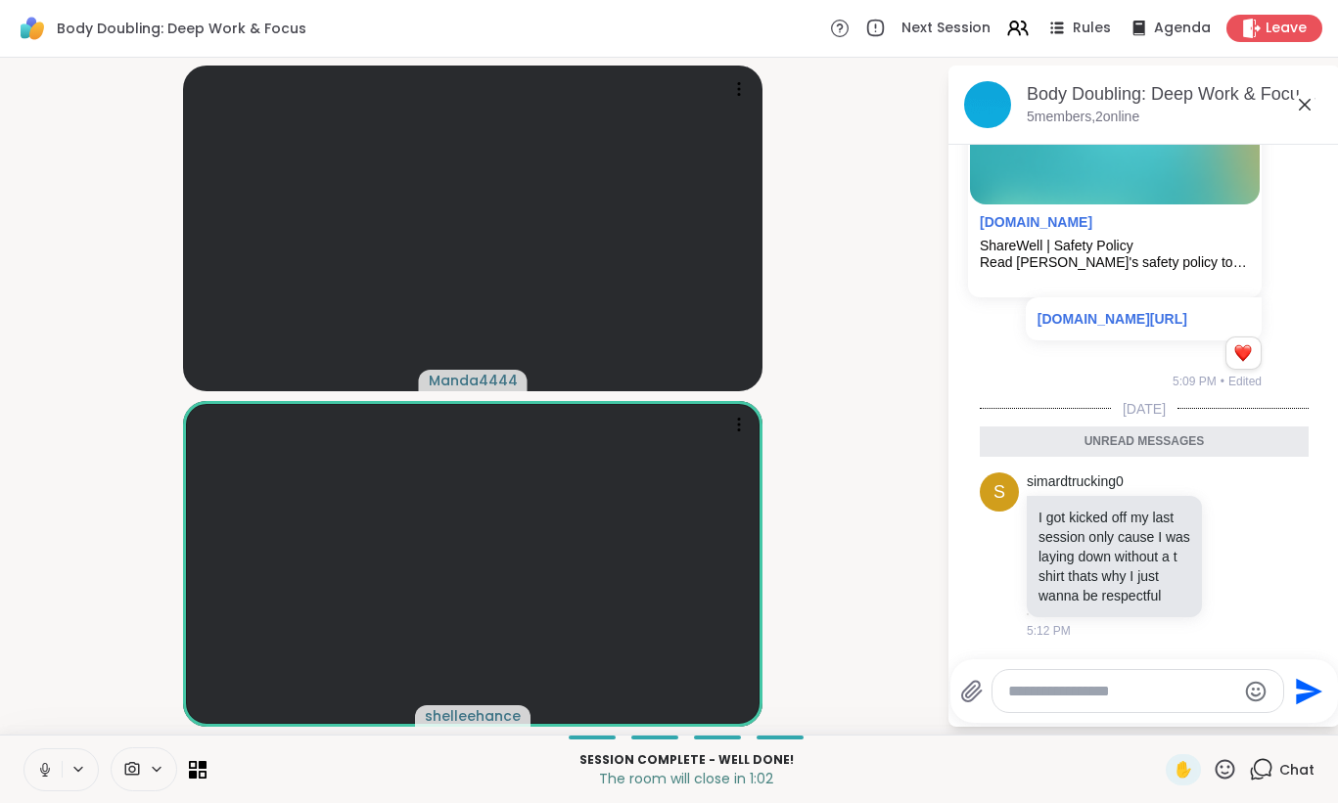
click at [1309, 98] on icon at bounding box center [1304, 104] width 23 height 23
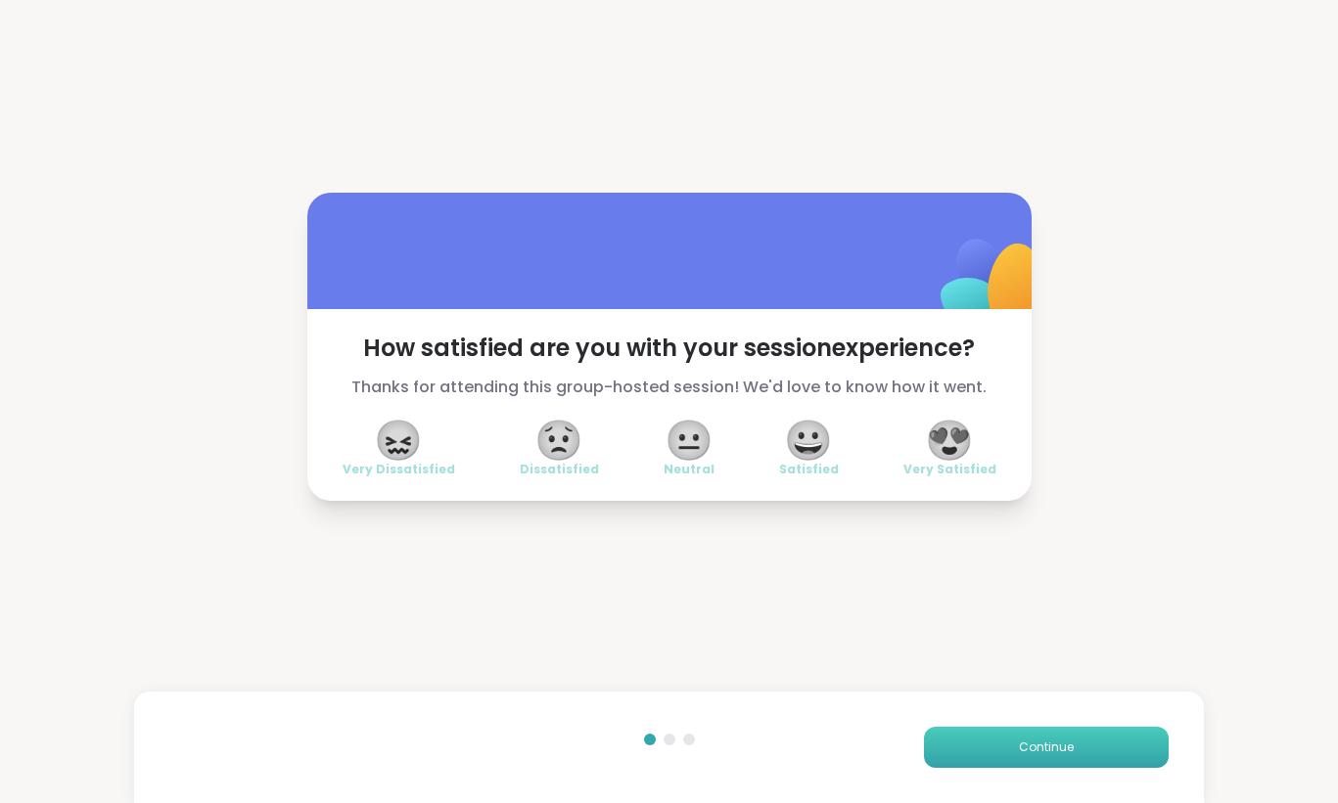
click at [1039, 753] on span "Continue" at bounding box center [1046, 748] width 55 height 18
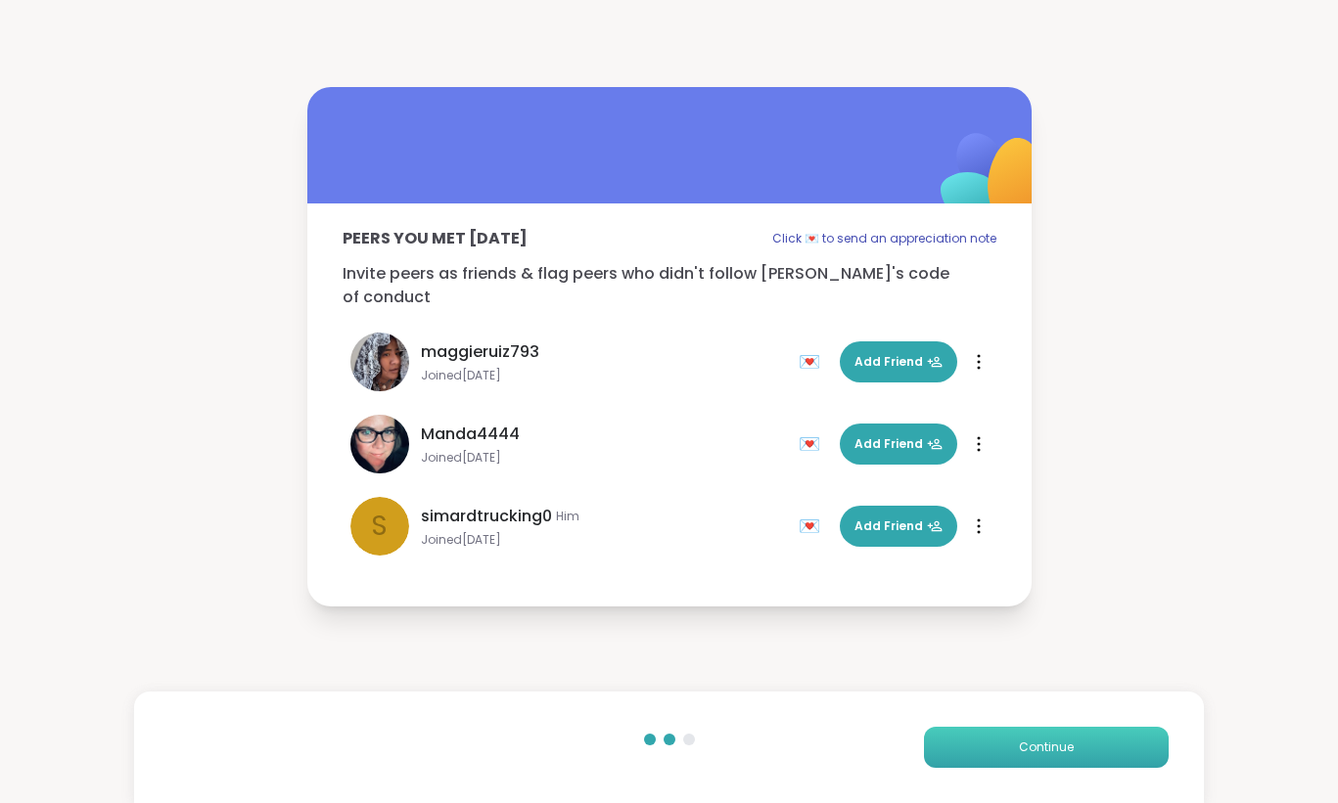
click at [1039, 753] on span "Continue" at bounding box center [1046, 748] width 55 height 18
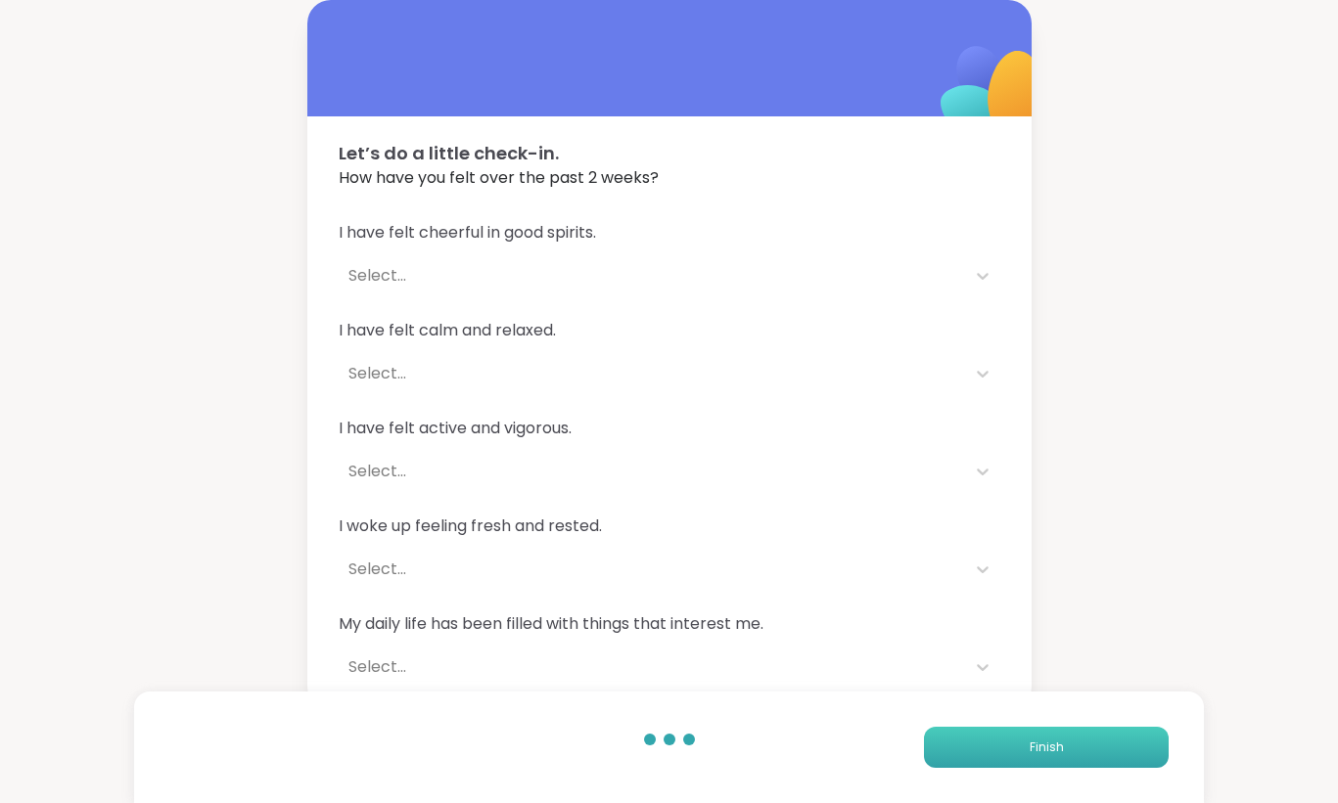
click at [1039, 753] on span "Finish" at bounding box center [1046, 748] width 34 height 18
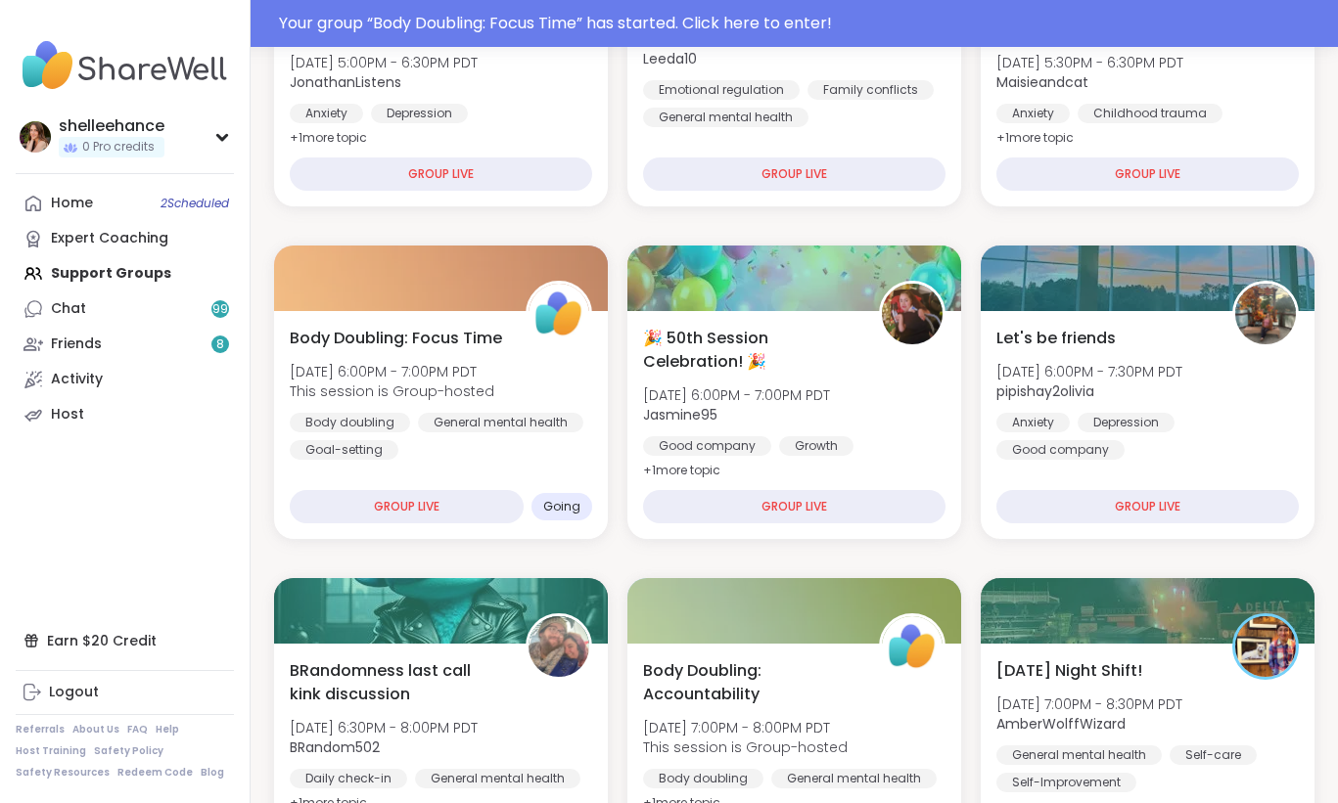
scroll to position [393, 0]
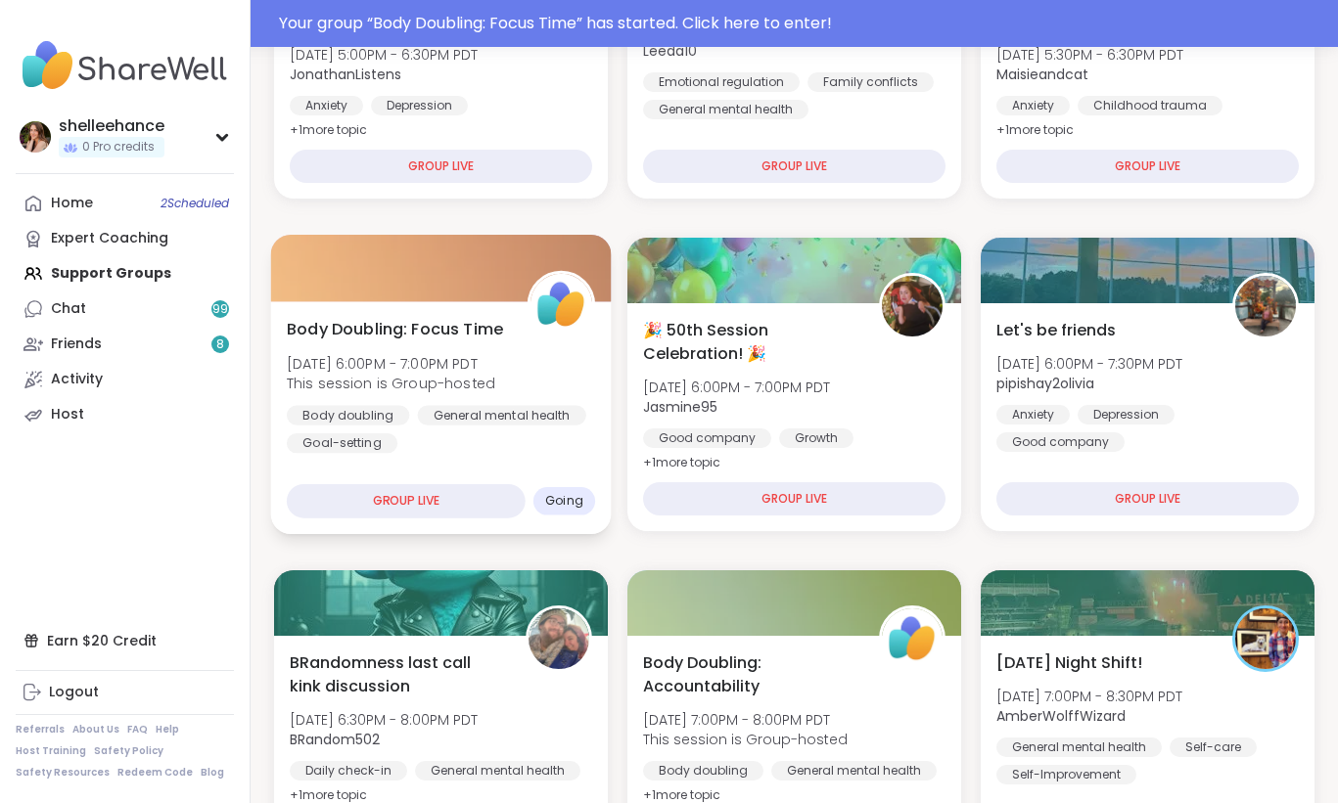
click at [570, 458] on div "Body Doubling: Focus Time Sat, Oct 11 | 6:00PM - 7:00PM PDT This session is Gro…" at bounding box center [441, 417] width 341 height 233
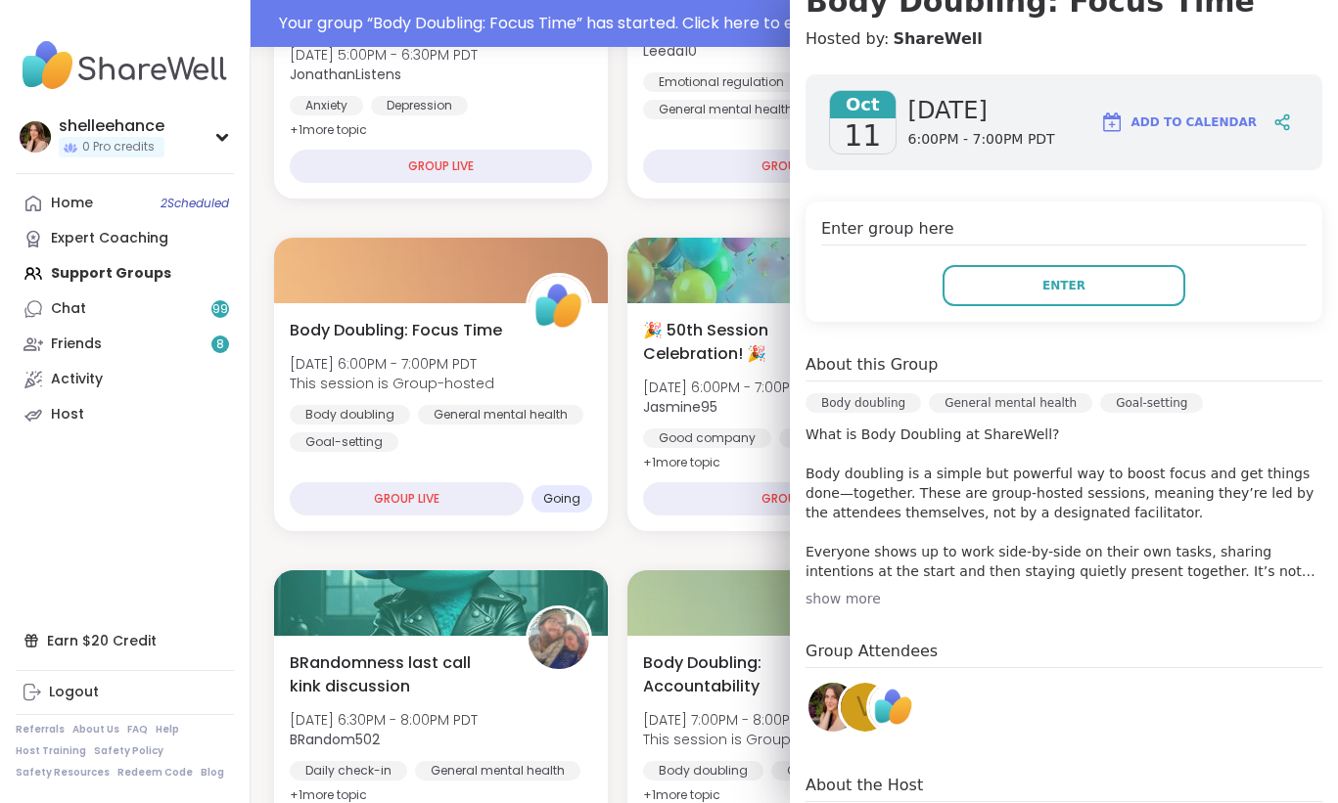
scroll to position [221, 0]
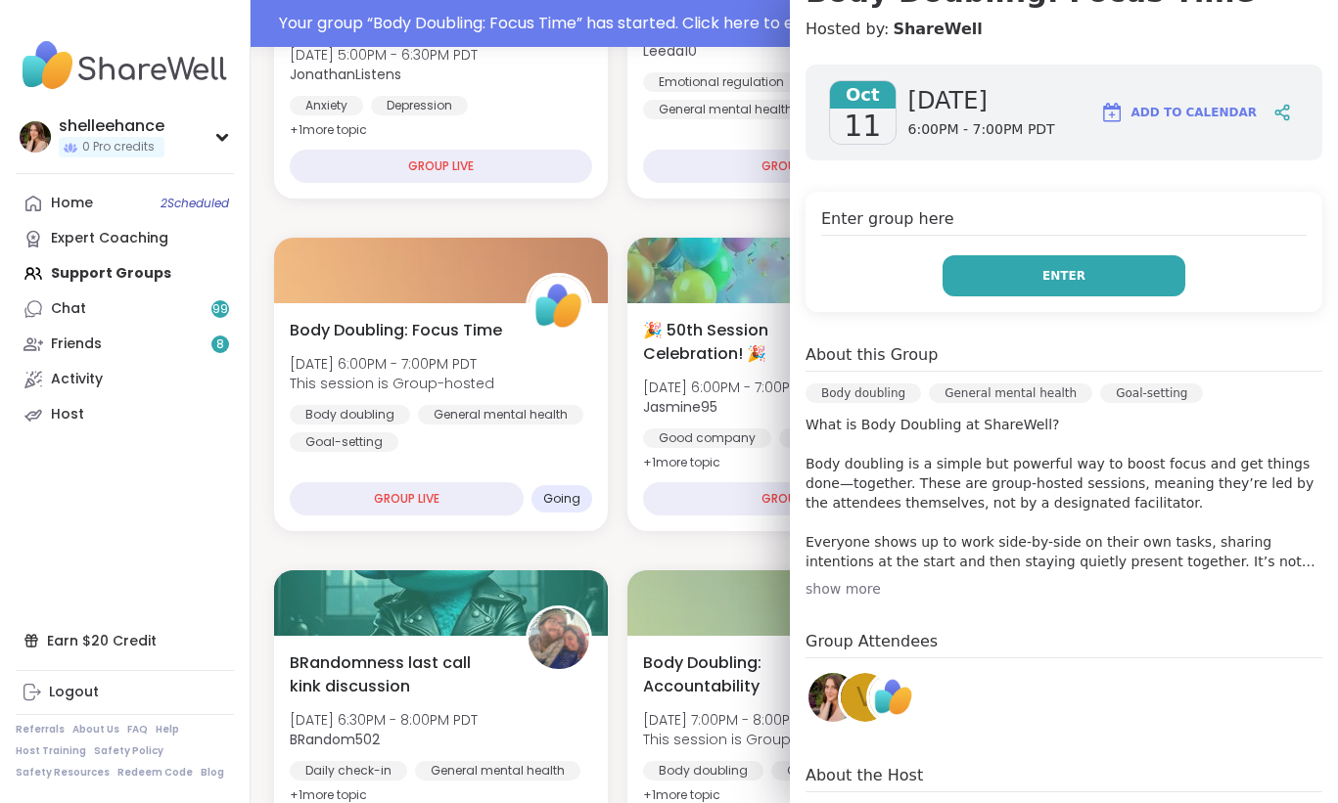
click at [1022, 282] on button "Enter" at bounding box center [1063, 275] width 243 height 41
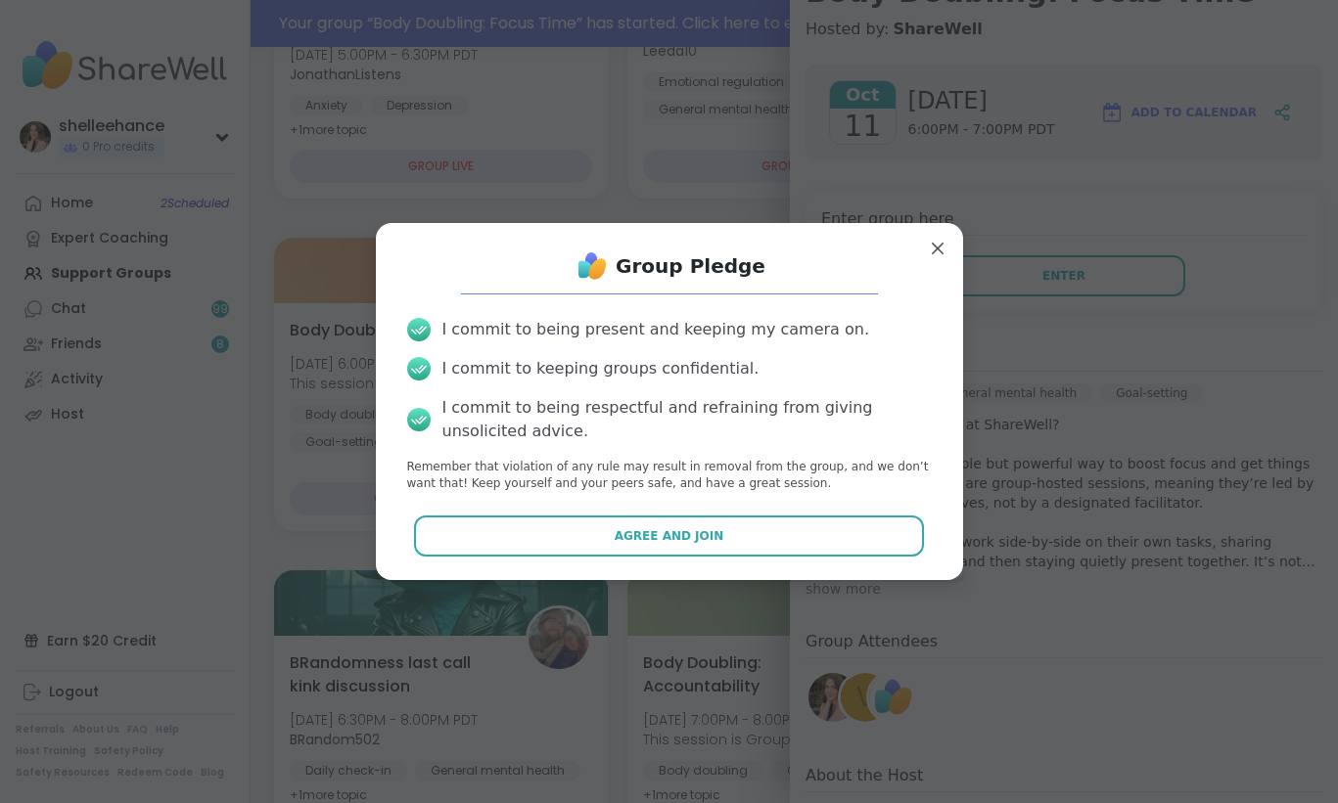
click at [566, 532] on button "Agree and Join" at bounding box center [669, 536] width 510 height 41
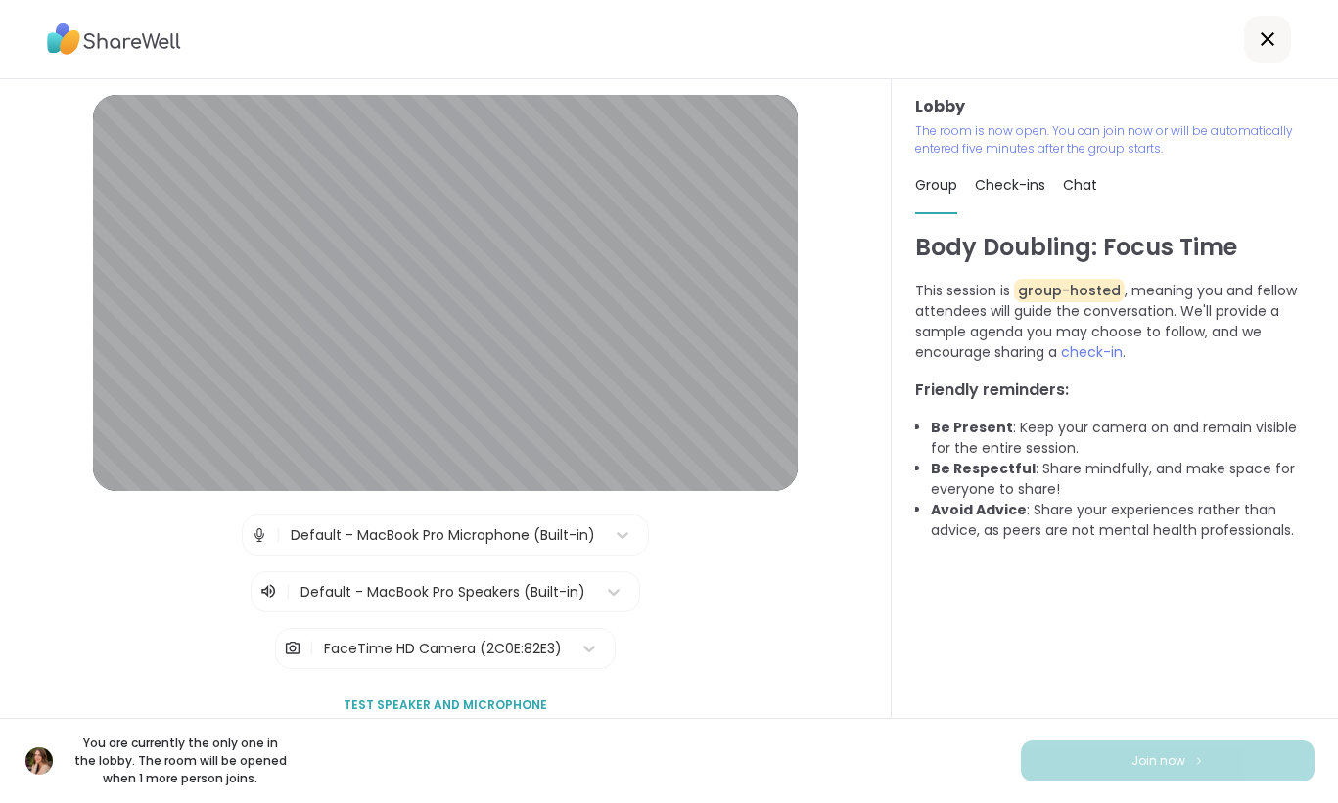
click at [1252, 38] on div at bounding box center [1267, 39] width 47 height 47
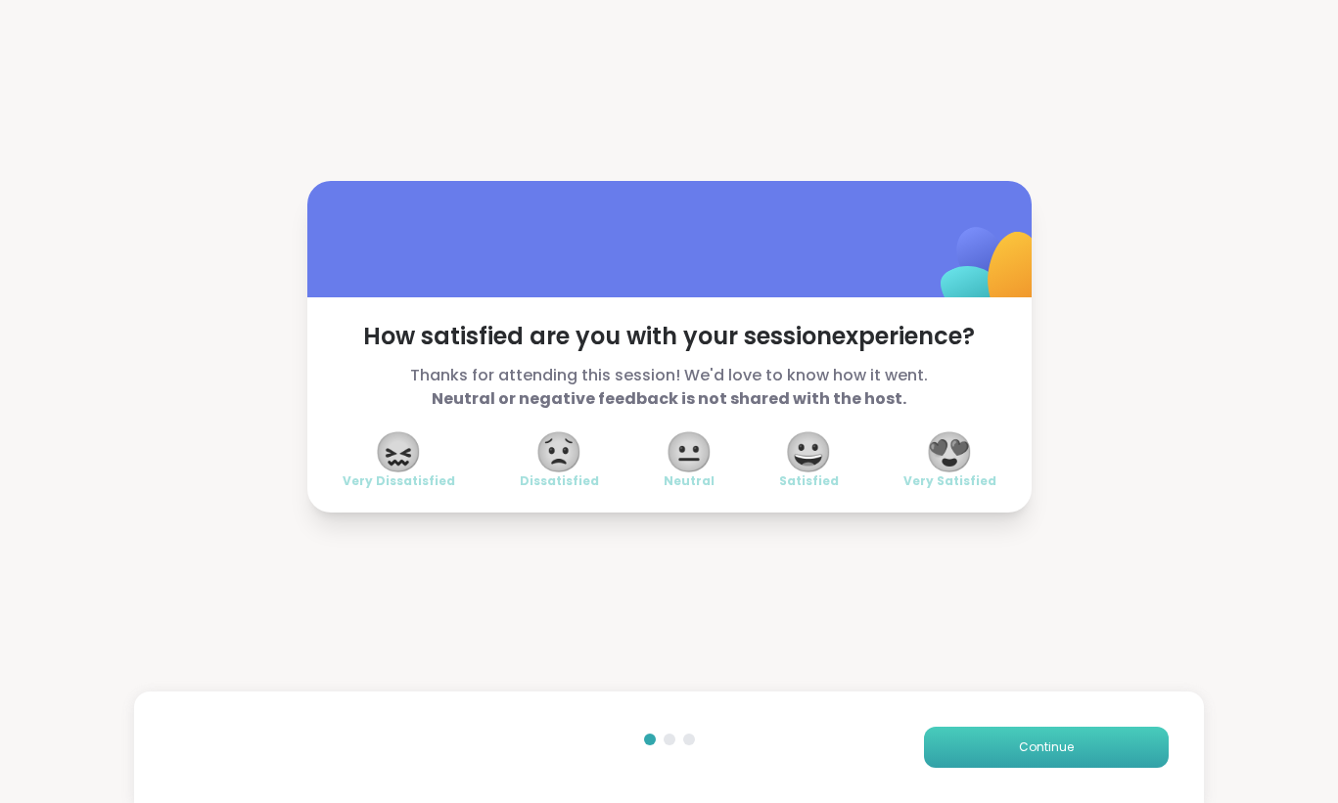
click at [1045, 753] on span "Continue" at bounding box center [1046, 748] width 55 height 18
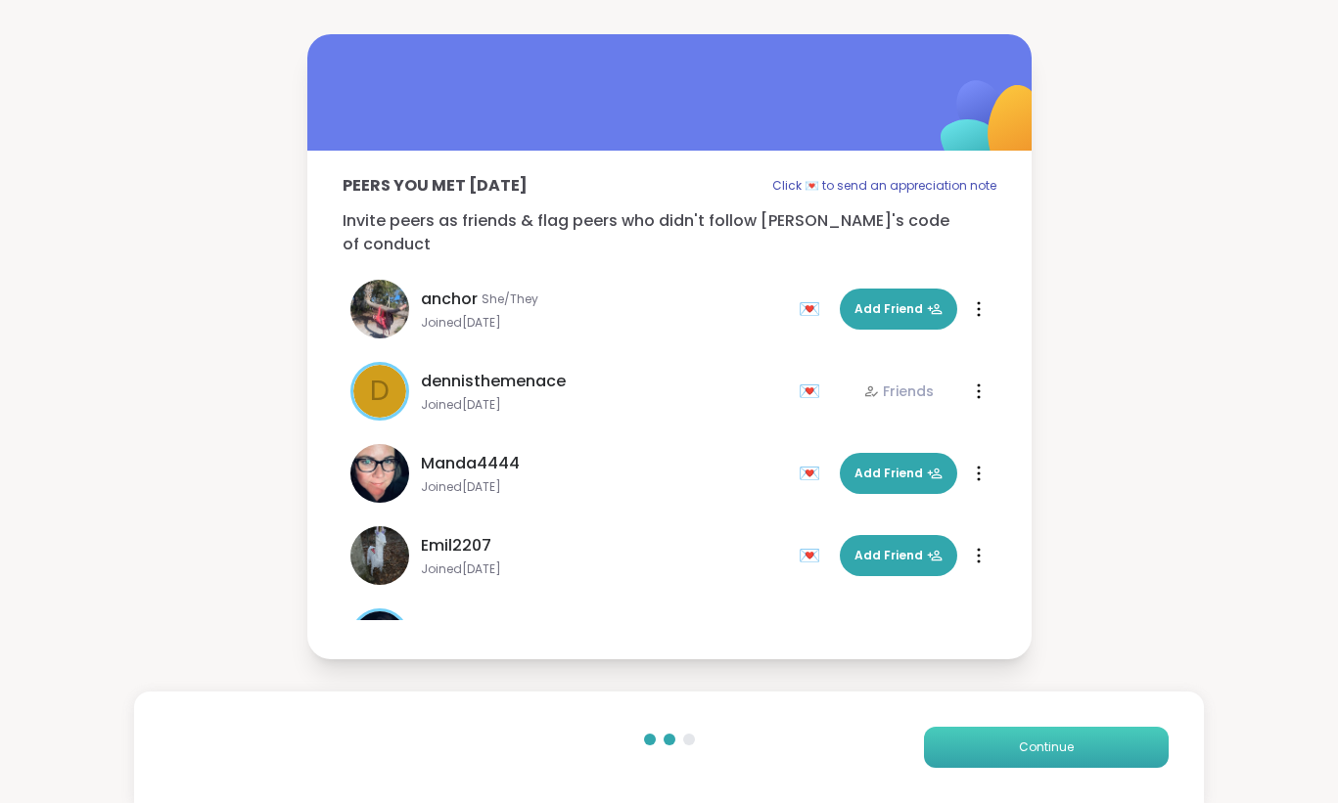
click at [1045, 753] on span "Continue" at bounding box center [1046, 748] width 55 height 18
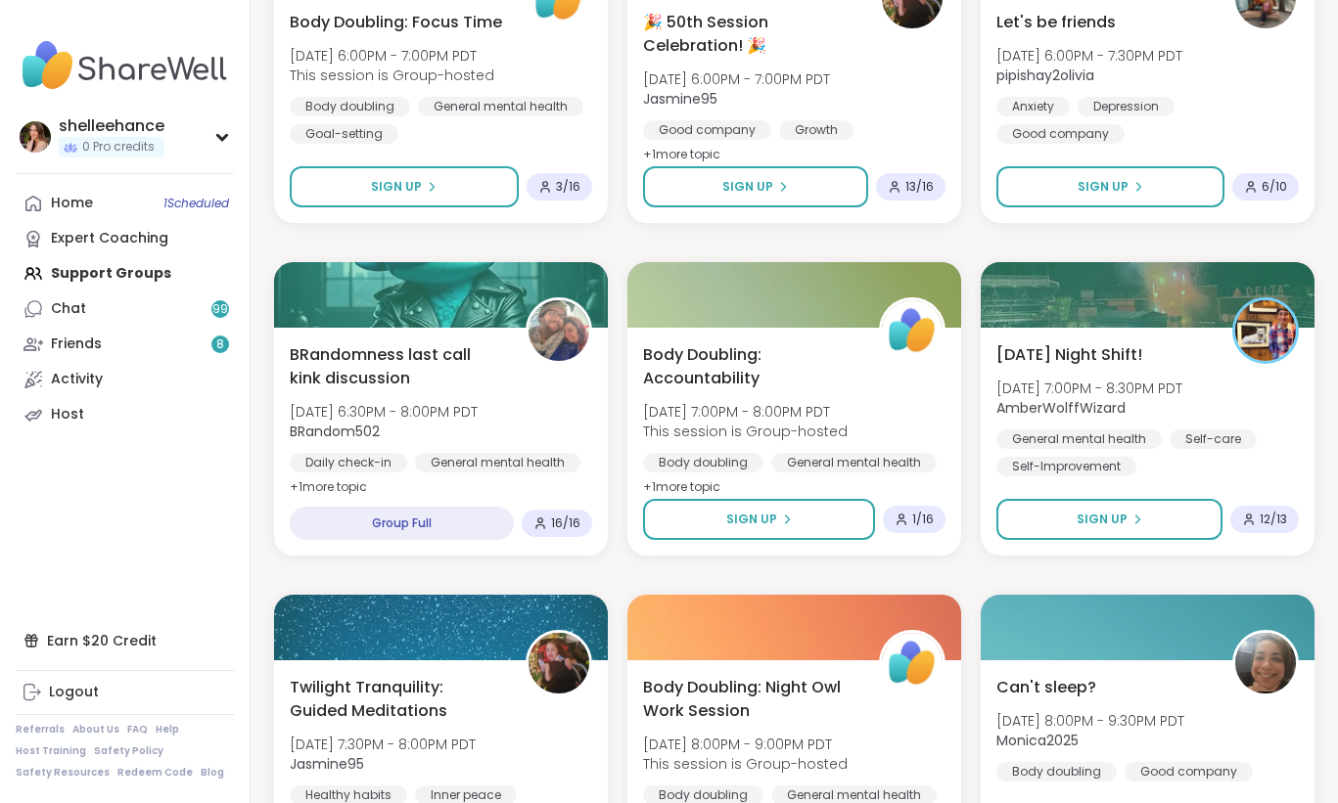
scroll to position [985, 0]
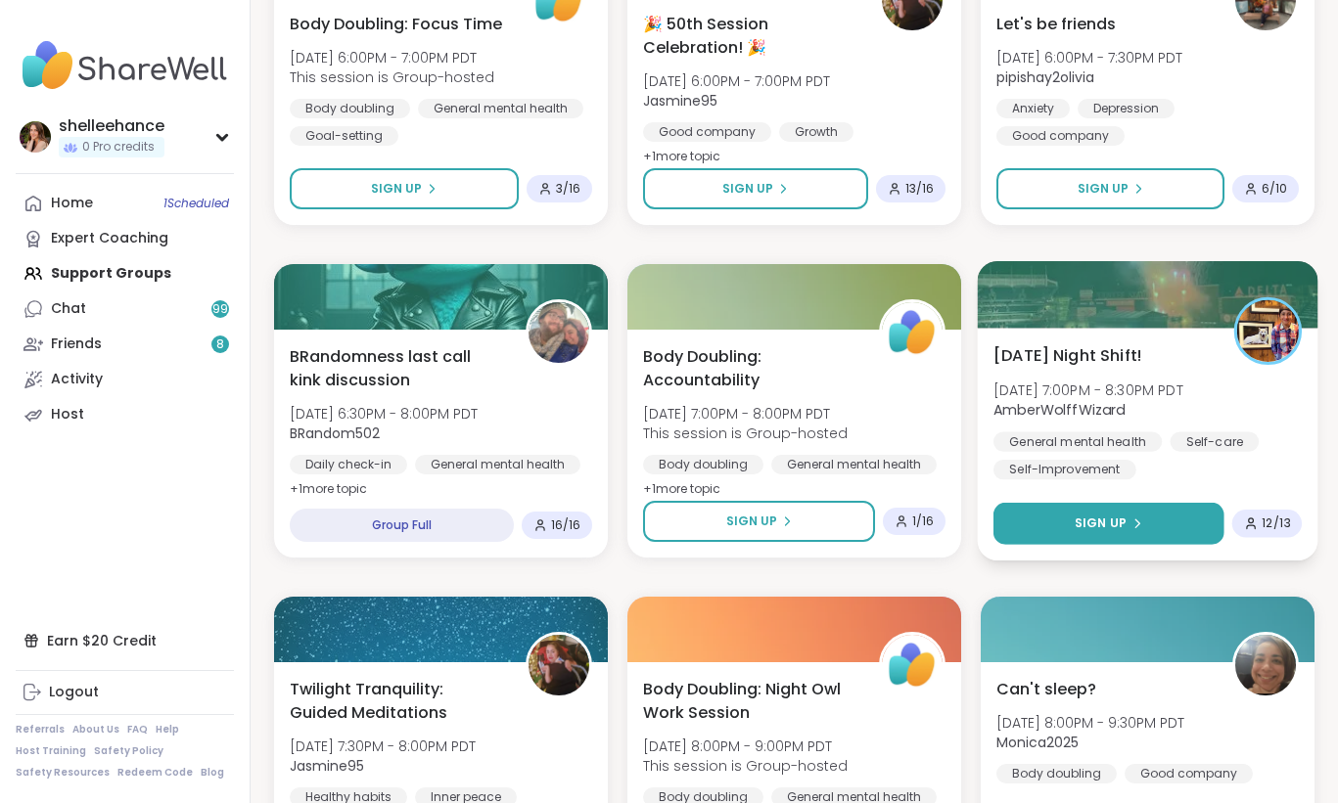
click at [1066, 529] on button "Sign Up" at bounding box center [1108, 524] width 231 height 42
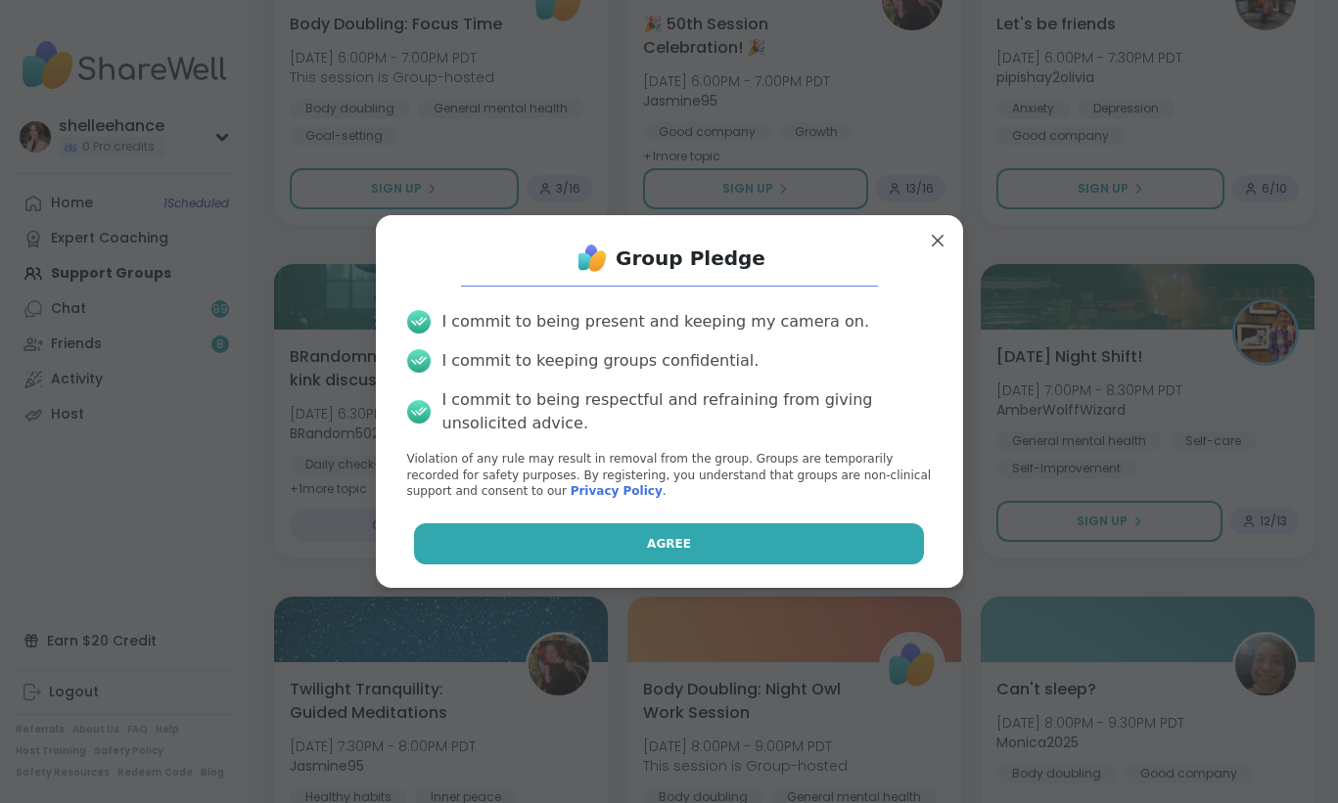
click at [626, 533] on button "Agree" at bounding box center [669, 544] width 510 height 41
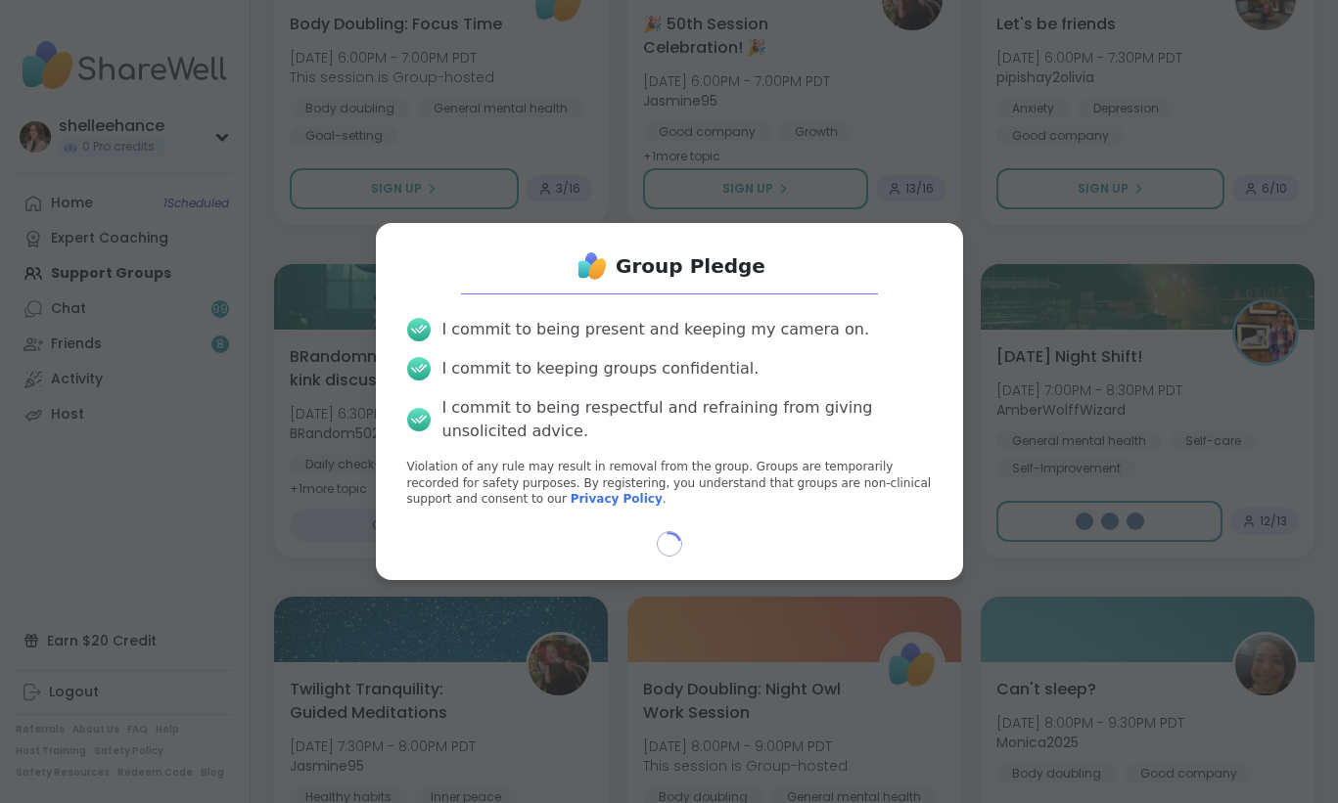
type textarea "*"
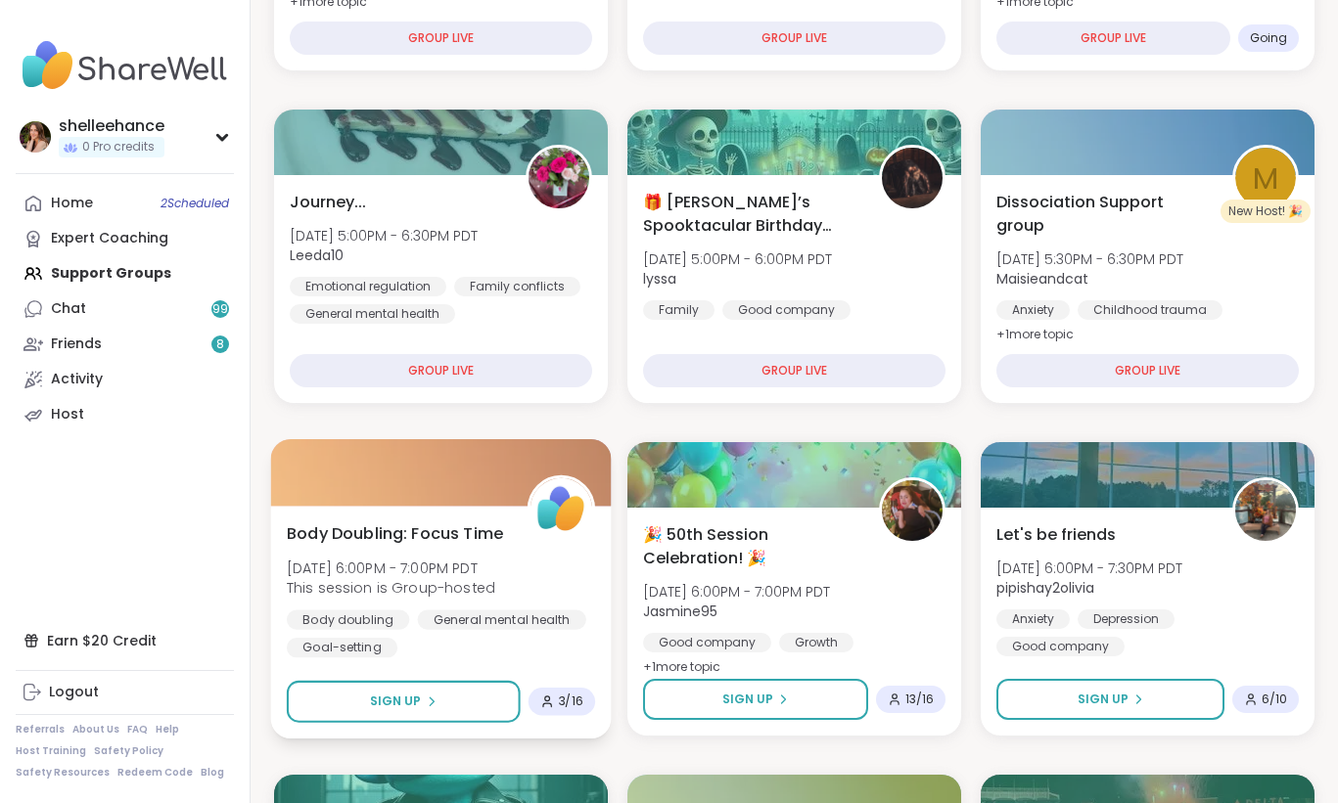
scroll to position [493, 0]
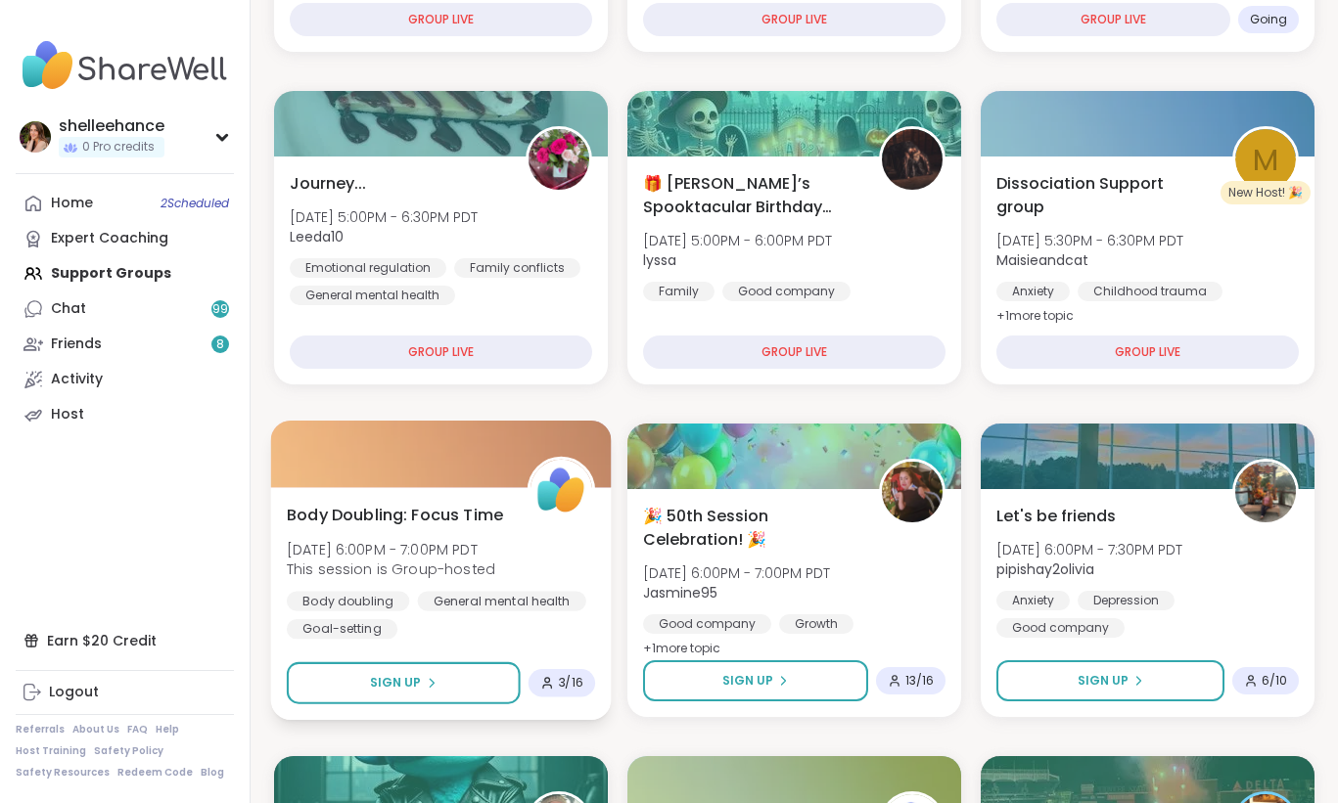
click at [538, 592] on div "General mental health" at bounding box center [502, 601] width 168 height 20
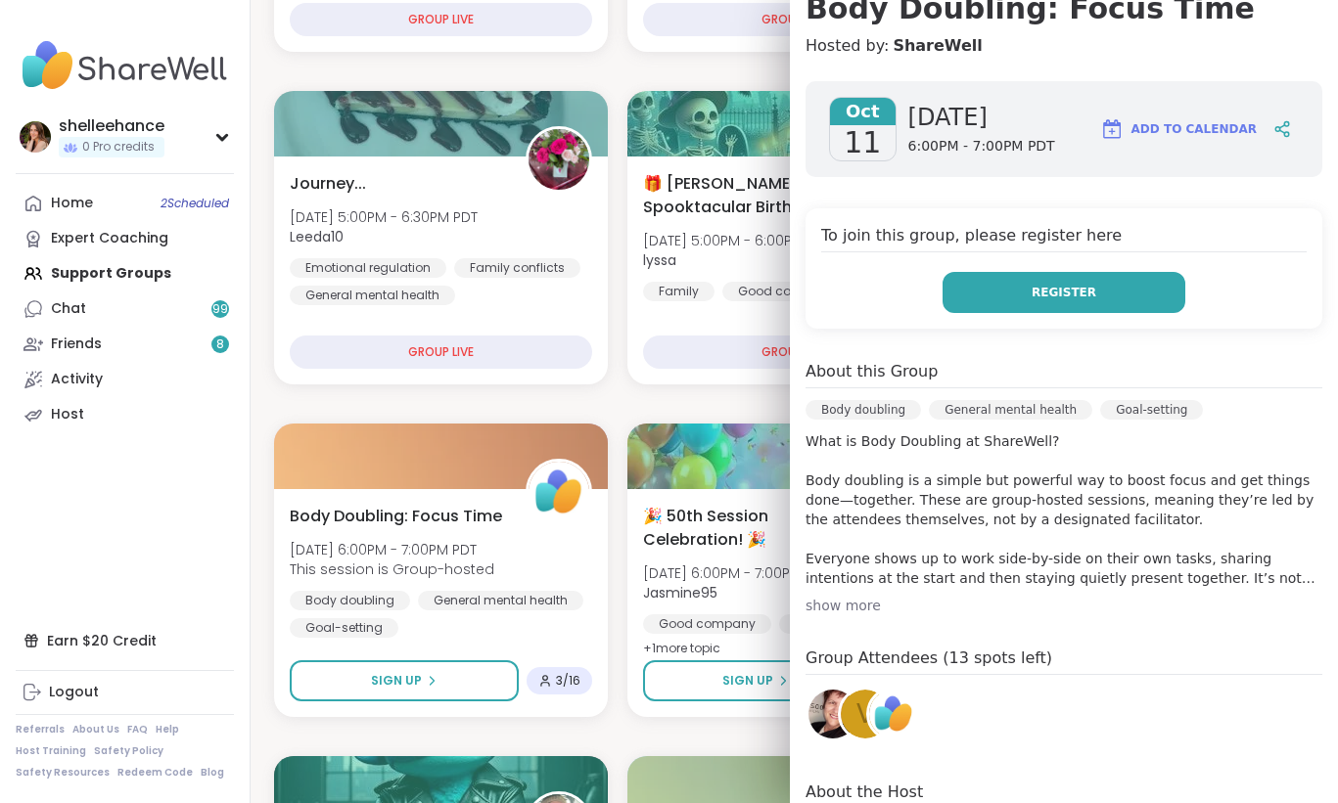
scroll to position [207, 0]
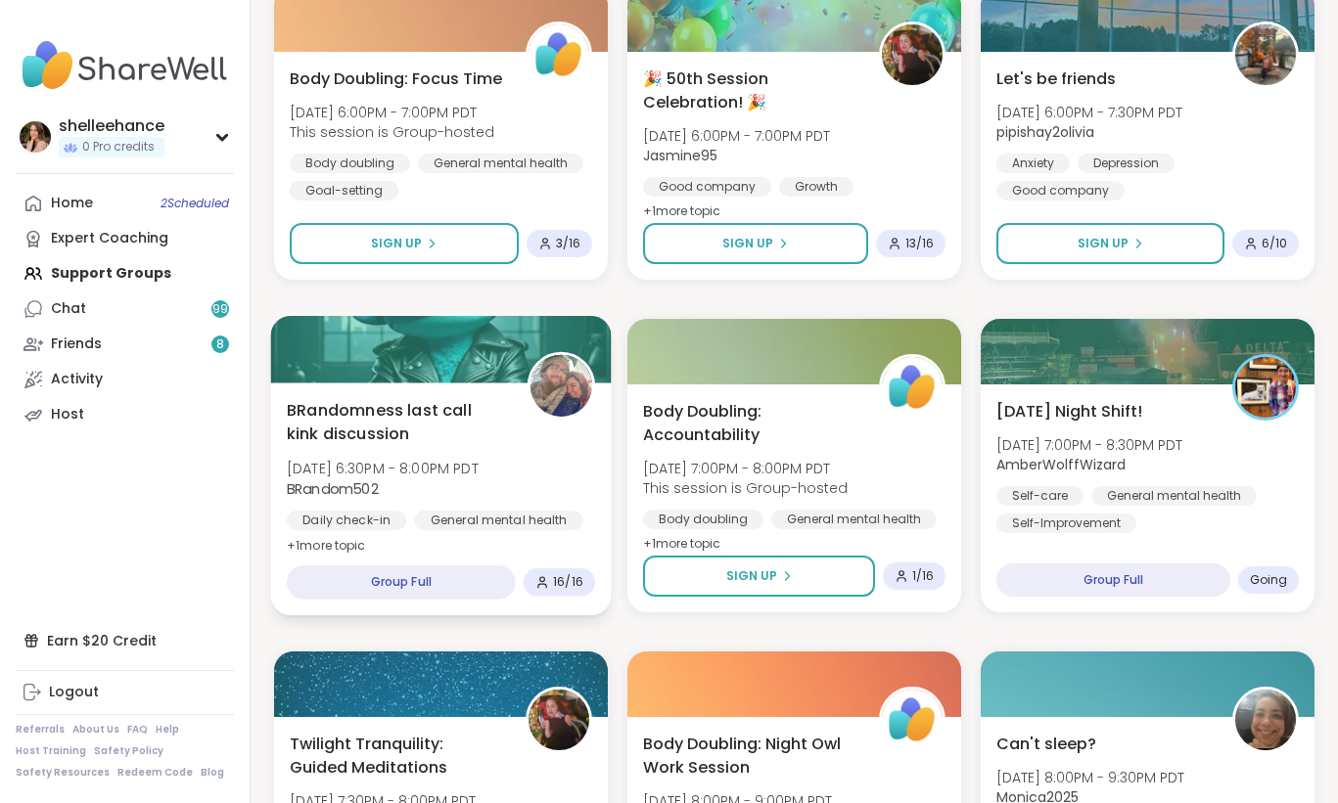
click at [575, 494] on div "BRandomness last call kink discussion Sat, Oct 11 | 6:30PM - 8:00PM PDT BRandom…" at bounding box center [441, 478] width 308 height 160
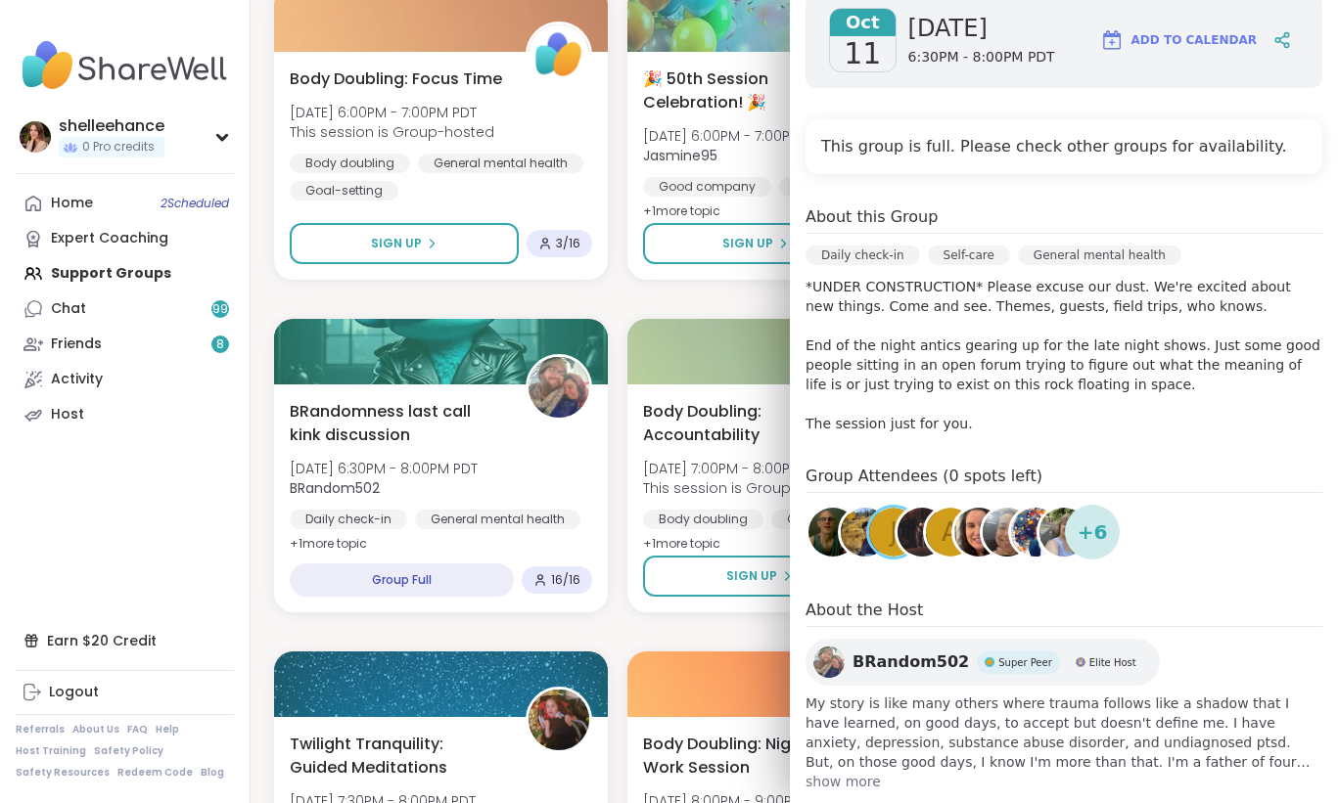
scroll to position [0, 0]
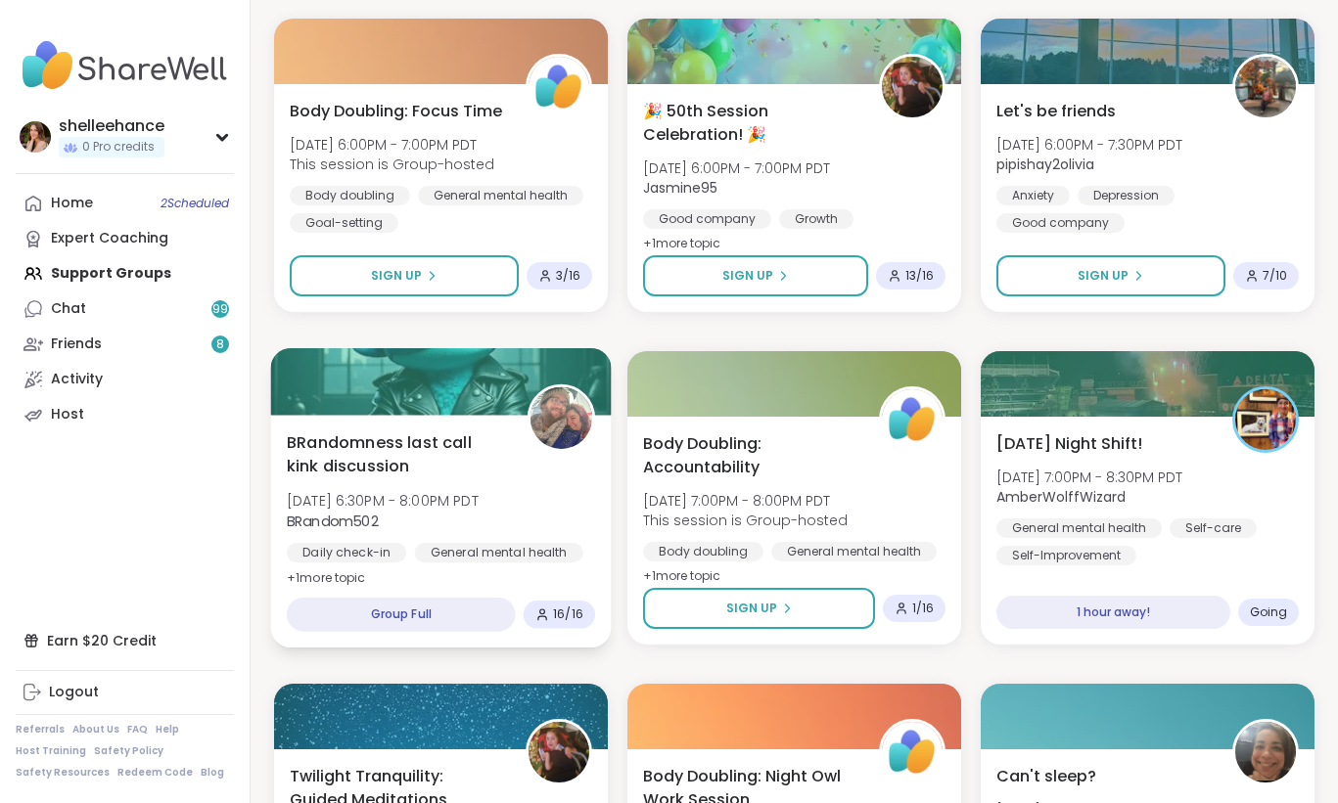
click at [475, 516] on span "BRandom502" at bounding box center [383, 521] width 192 height 20
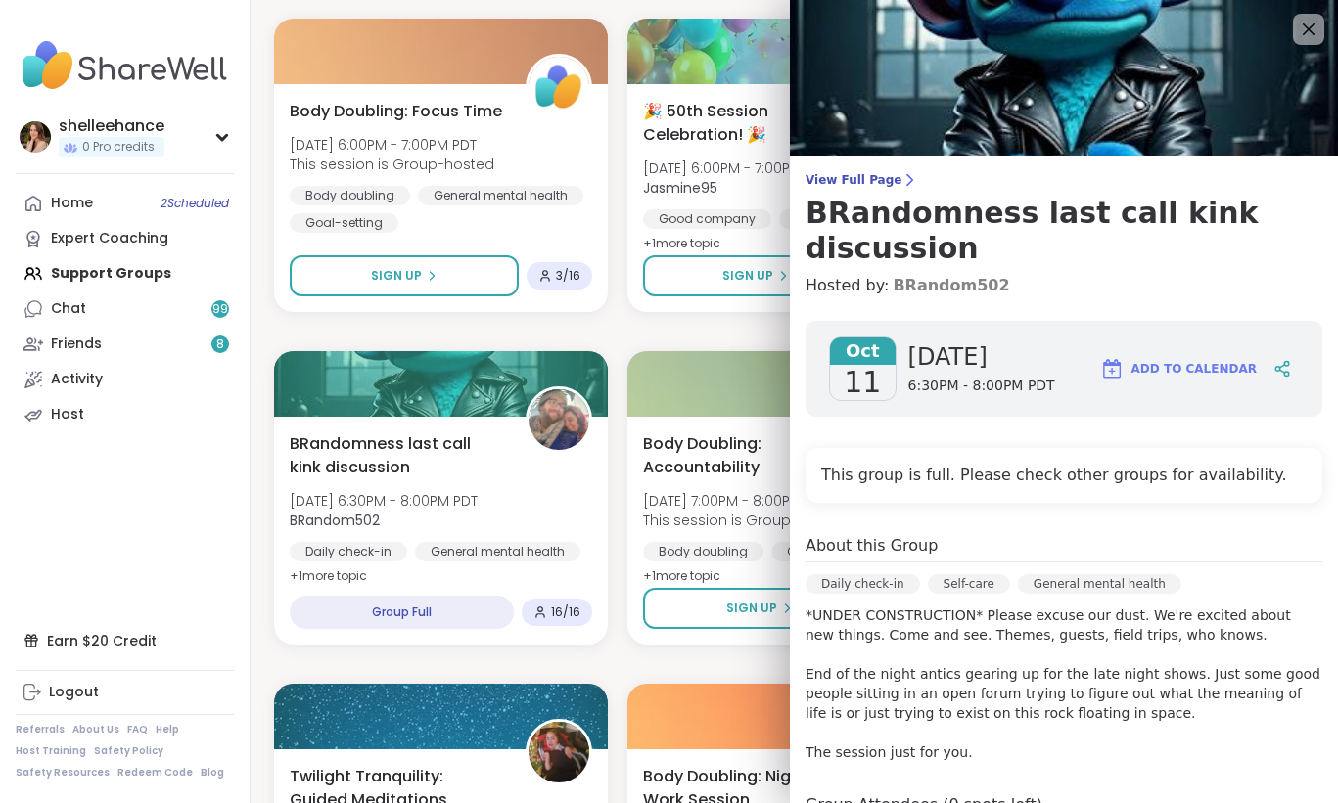
click at [949, 274] on link "BRandom502" at bounding box center [950, 285] width 116 height 23
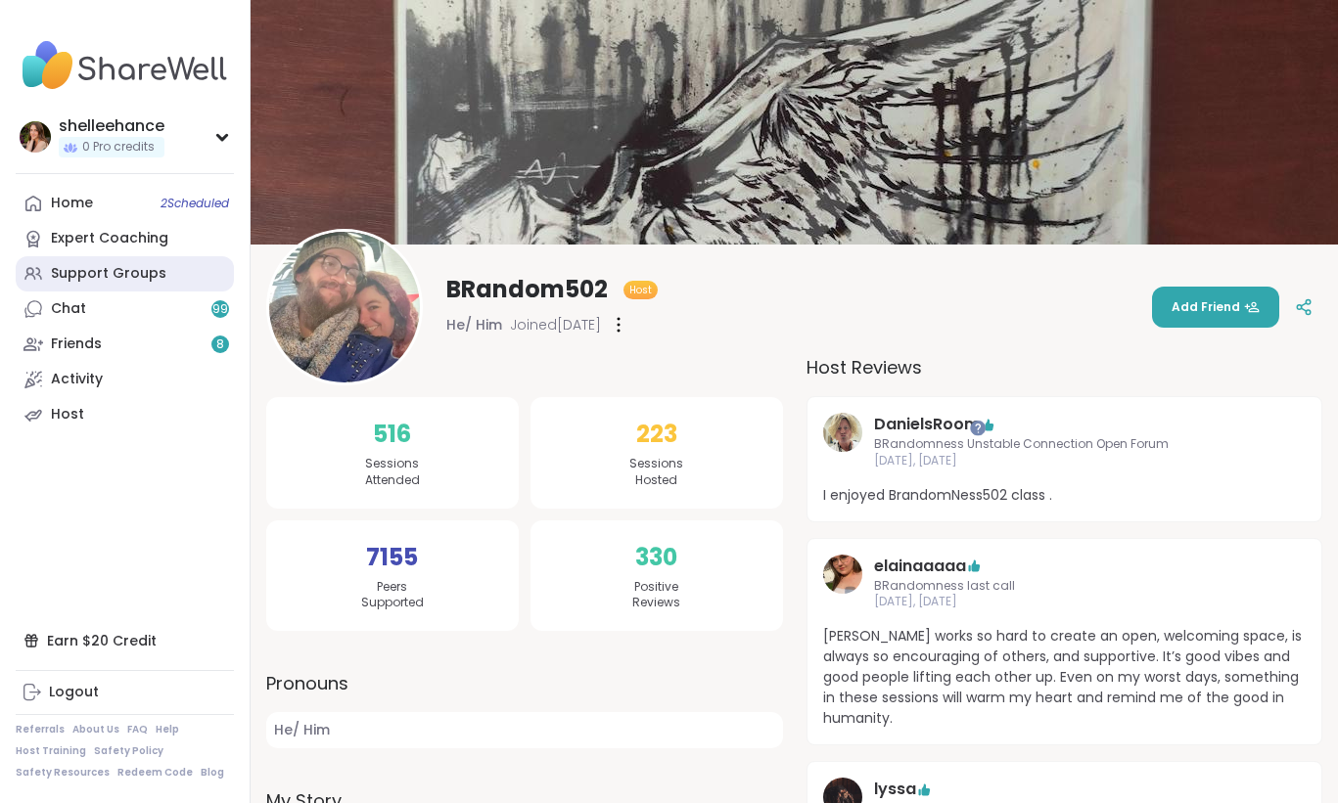
click at [181, 268] on link "Support Groups" at bounding box center [125, 273] width 218 height 35
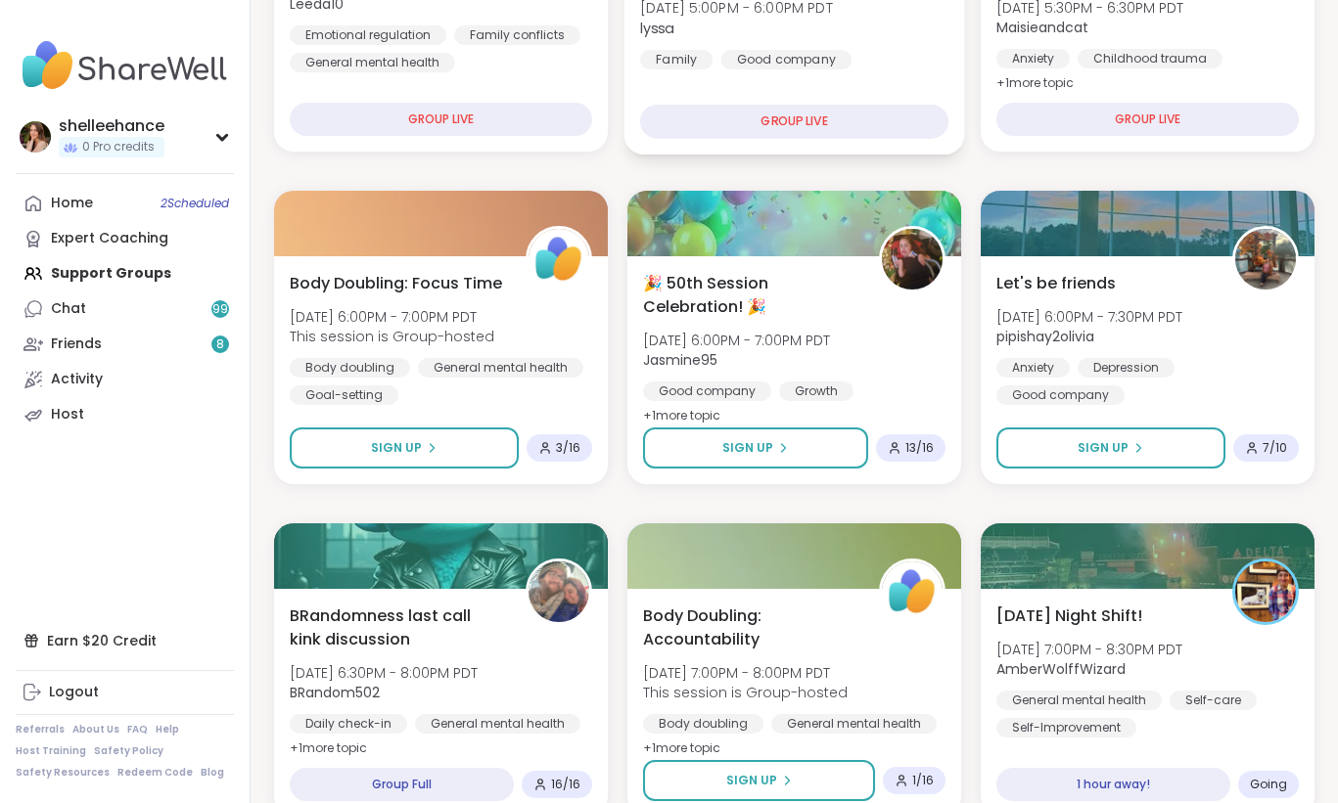
scroll to position [863, 0]
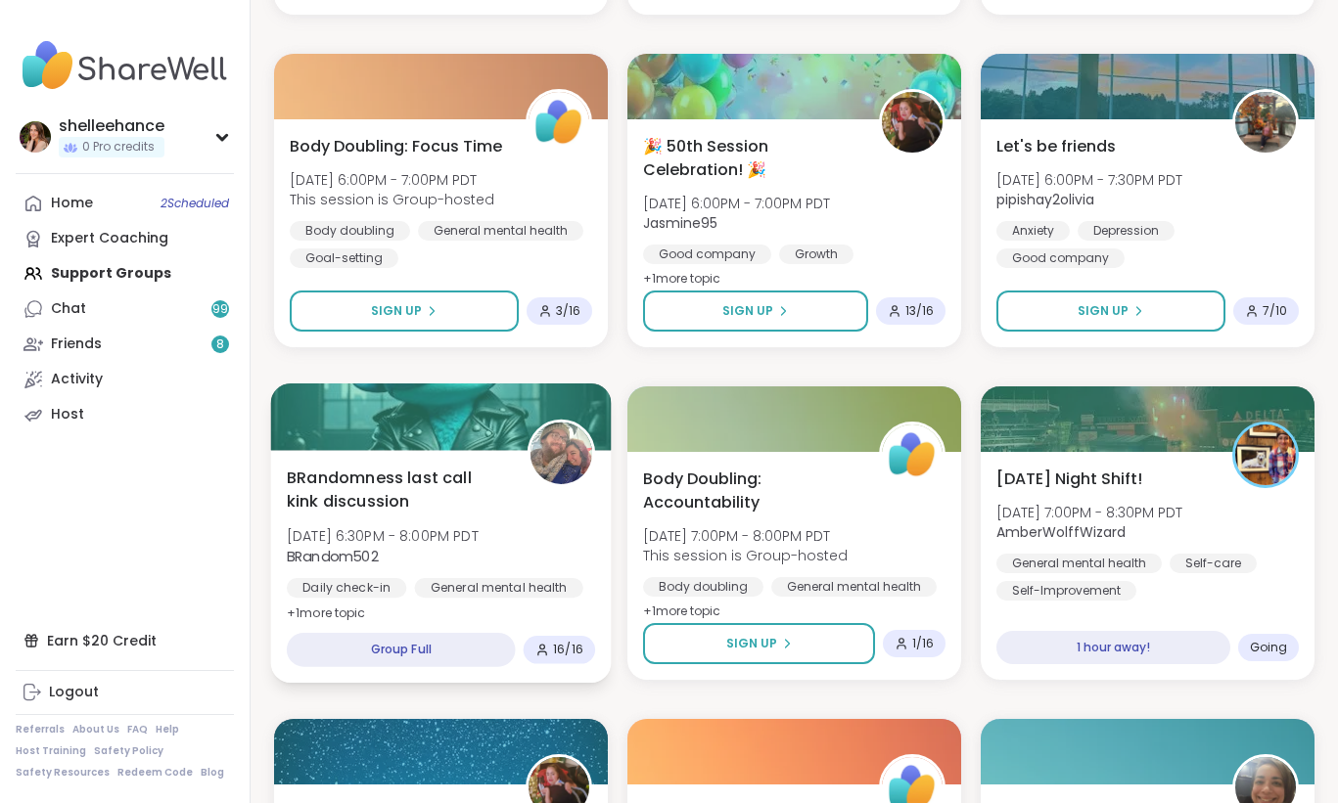
click at [466, 618] on div "BRandomness last call kink discussion Sat, Oct 11 | 6:30PM - 8:00PM PDT BRandom…" at bounding box center [441, 566] width 341 height 233
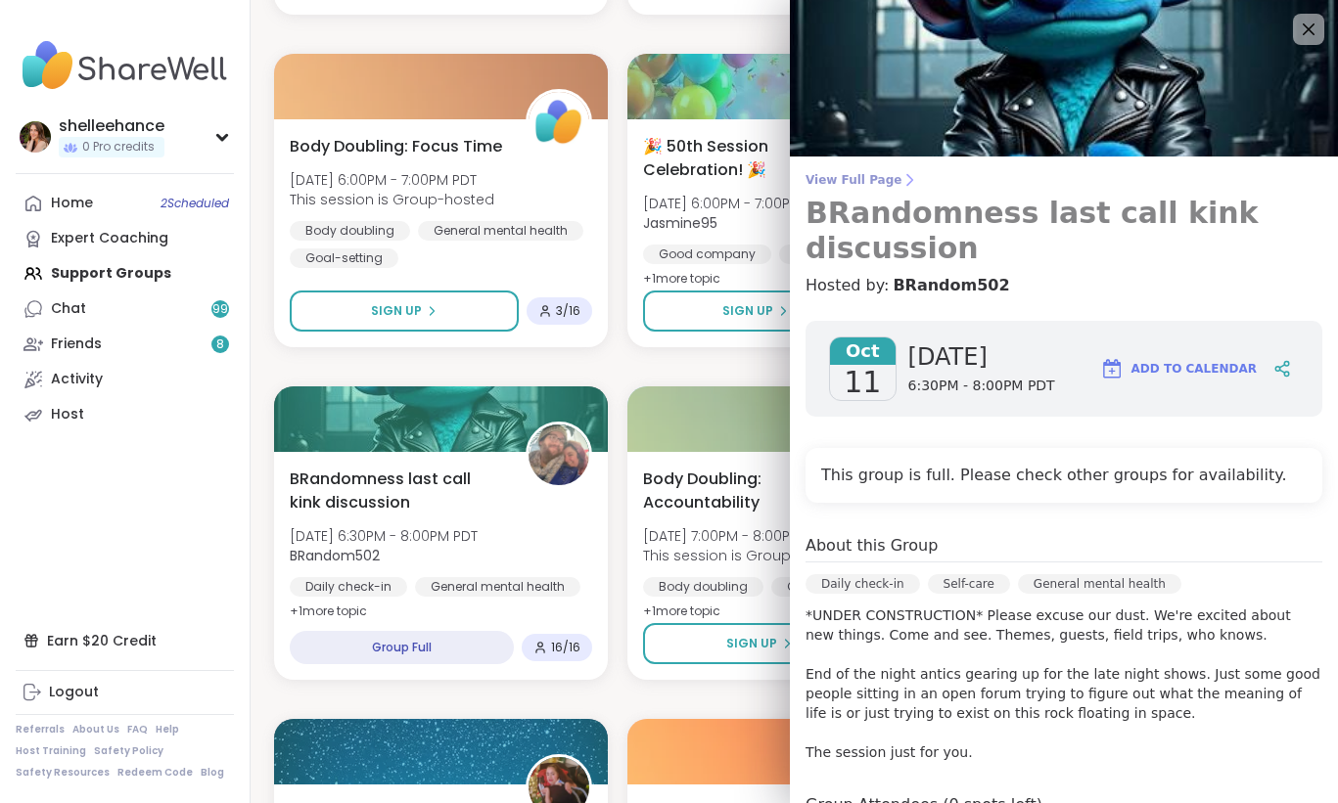
click at [962, 215] on h3 "BRandomness last call kink discussion" at bounding box center [1063, 231] width 517 height 70
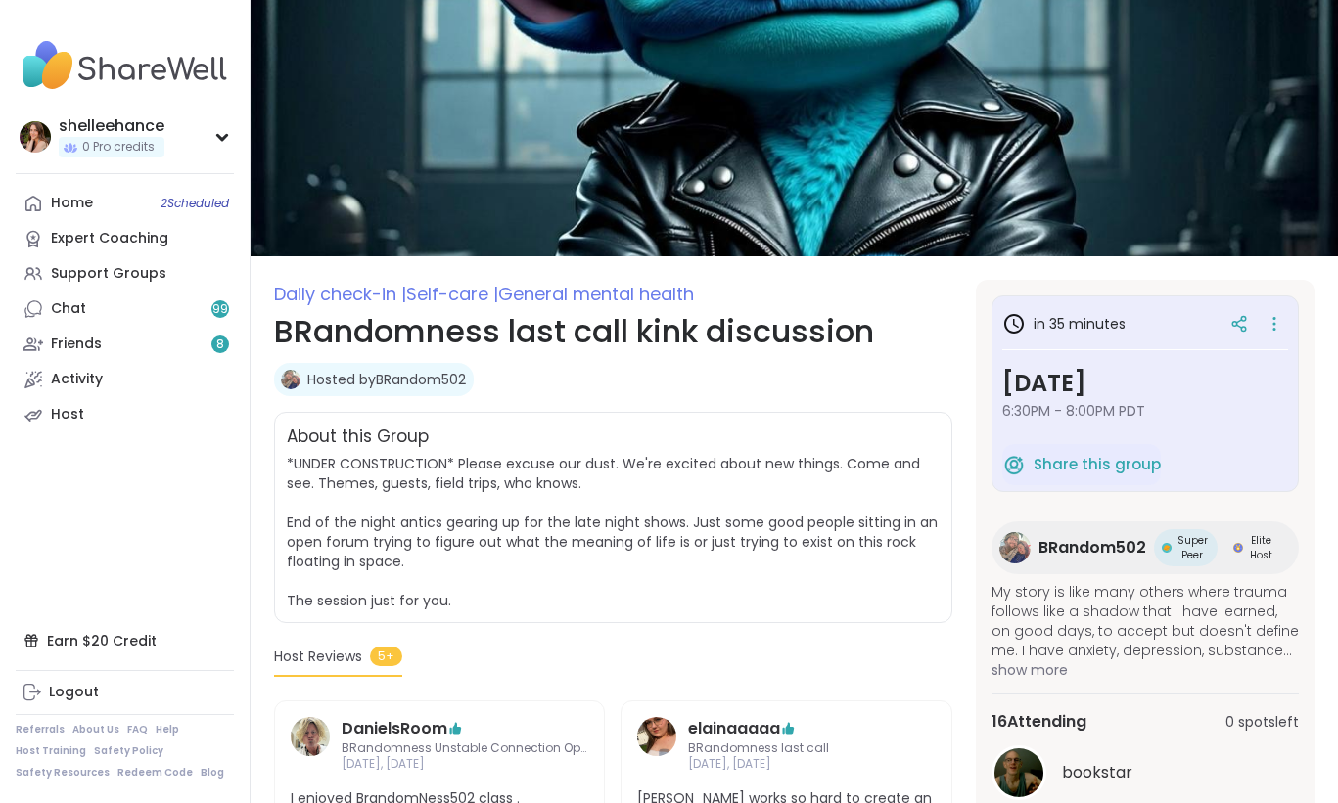
click at [411, 381] on link "Hosted by BRandom502" at bounding box center [386, 380] width 159 height 20
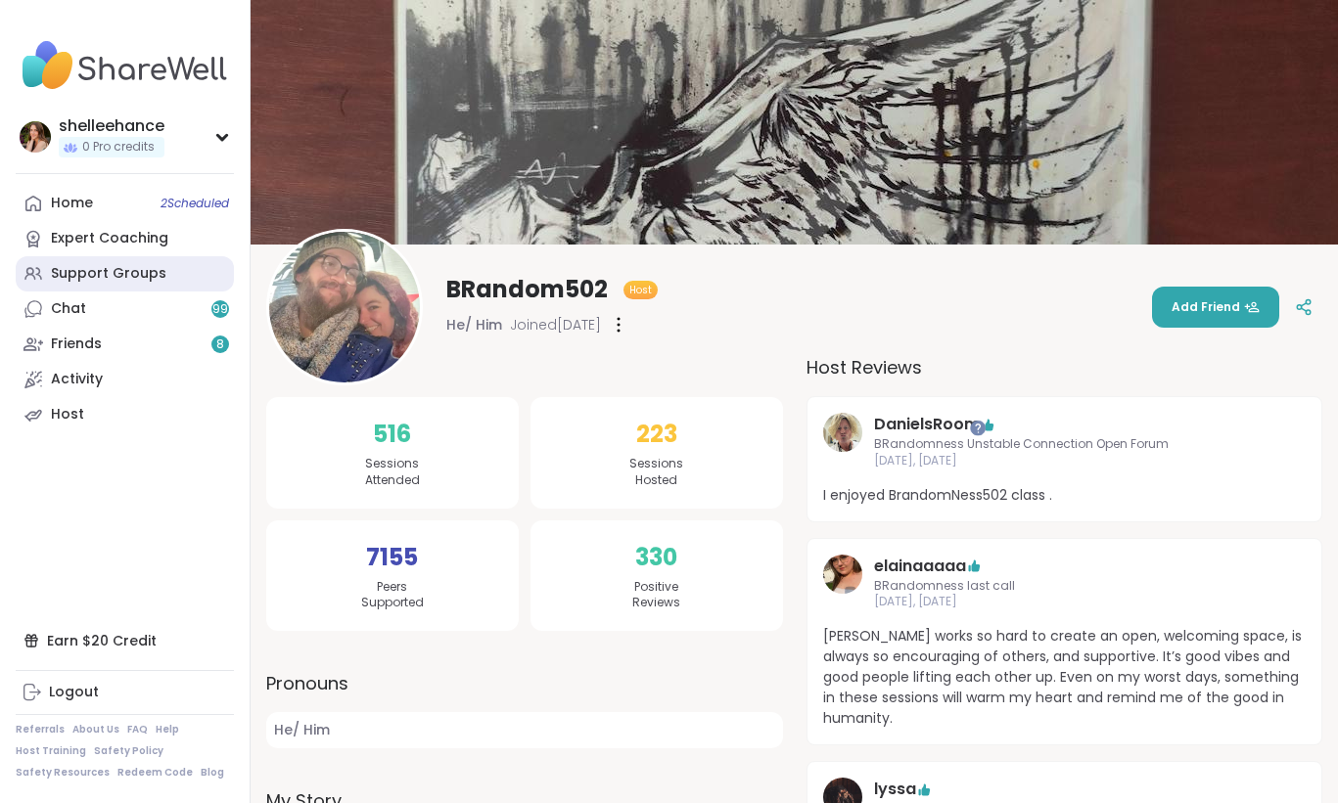
click at [181, 286] on link "Support Groups" at bounding box center [125, 273] width 218 height 35
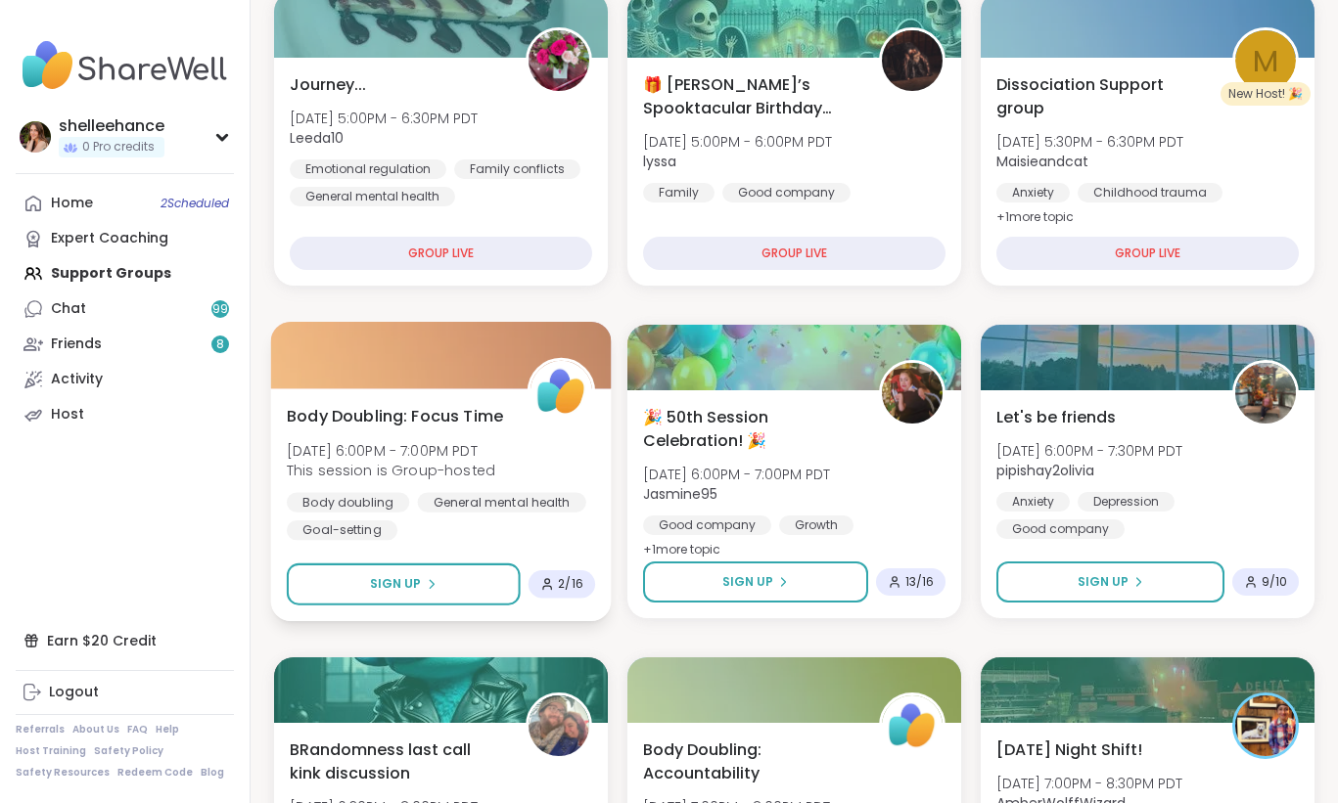
scroll to position [599, 0]
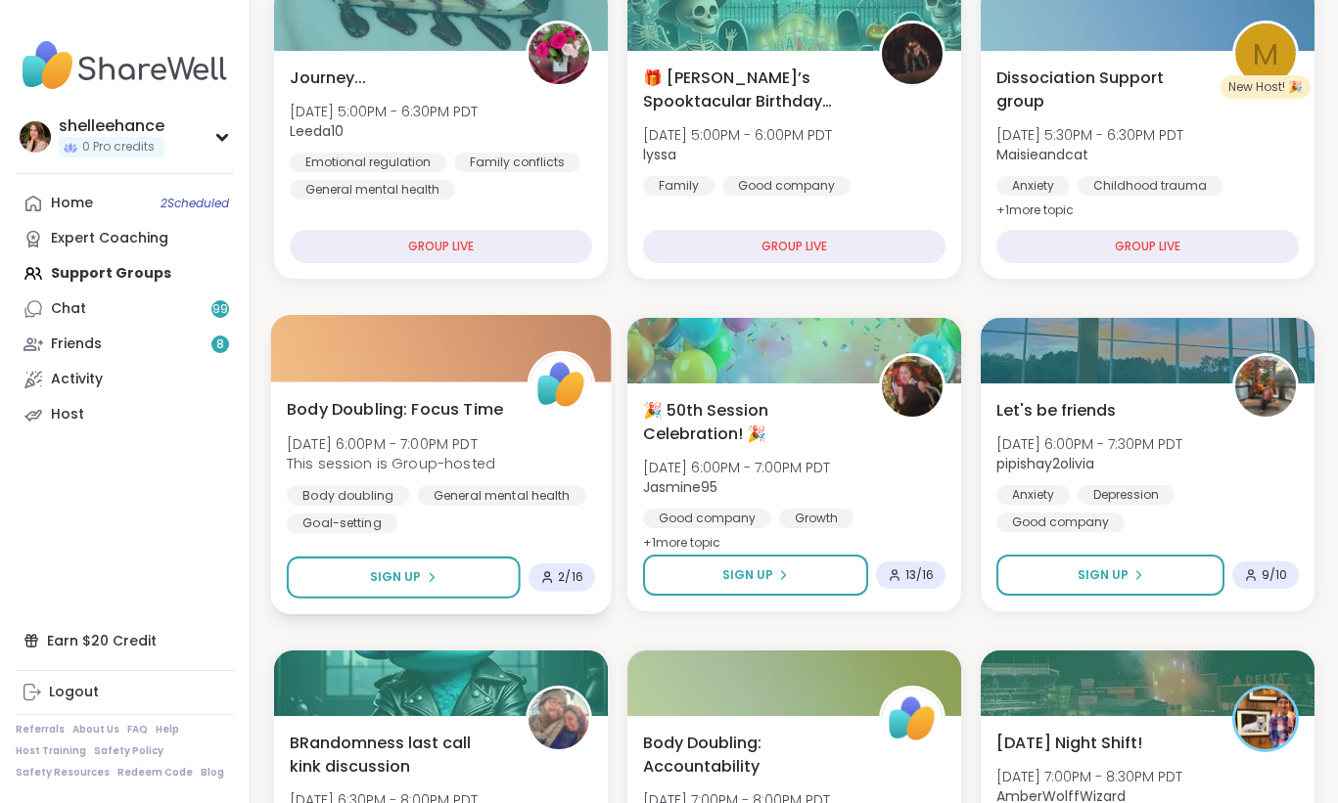
click at [576, 467] on div "Body Doubling: Focus Time Sat, Oct 11 | 6:00PM - 7:00PM PDT This session is Gro…" at bounding box center [441, 465] width 308 height 136
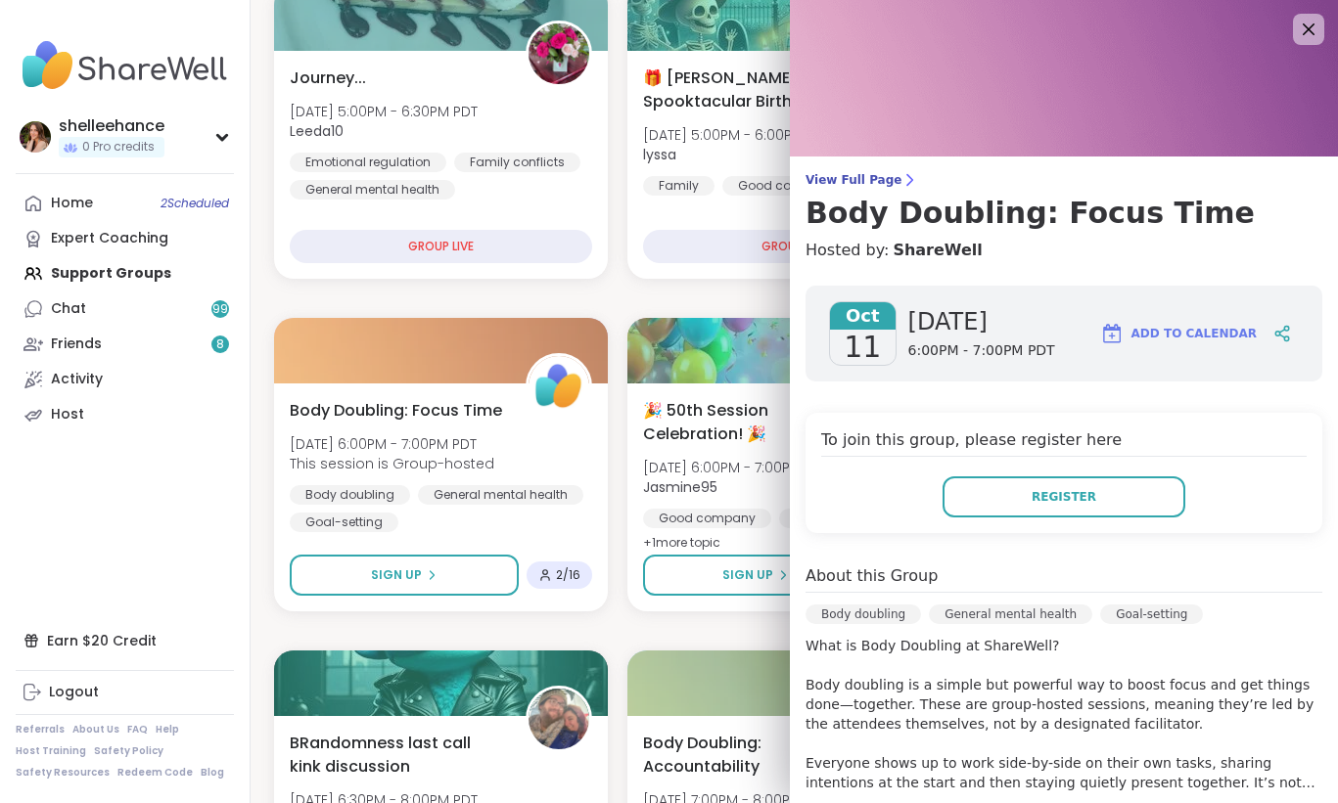
scroll to position [363, 0]
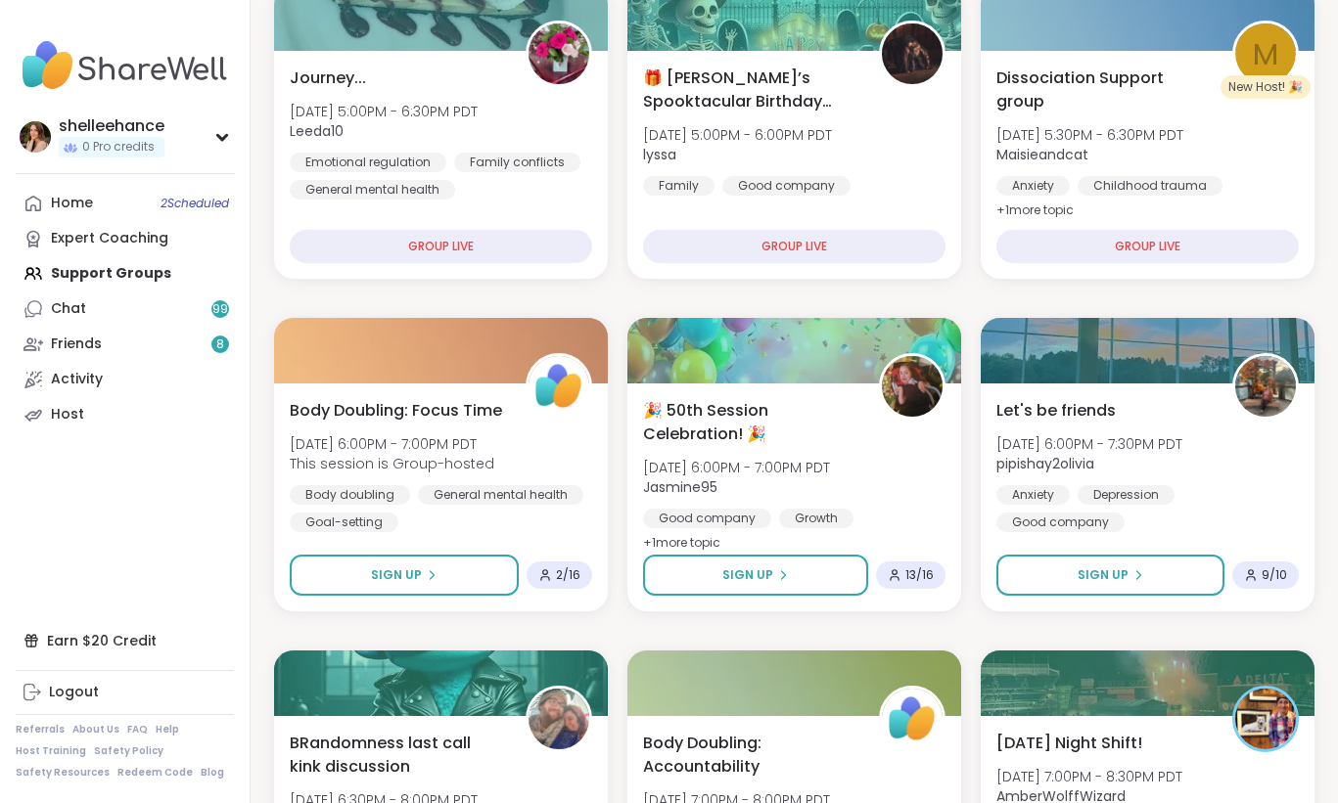
drag, startPoint x: 335, startPoint y: 571, endPoint x: 522, endPoint y: 292, distance: 336.5
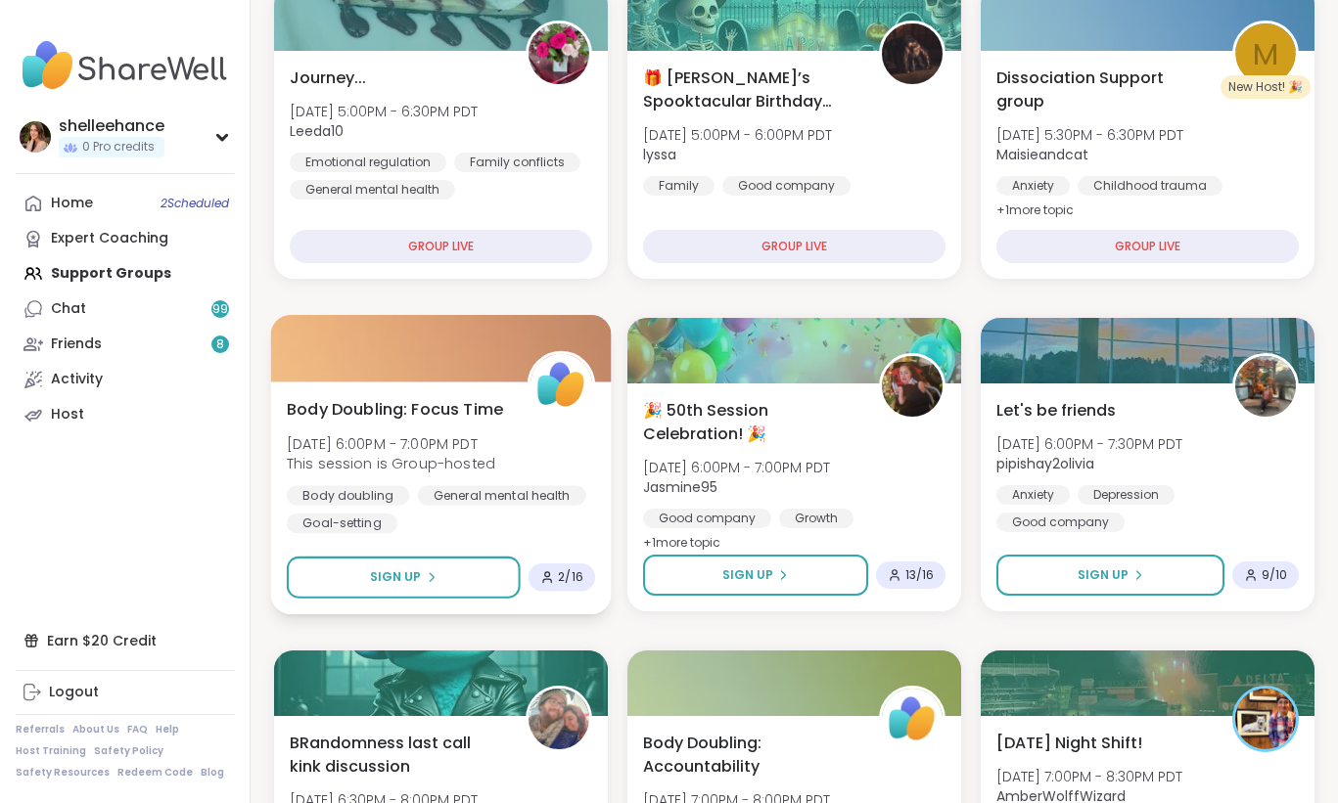
click at [468, 529] on div "Body doubling General mental health Goal-setting" at bounding box center [441, 509] width 308 height 48
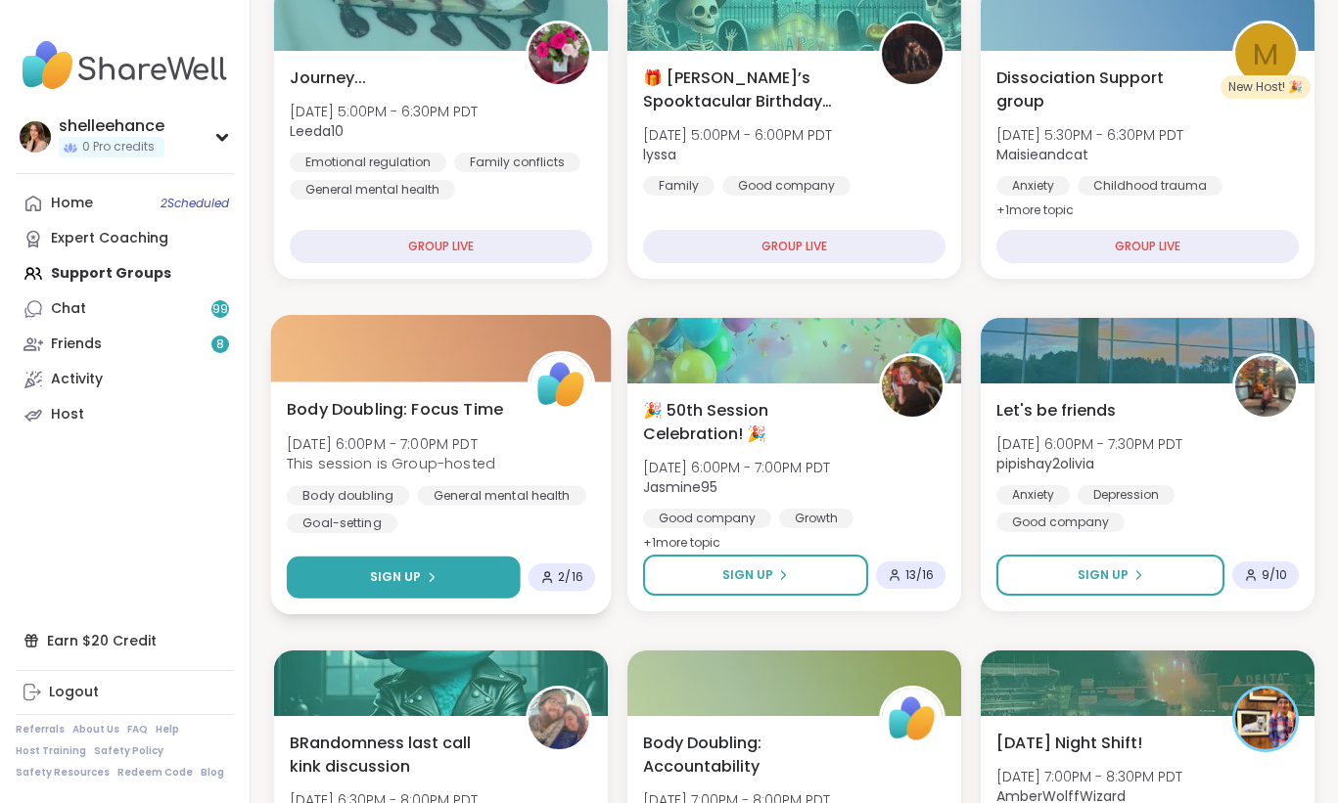
click at [347, 575] on button "Sign Up" at bounding box center [404, 578] width 234 height 42
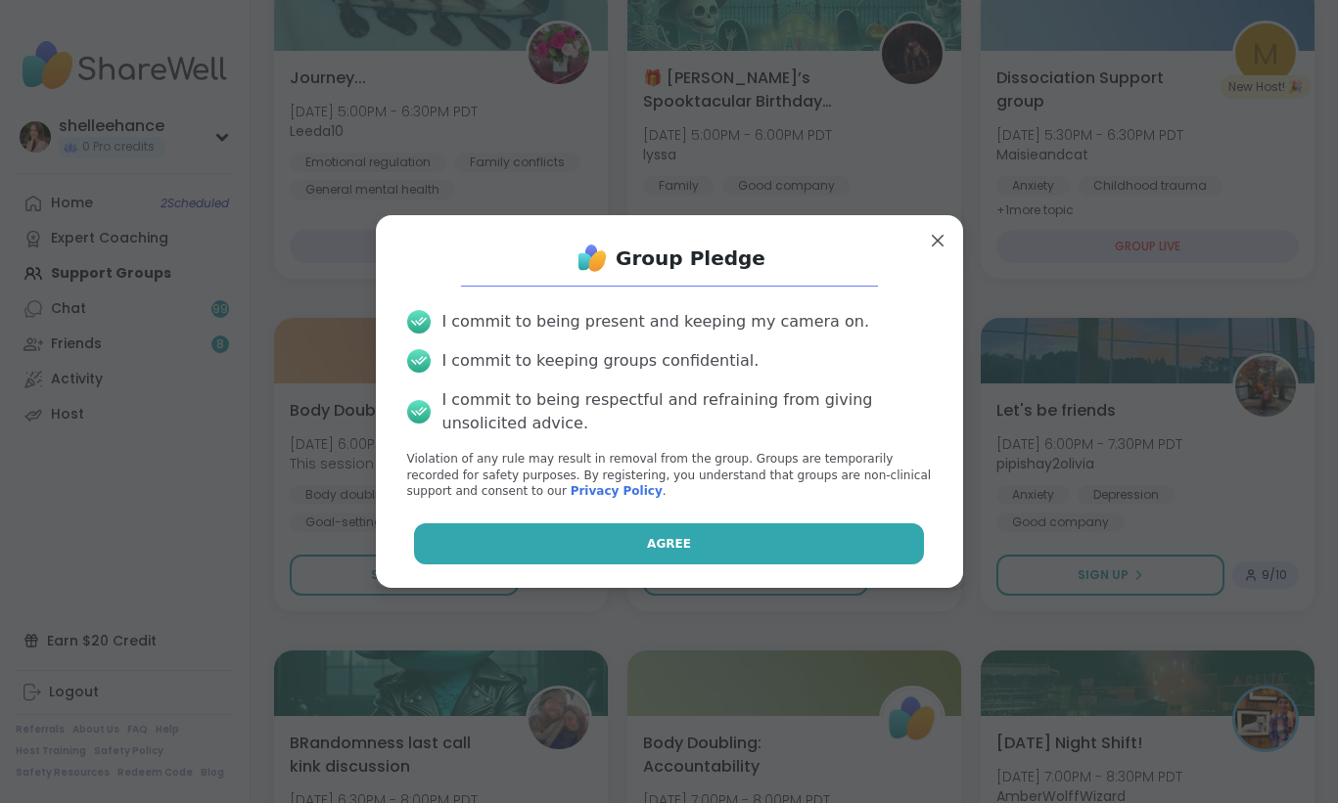
click at [595, 544] on button "Agree" at bounding box center [669, 544] width 510 height 41
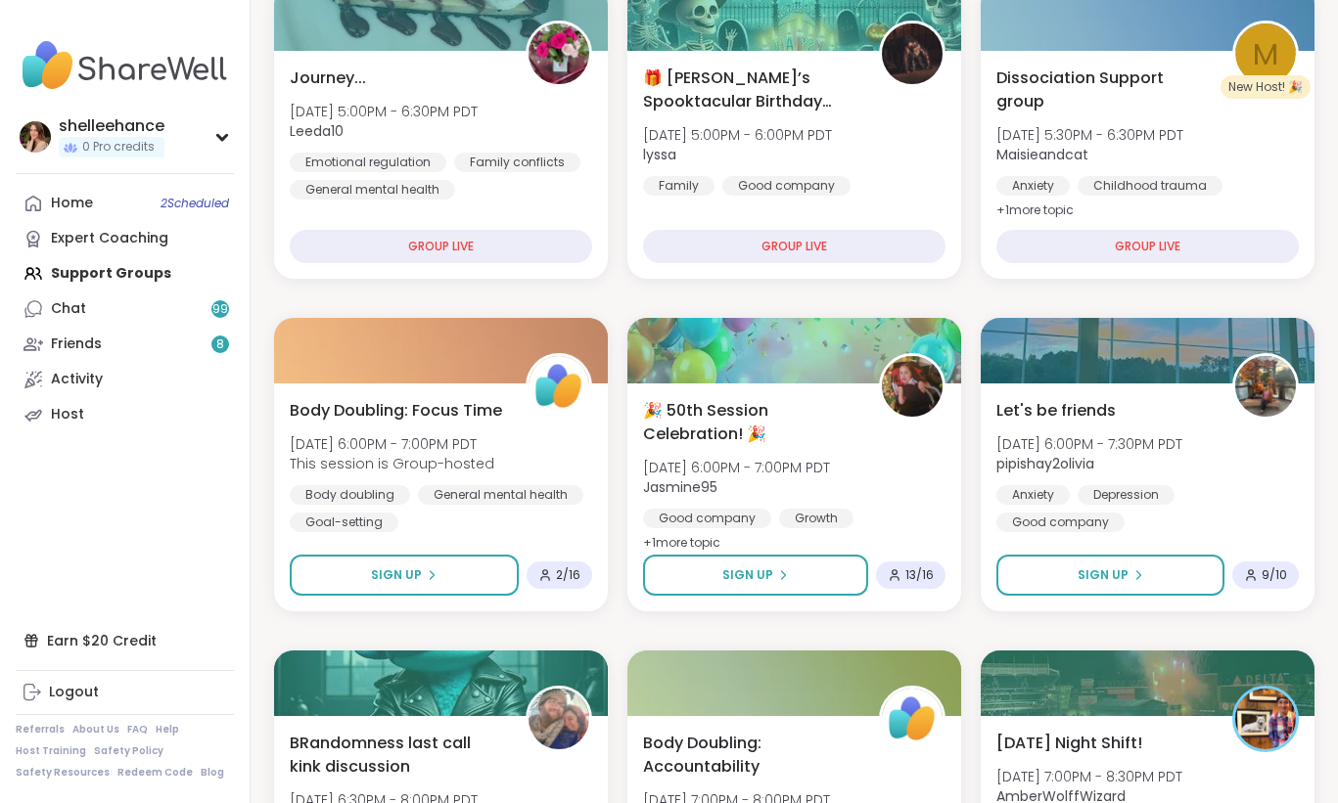
scroll to position [876, 0]
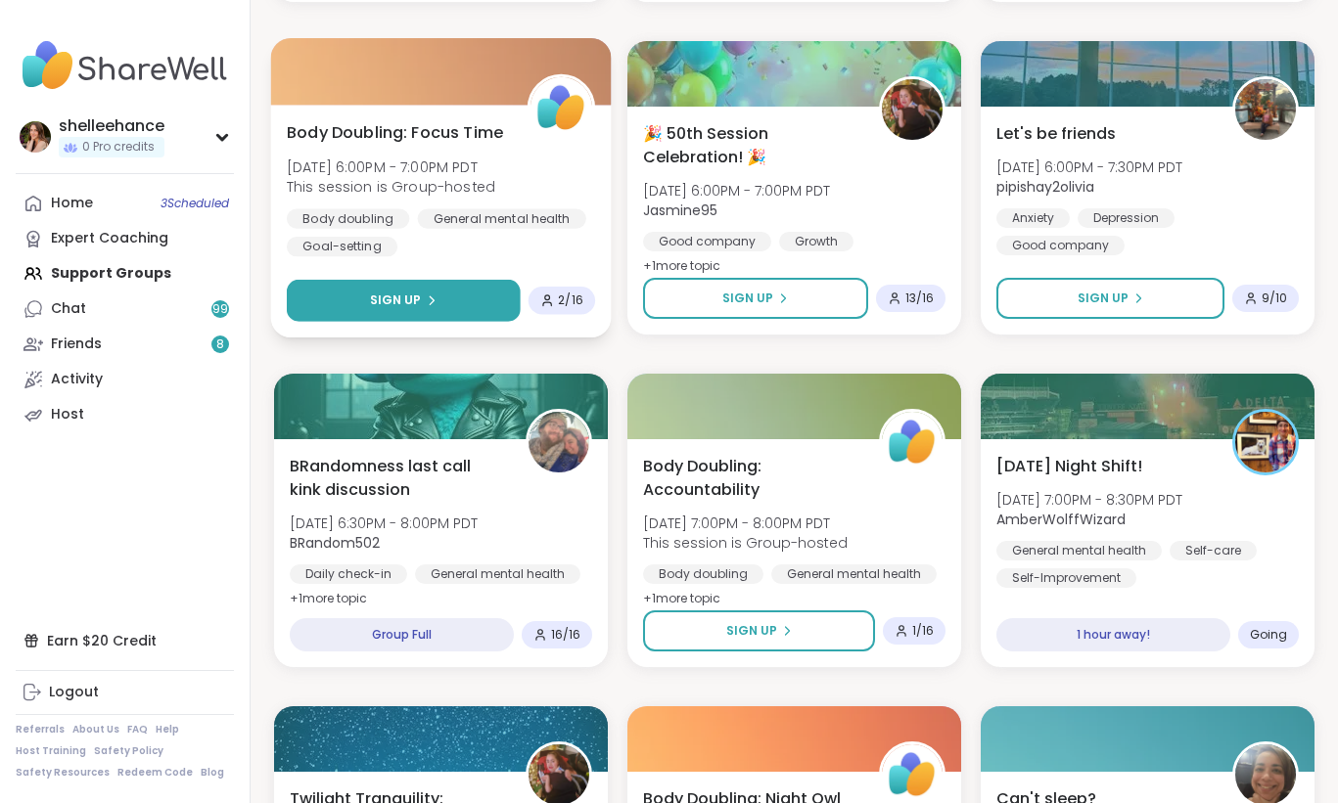
click at [356, 308] on button "Sign Up" at bounding box center [404, 301] width 234 height 42
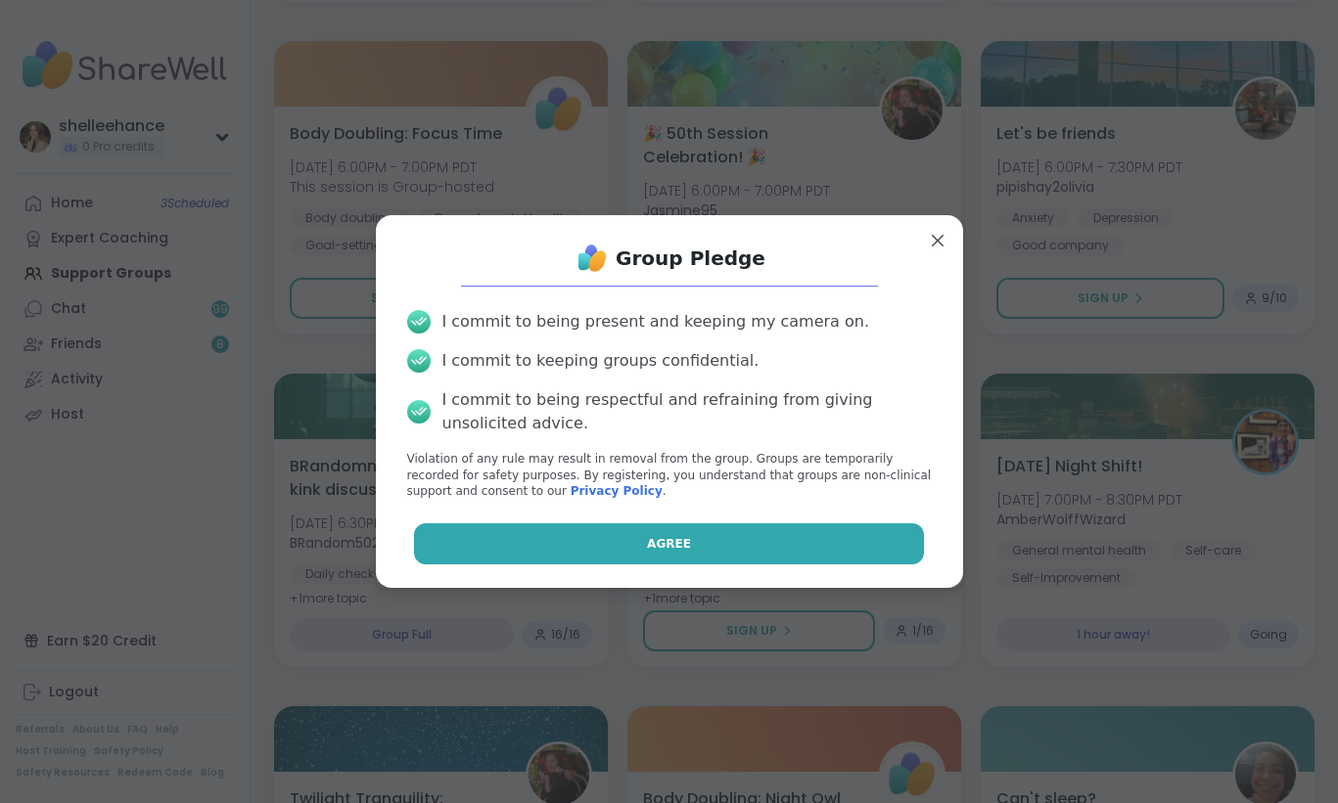
click at [596, 528] on button "Agree" at bounding box center [669, 544] width 510 height 41
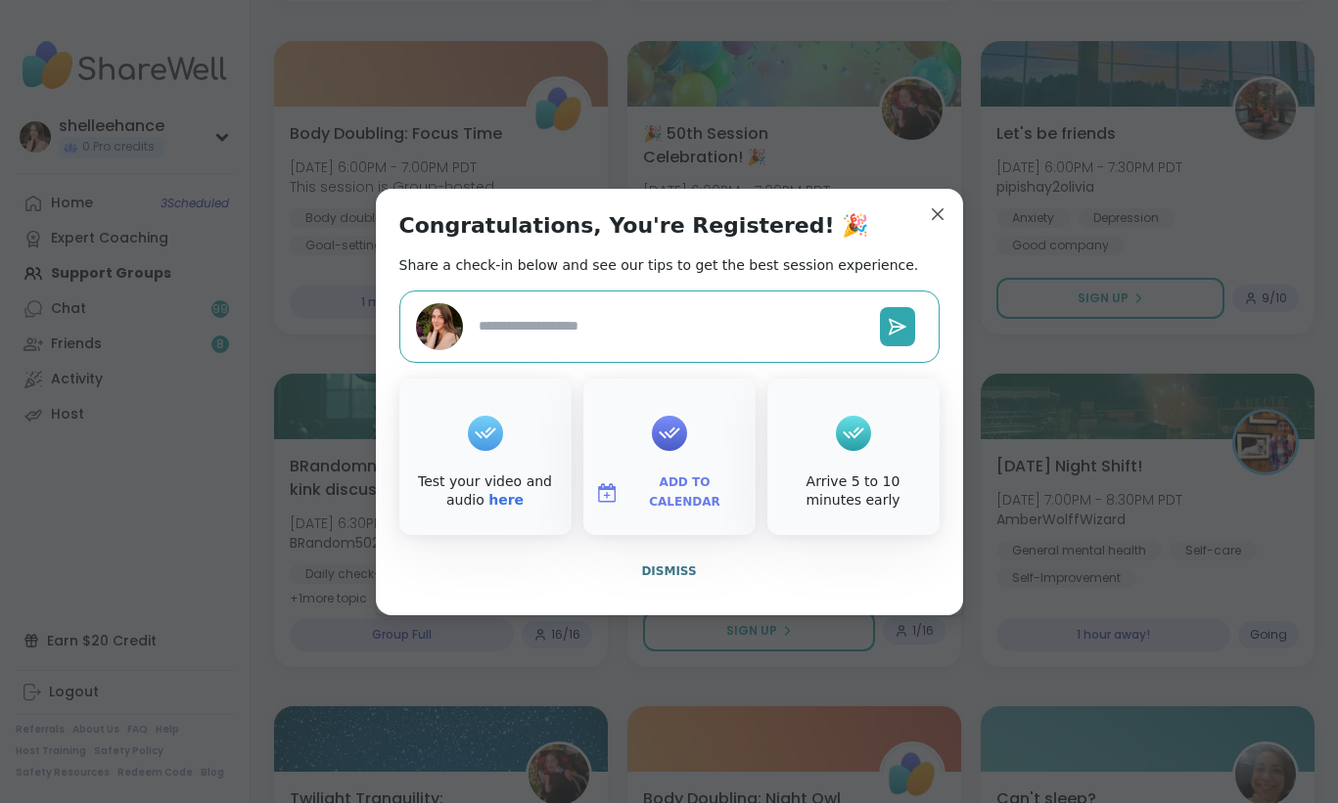
type textarea "*"
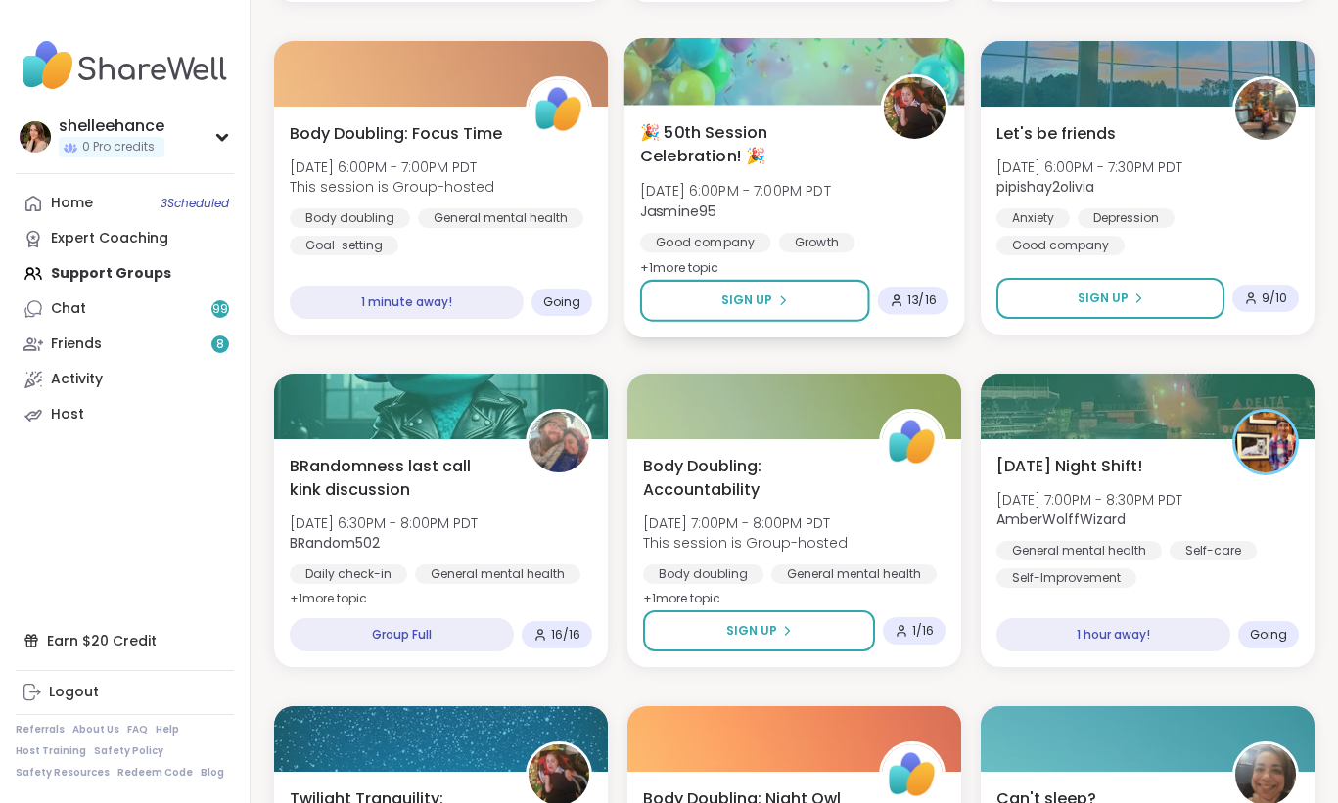
click at [939, 230] on div "🎉 50th Session Celebration! 🎉 Sat, Oct 11 | 6:00PM - 7:00PM PDT Jasmine95 Good …" at bounding box center [794, 200] width 308 height 160
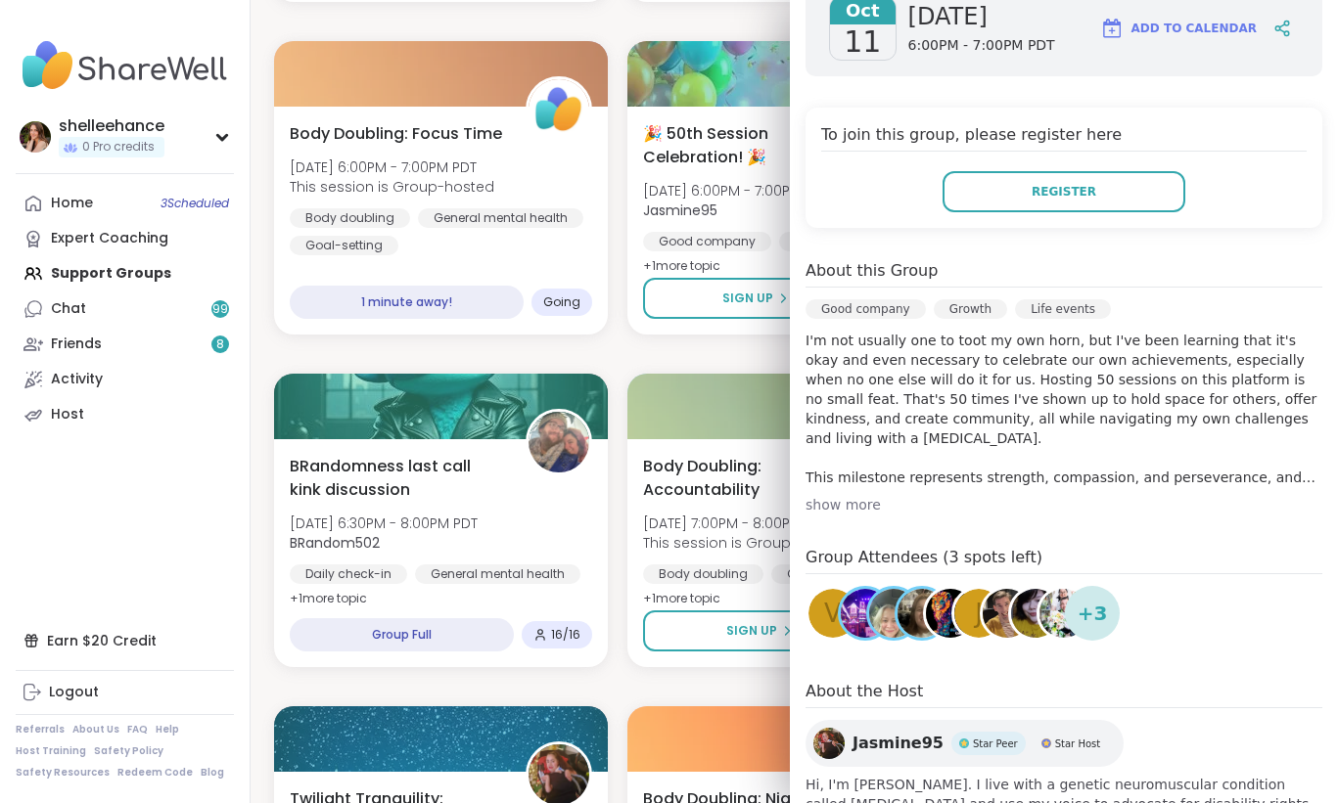
scroll to position [382, 0]
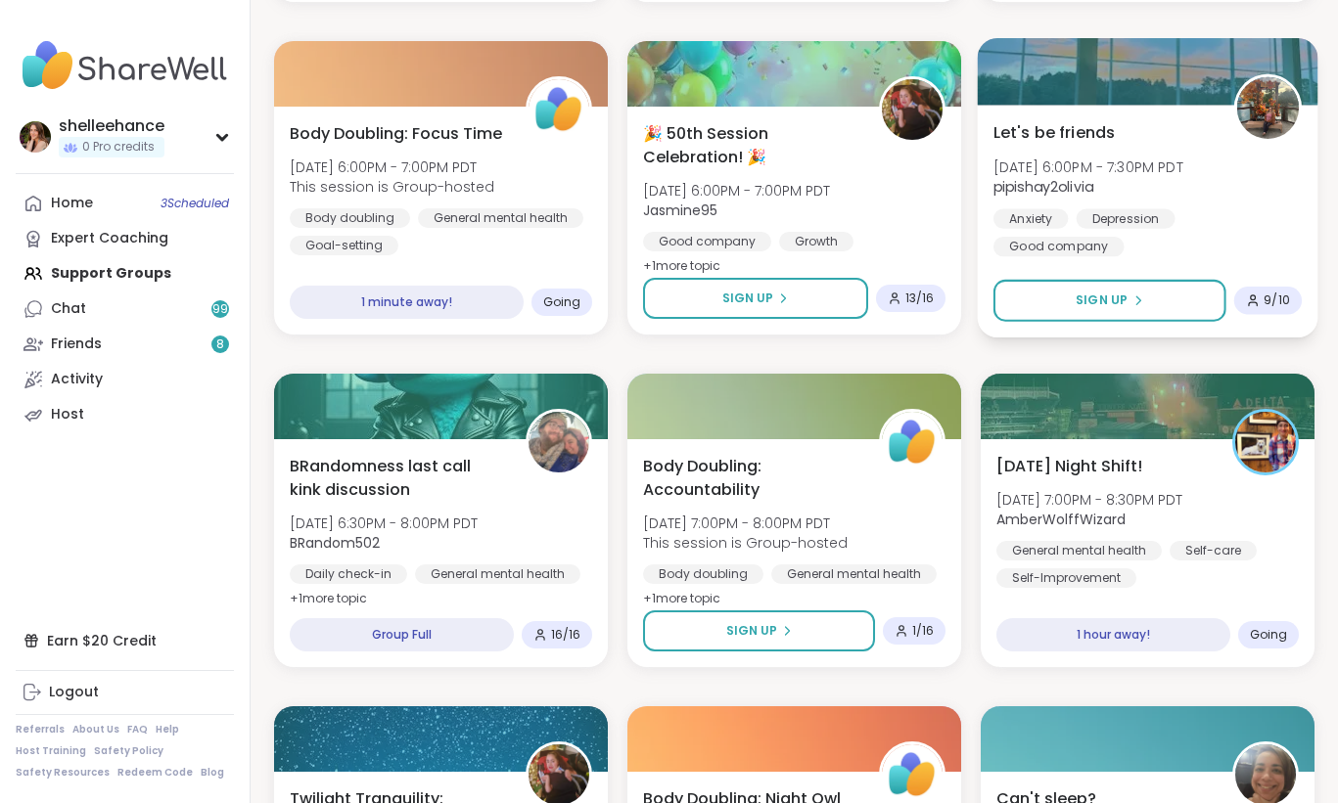
click at [1114, 224] on div "Depression" at bounding box center [1125, 218] width 99 height 20
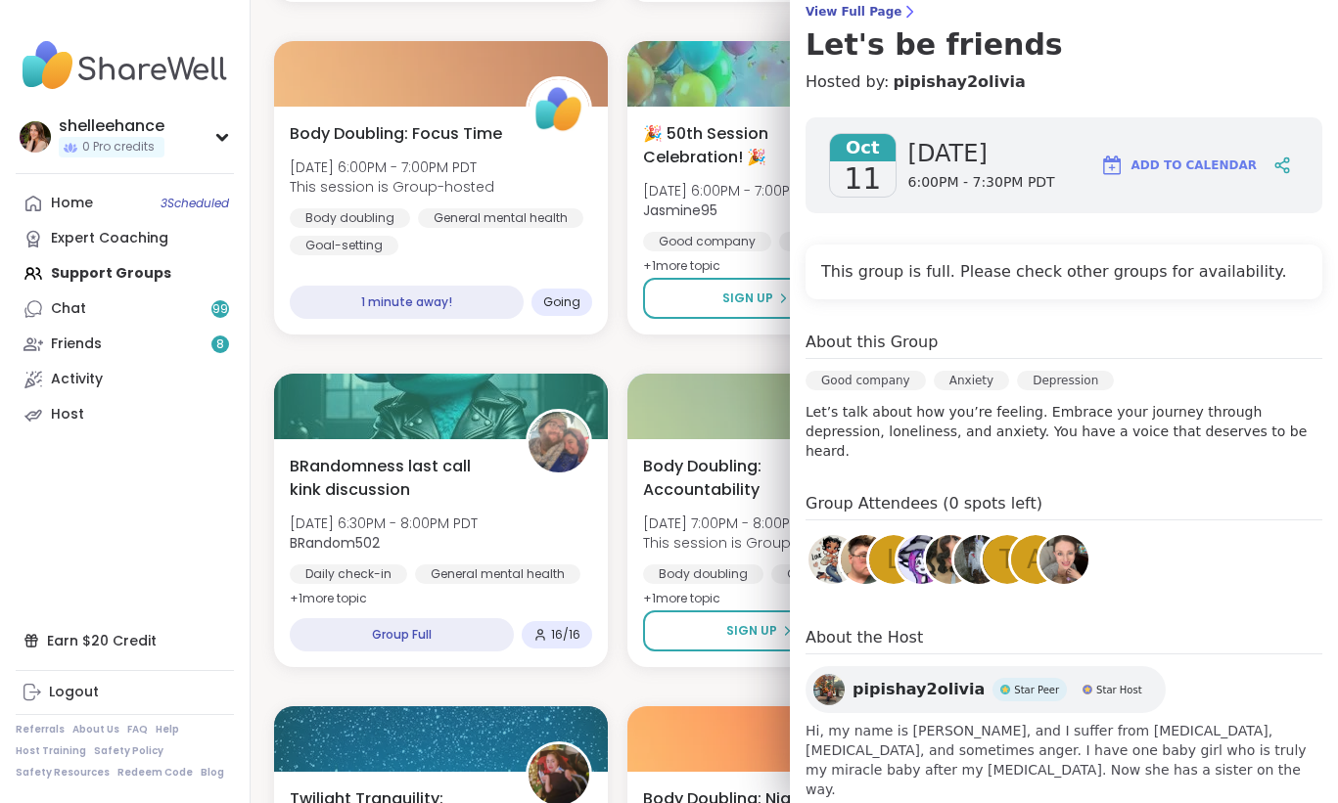
scroll to position [172, 0]
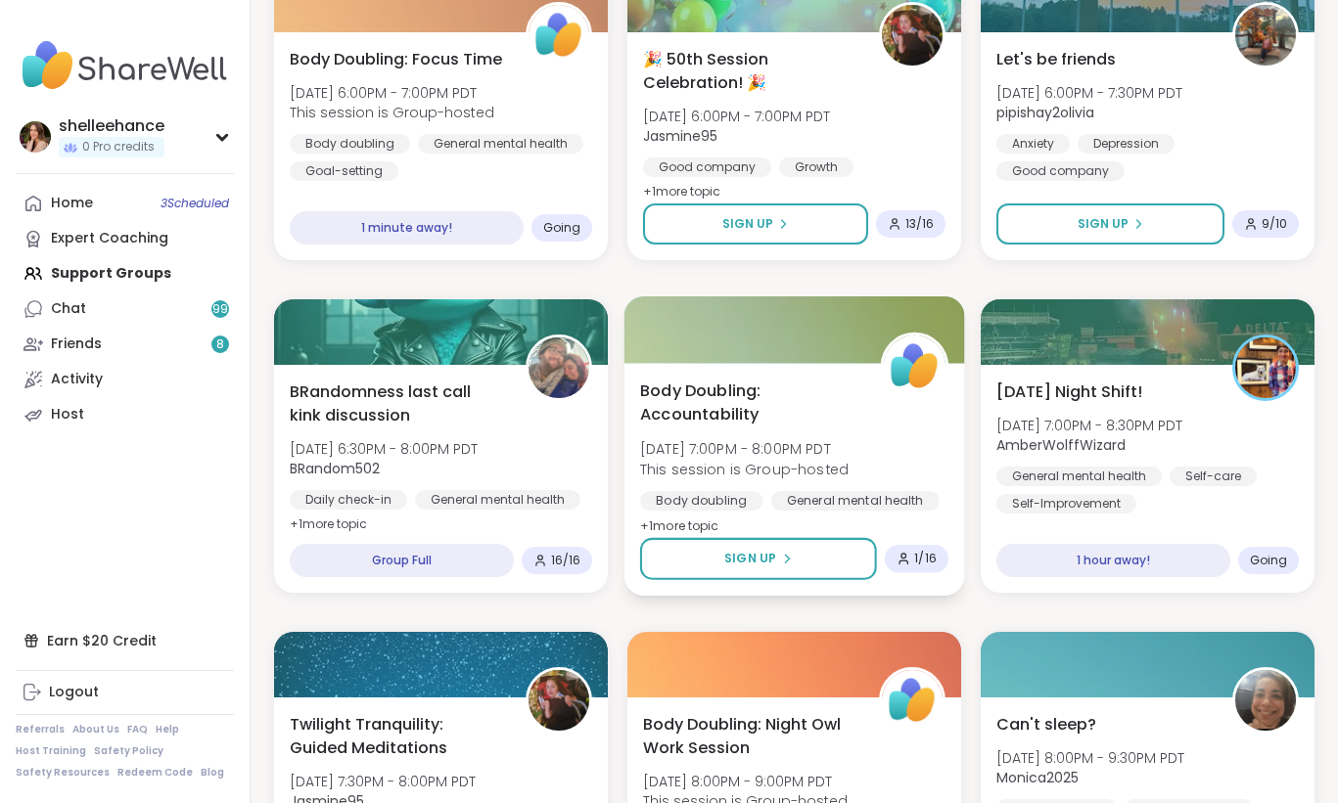
scroll to position [964, 0]
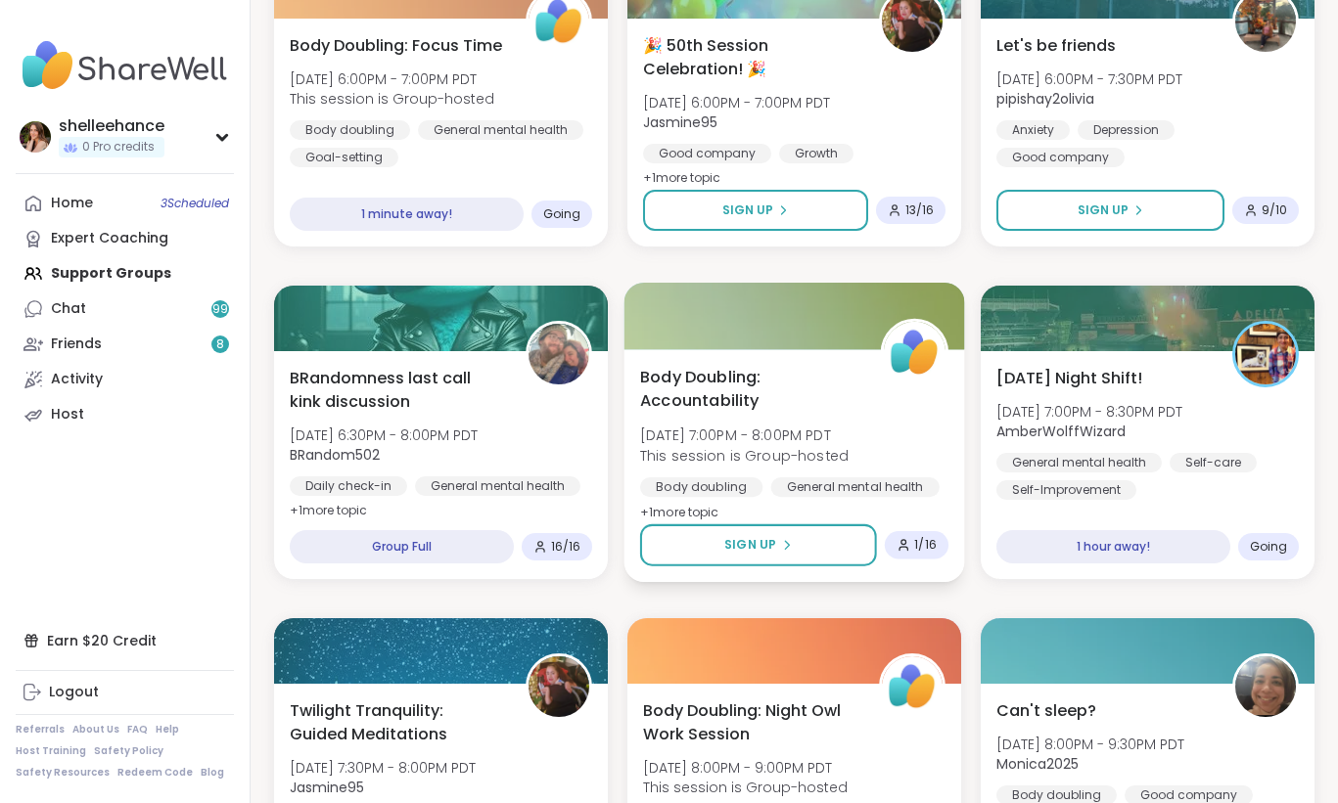
click at [866, 433] on div "Body Doubling: Accountability Sat, Oct 11 | 7:00PM - 8:00PM PDT This session is…" at bounding box center [794, 445] width 308 height 160
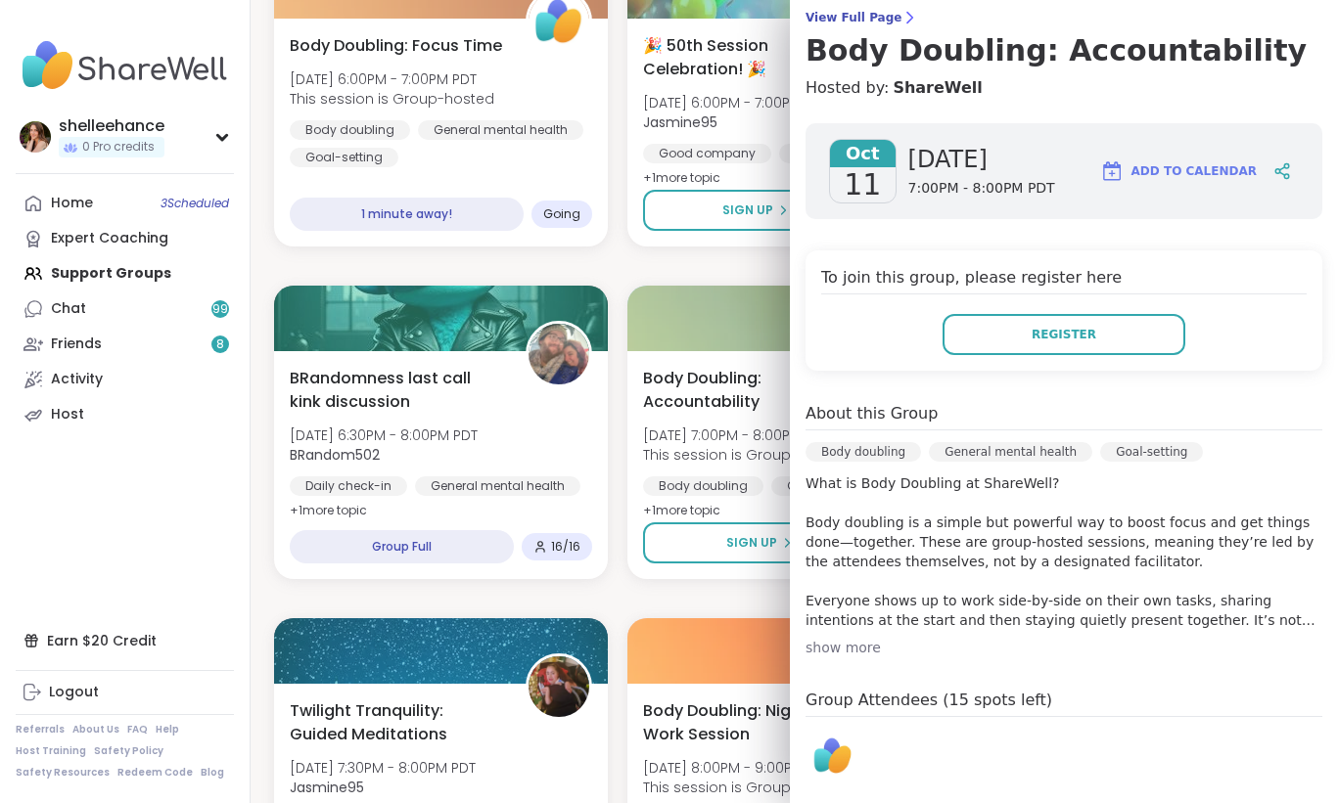
scroll to position [363, 0]
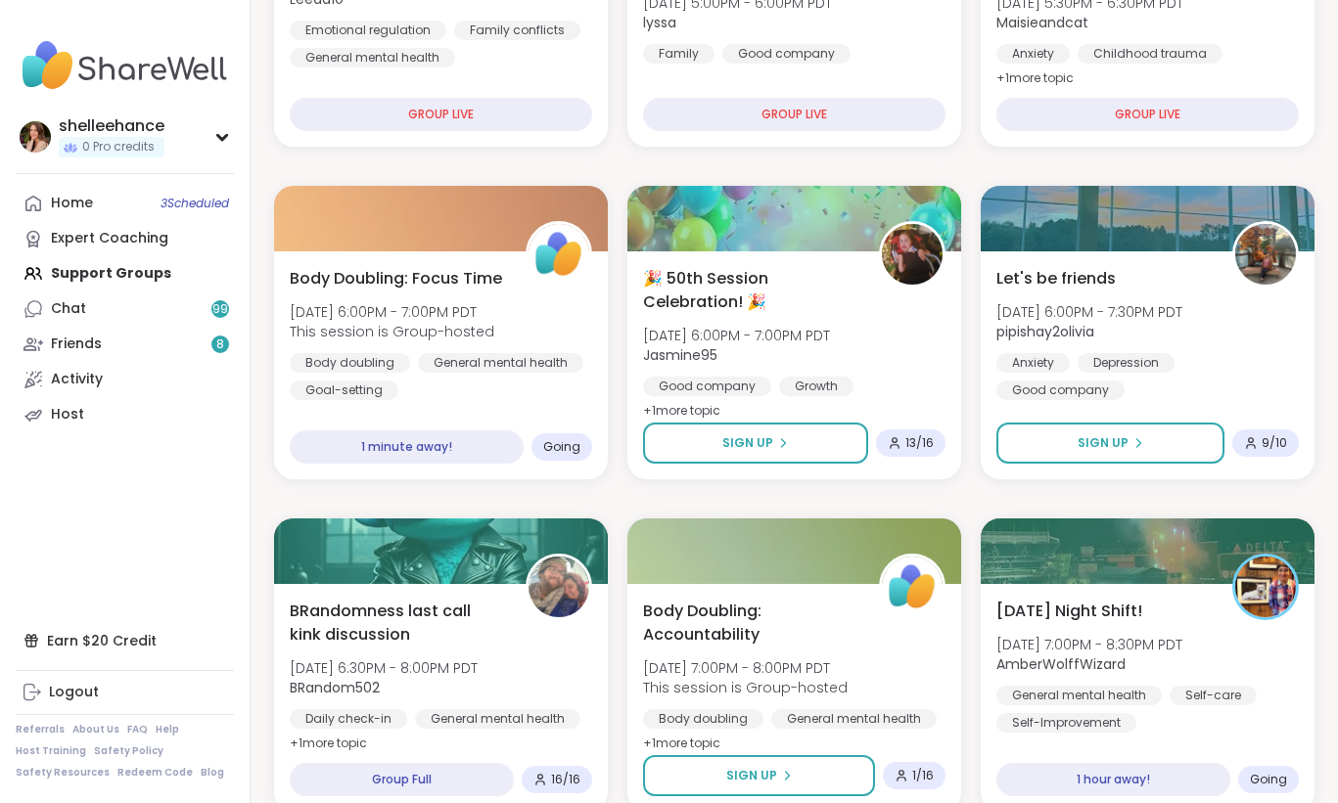
scroll to position [730, 0]
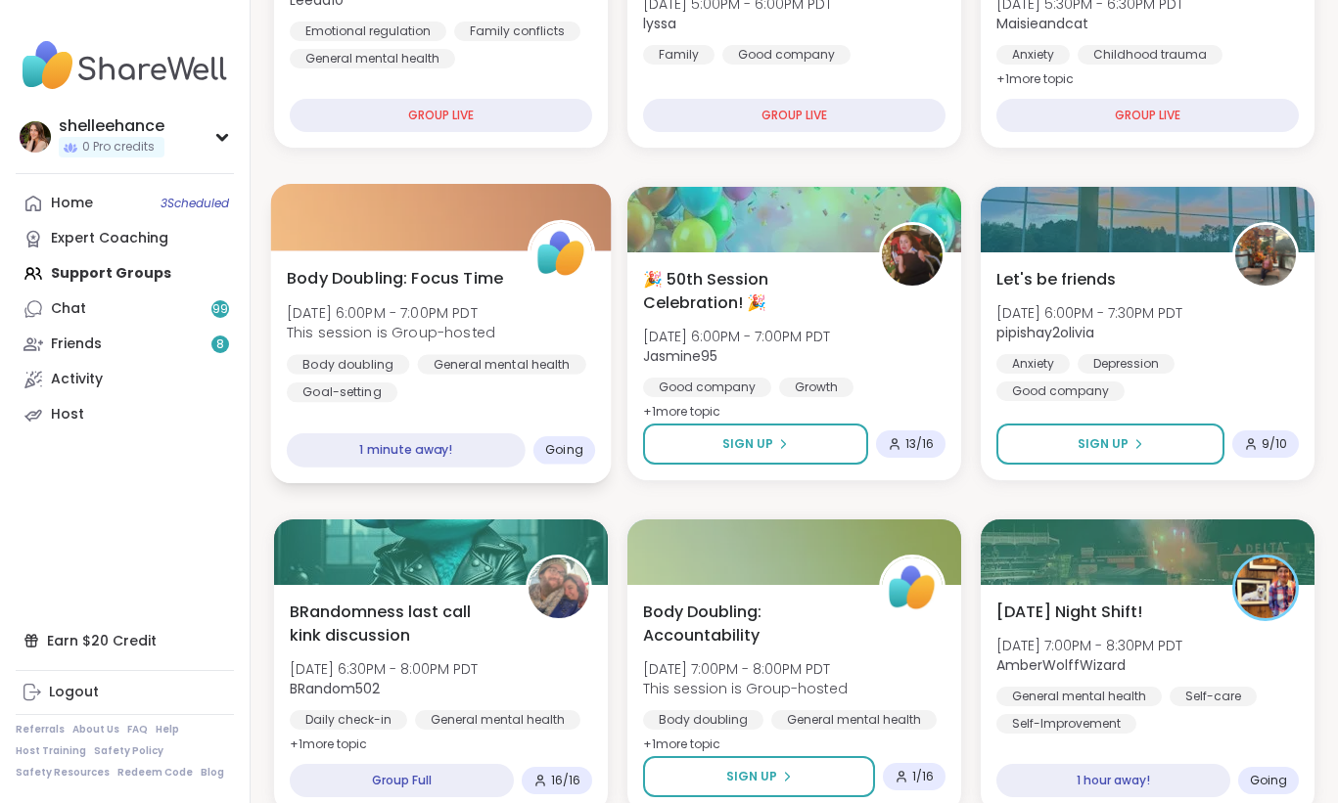
click at [601, 320] on div "Body Doubling: Focus Time Sat, Oct 11 | 6:00PM - 7:00PM PDT This session is Gro…" at bounding box center [441, 367] width 341 height 233
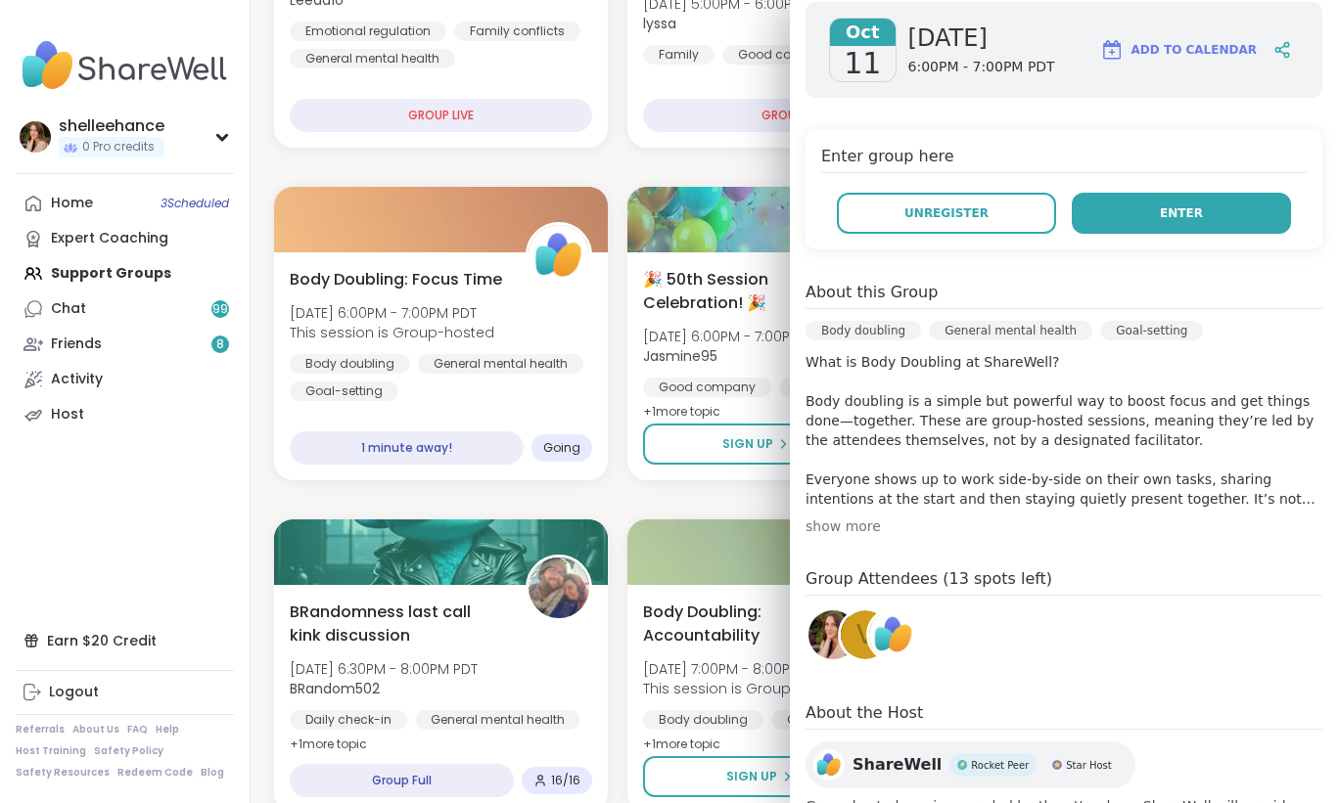
scroll to position [0, 0]
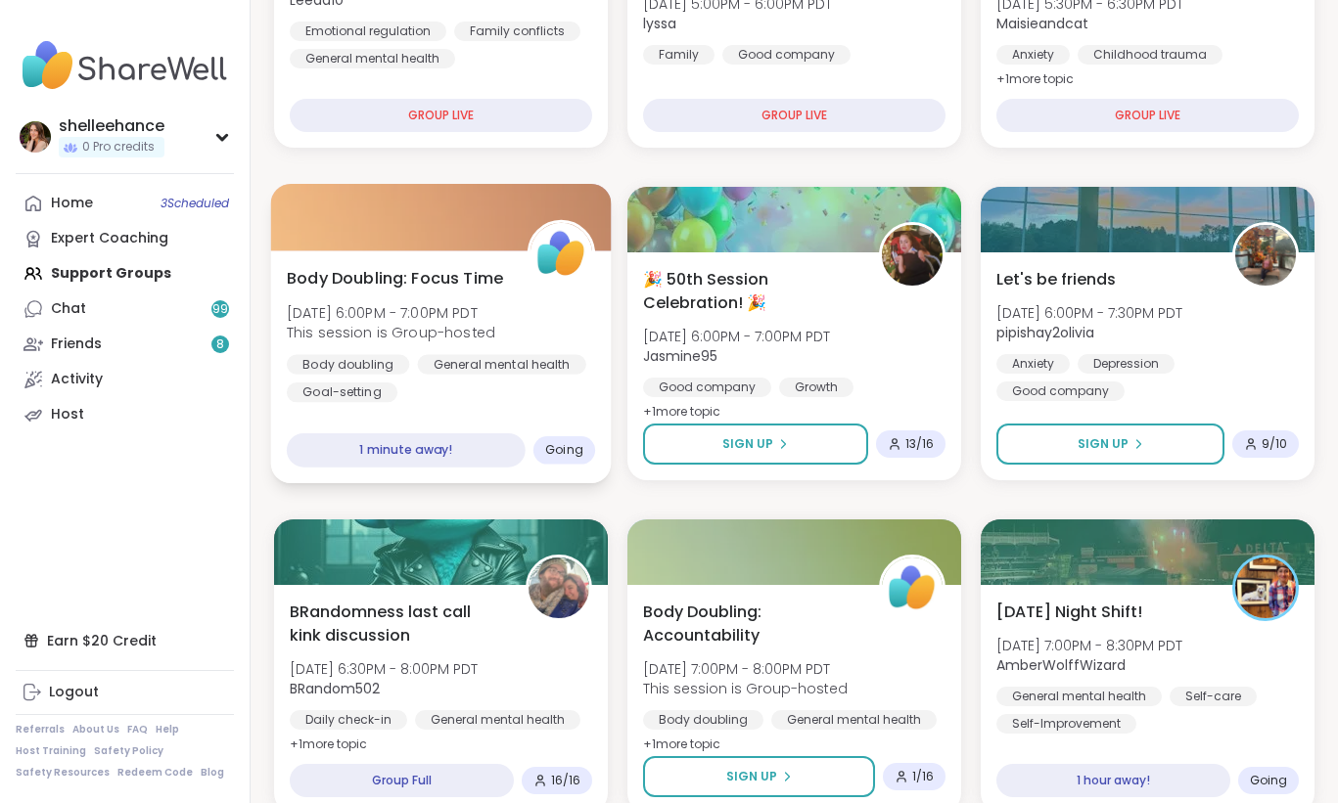
click at [481, 400] on div "Body doubling General mental health Goal-setting" at bounding box center [441, 378] width 308 height 48
click at [517, 394] on div "Body doubling General mental health Goal-setting" at bounding box center [441, 378] width 308 height 48
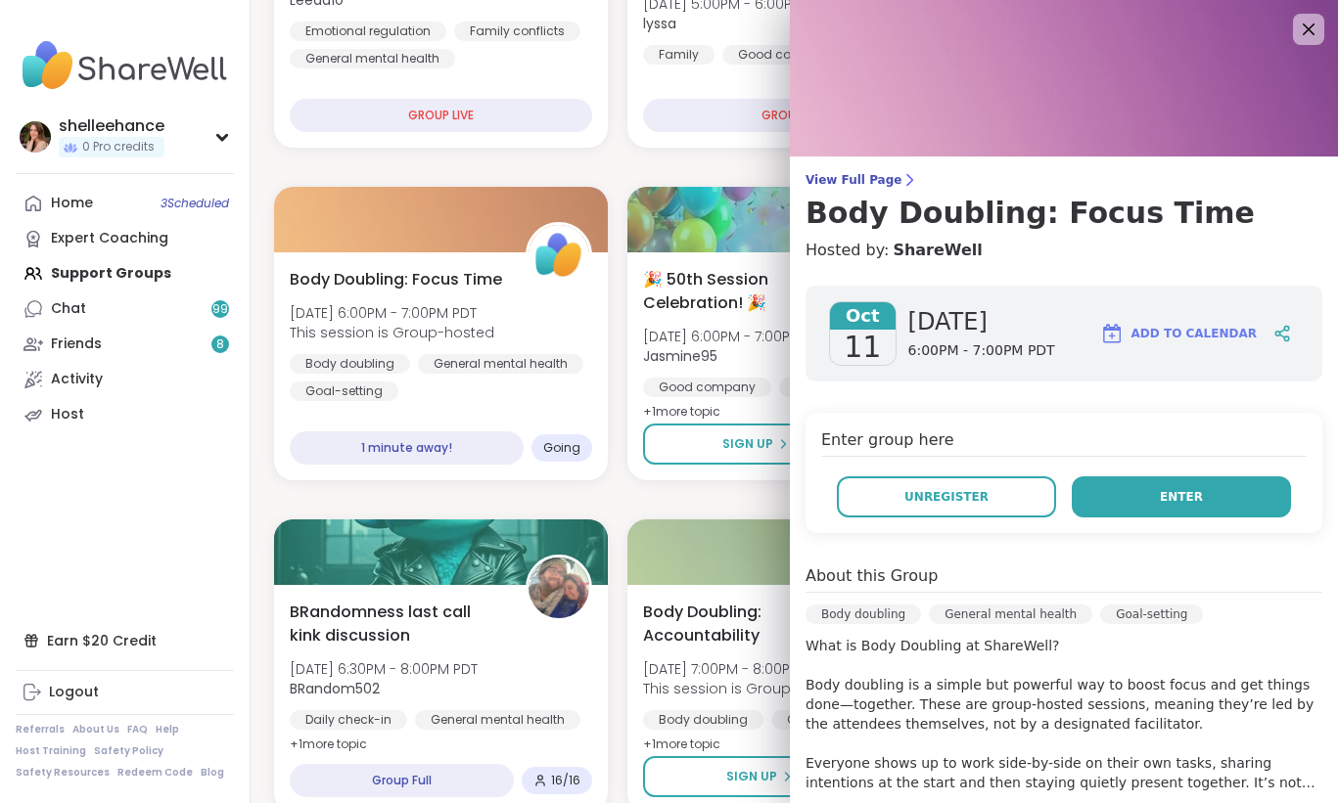
scroll to position [363, 0]
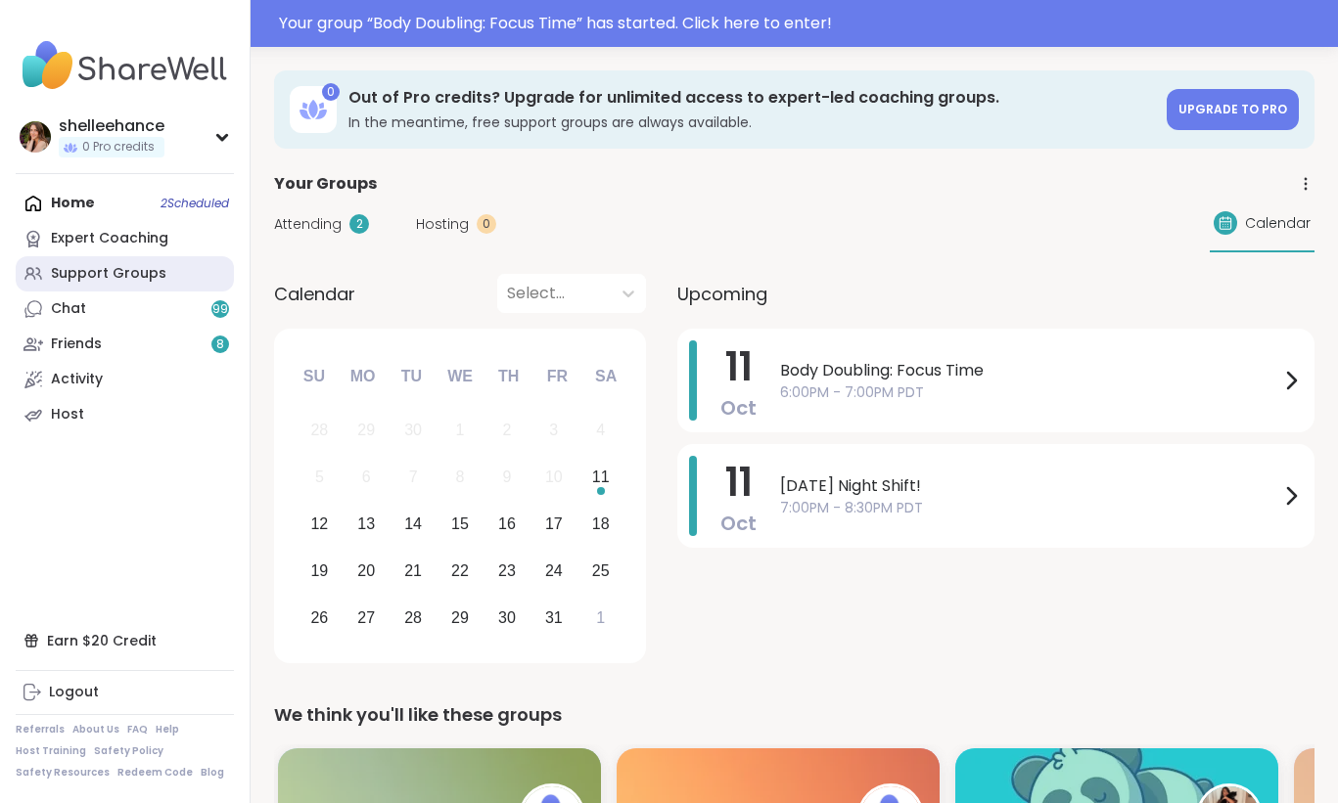
click at [138, 271] on div "Support Groups" at bounding box center [108, 274] width 115 height 20
